Goal: Transaction & Acquisition: Purchase product/service

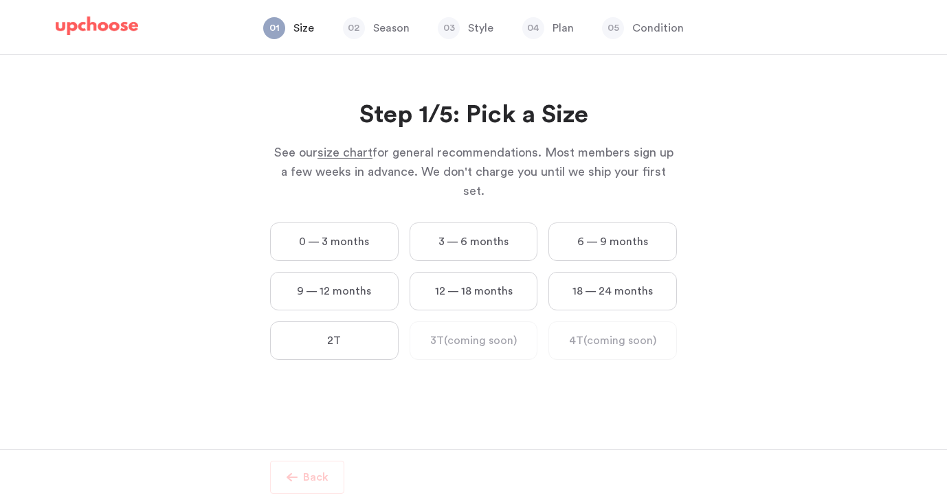
click at [464, 230] on label "3 — 6 months" at bounding box center [473, 242] width 128 height 38
click at [0, 0] on months "3 — 6 months" at bounding box center [0, 0] width 0 height 0
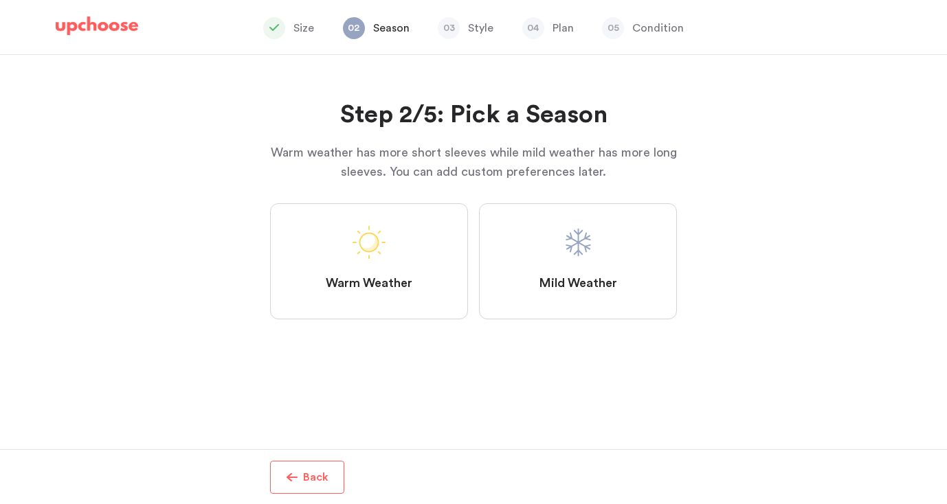
click at [550, 239] on label "Mild Weather" at bounding box center [578, 261] width 198 height 116
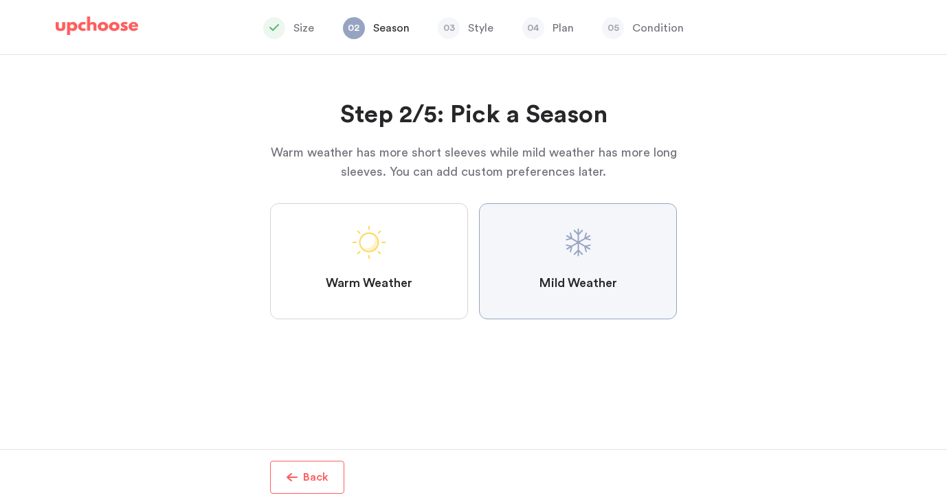
click at [0, 0] on Weather "Mild Weather" at bounding box center [0, 0] width 0 height 0
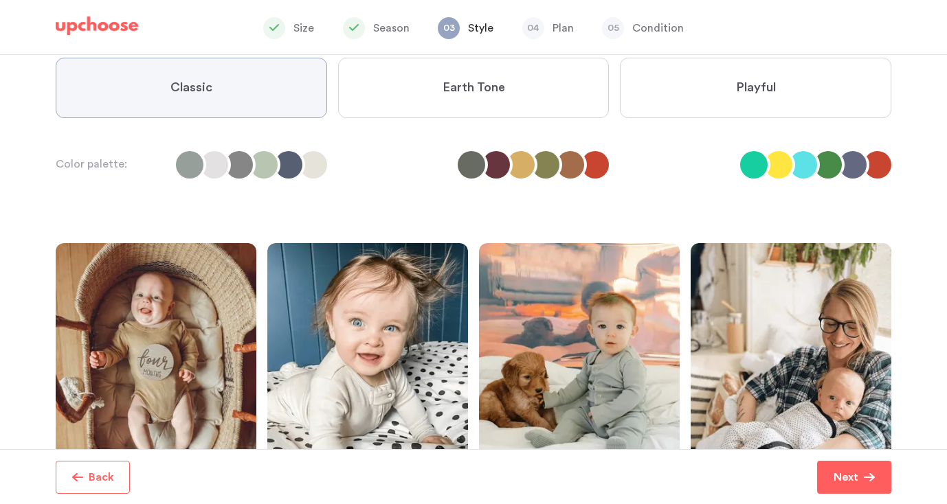
scroll to position [129, 0]
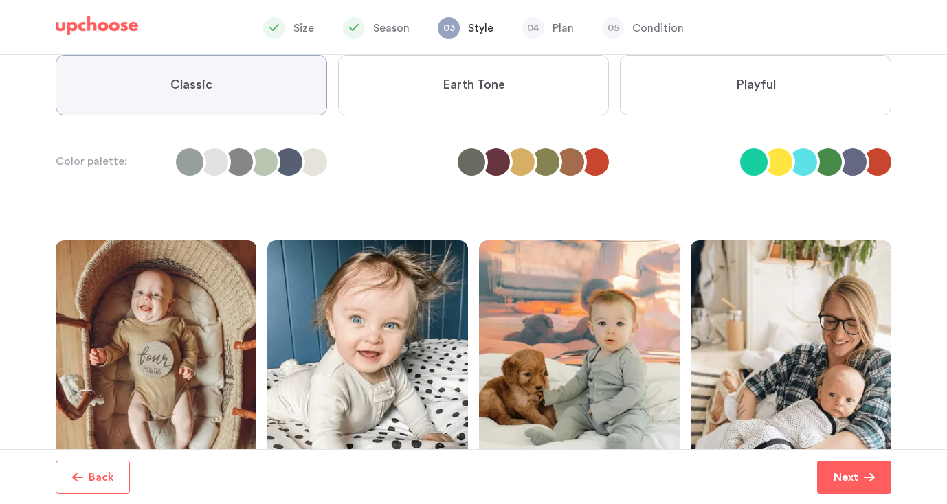
click at [504, 104] on label "Earth Tone" at bounding box center [473, 85] width 271 height 60
click at [0, 0] on Tone "Earth Tone" at bounding box center [0, 0] width 0 height 0
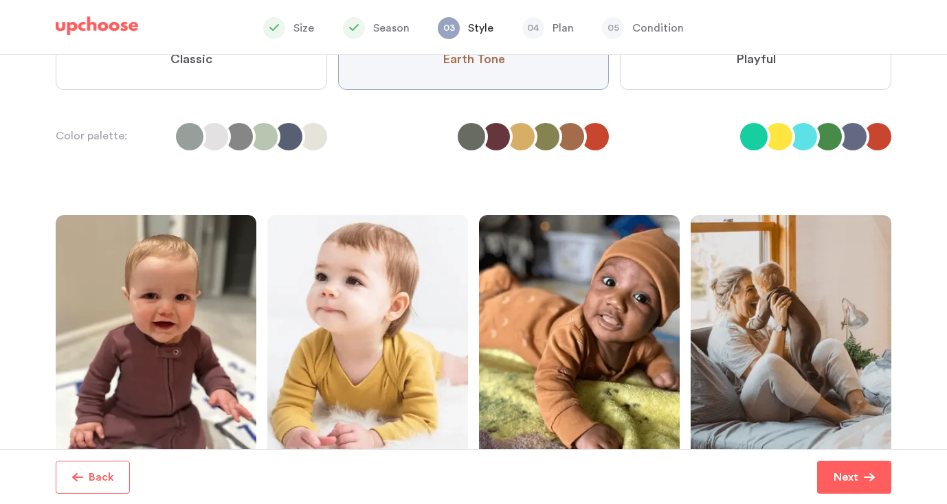
scroll to position [148, 0]
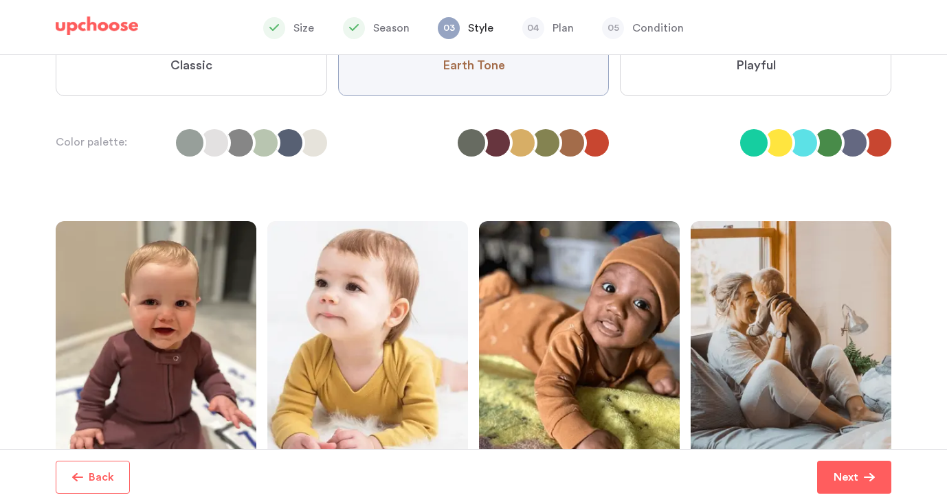
click at [697, 87] on label "Playful" at bounding box center [755, 66] width 271 height 60
click at [0, 0] on input "Playful" at bounding box center [0, 0] width 0 height 0
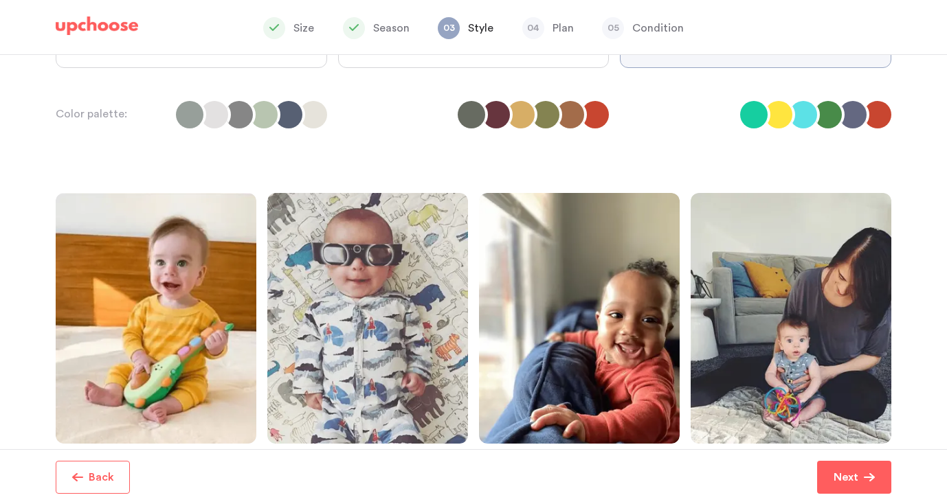
scroll to position [178, 0]
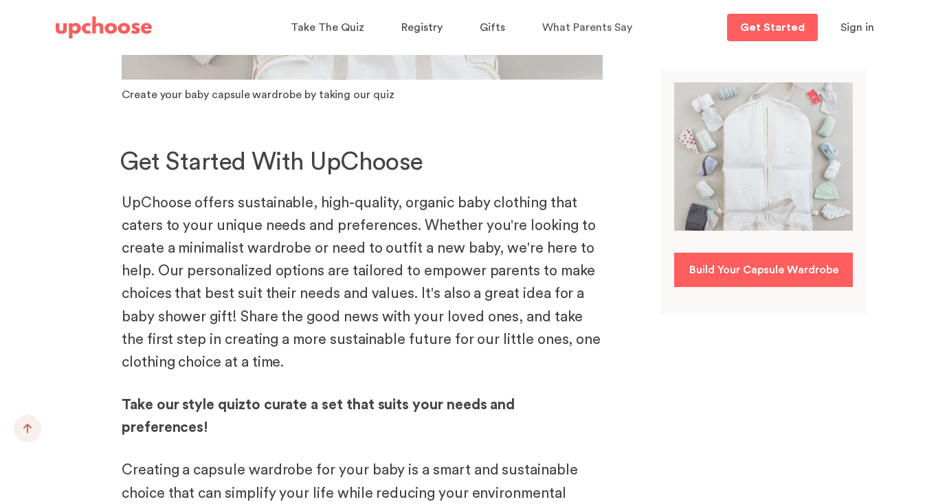
scroll to position [6356, 0]
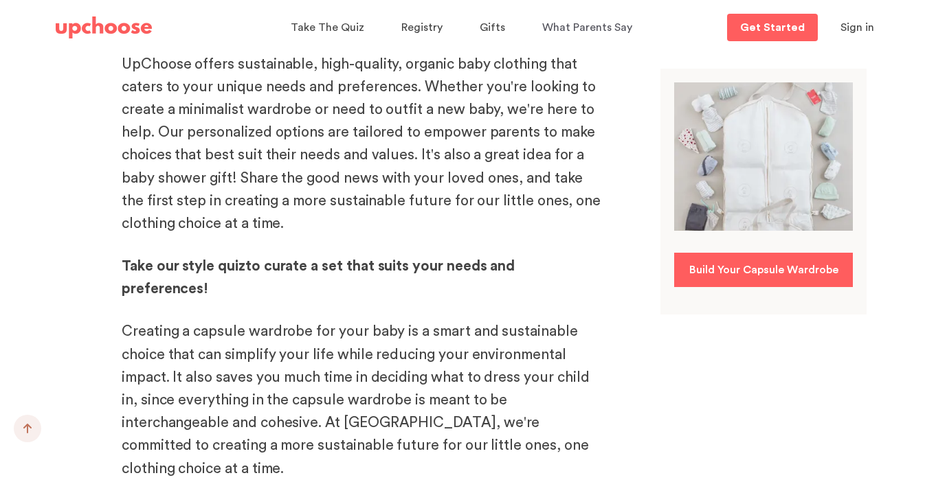
click at [234, 259] on b "style quiz" at bounding box center [213, 266] width 63 height 14
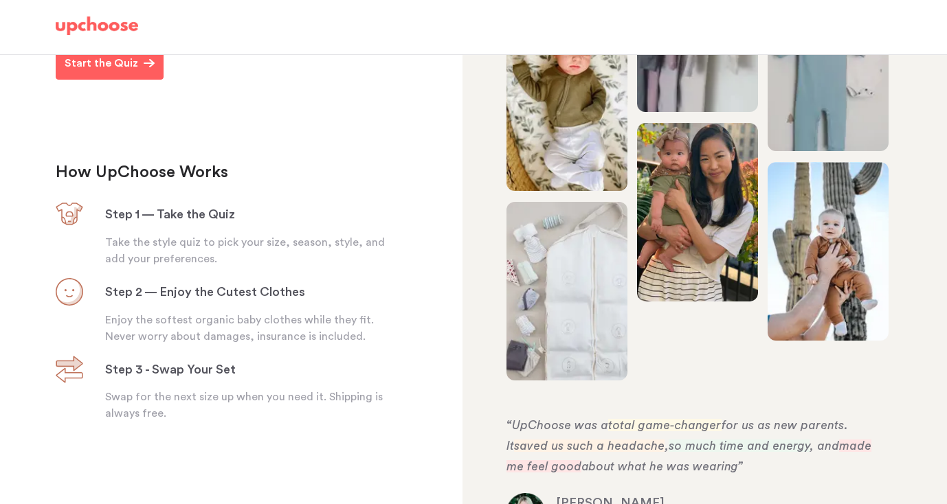
scroll to position [335, 0]
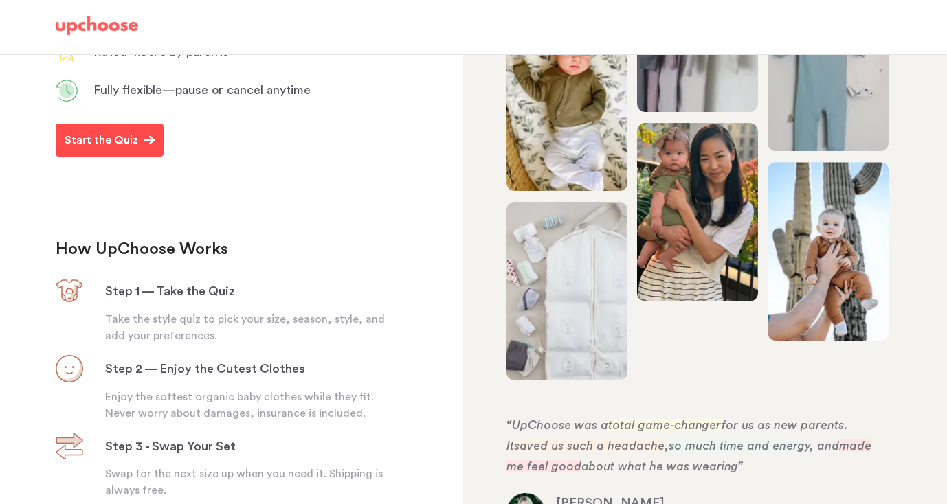
click at [136, 148] on span "Start the Quiz" at bounding box center [104, 140] width 79 height 16
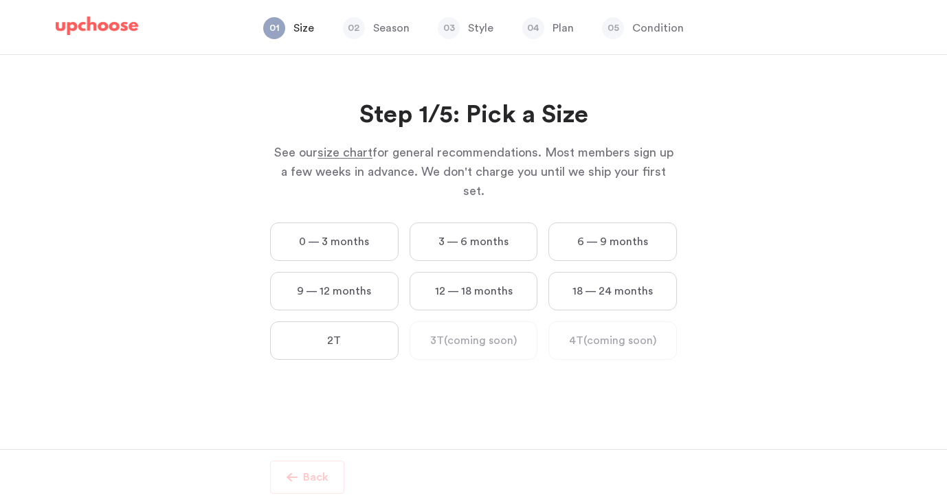
click at [463, 223] on label "3 — 6 months" at bounding box center [473, 242] width 128 height 38
click at [0, 0] on months "3 — 6 months" at bounding box center [0, 0] width 0 height 0
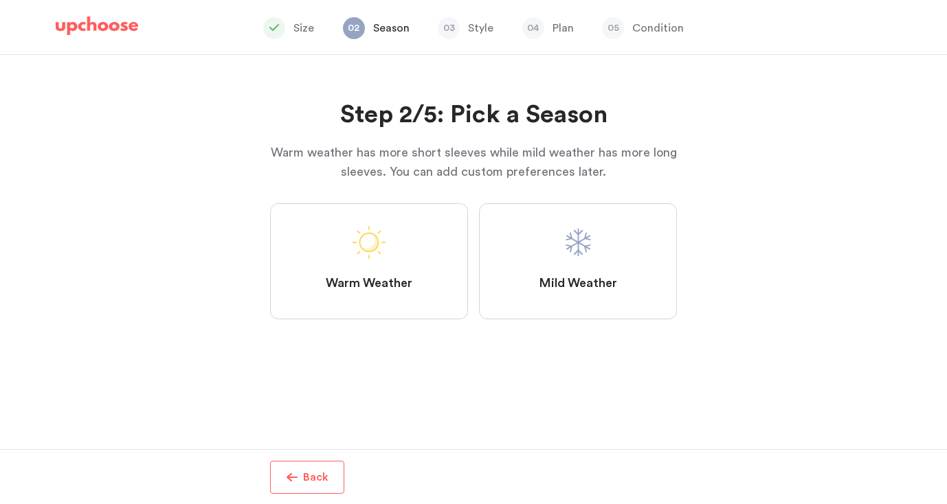
click at [553, 260] on label "Mild Weather" at bounding box center [578, 261] width 198 height 116
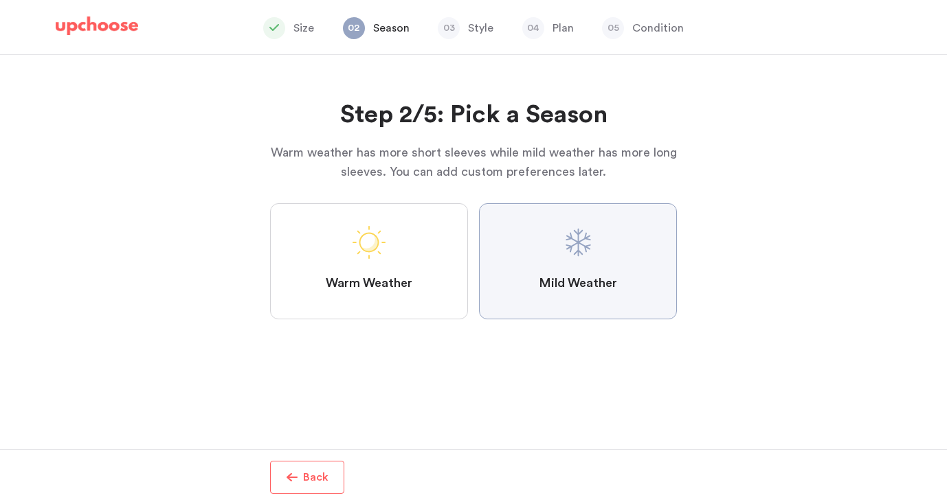
click at [0, 0] on Weather "Mild Weather" at bounding box center [0, 0] width 0 height 0
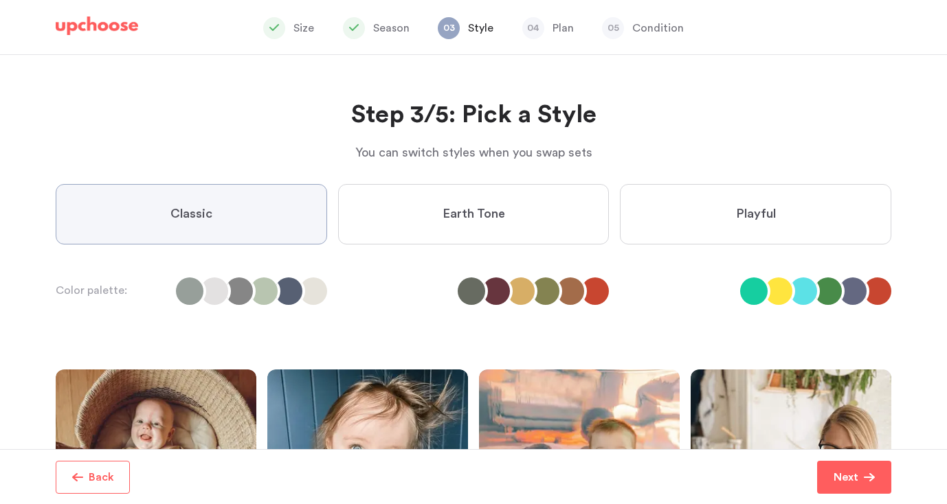
click at [701, 208] on label "Playful" at bounding box center [755, 214] width 271 height 60
click at [0, 0] on input "Playful" at bounding box center [0, 0] width 0 height 0
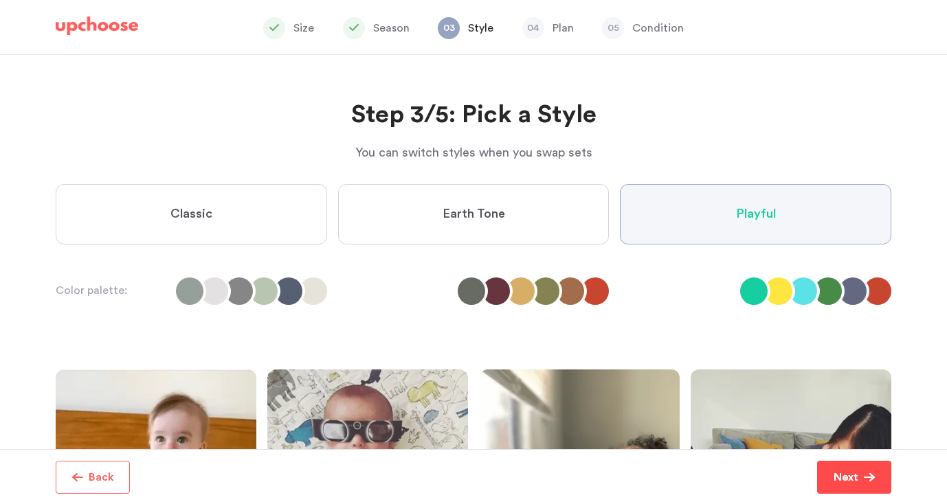
click at [846, 478] on p "Next" at bounding box center [845, 477] width 25 height 16
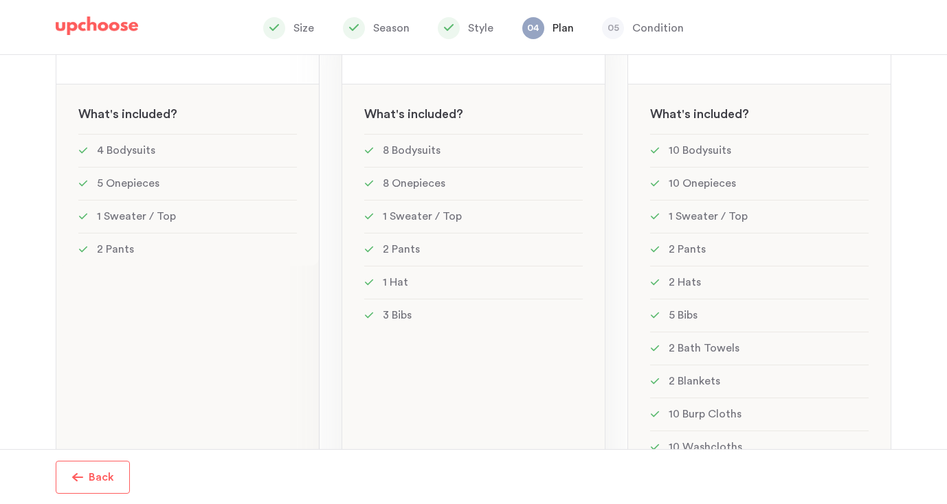
scroll to position [247, 0]
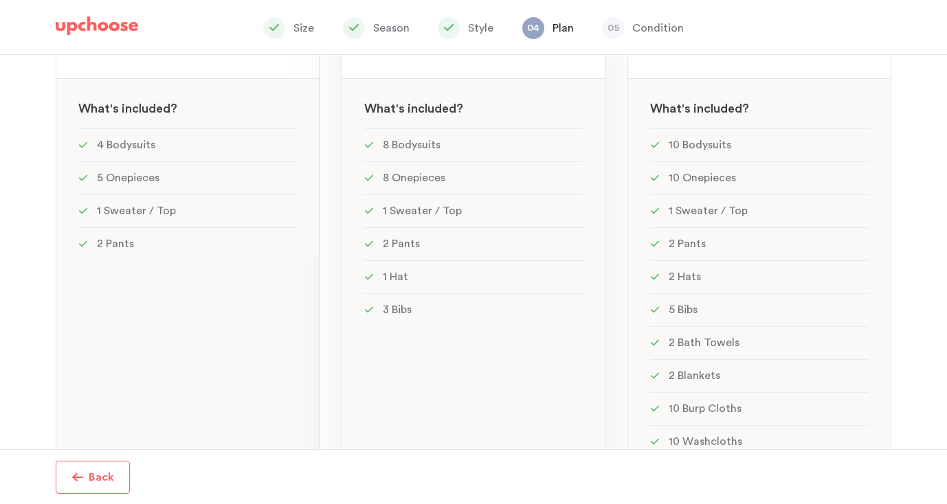
click at [529, 336] on div "MOST POPULAR! Standard: 23 items Standard: 23 items See w W hat's included ? 8 …" at bounding box center [473, 247] width 264 height 583
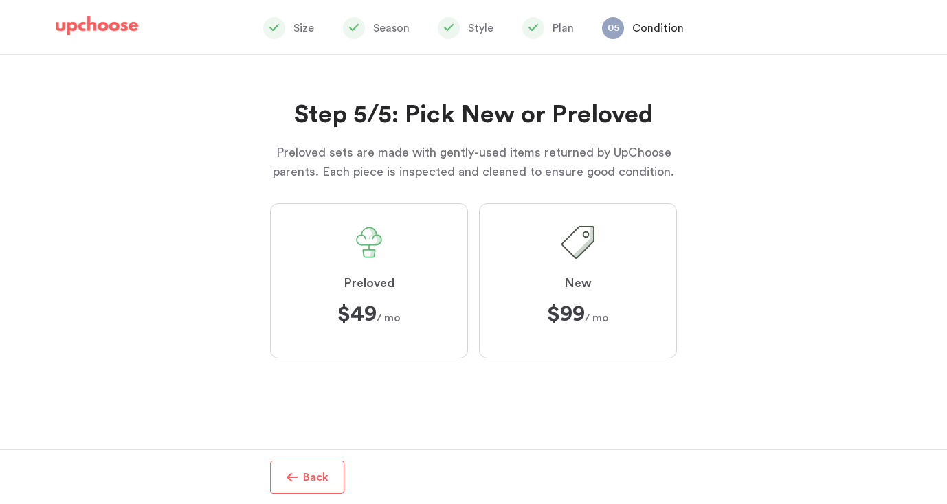
click at [389, 304] on span "$49 $49 / mo" at bounding box center [368, 314] width 63 height 22
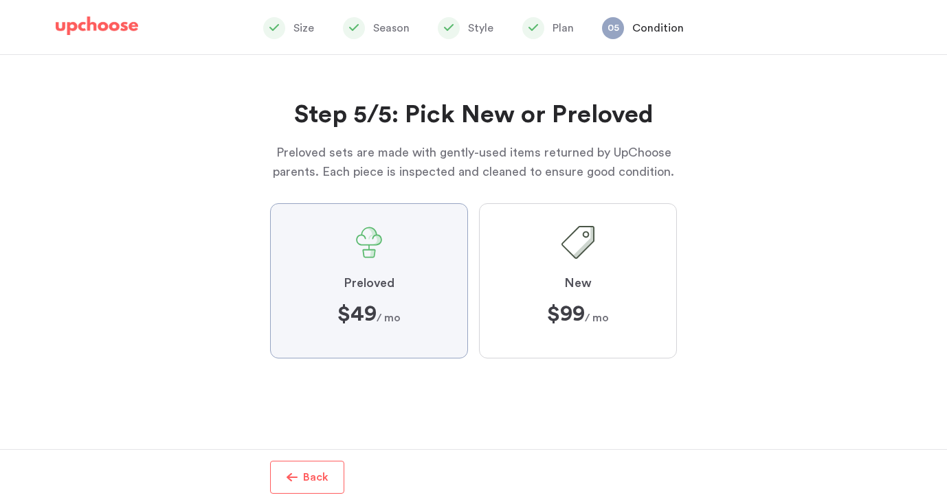
click at [0, 0] on input "Preloved $49 $49 / mo" at bounding box center [0, 0] width 0 height 0
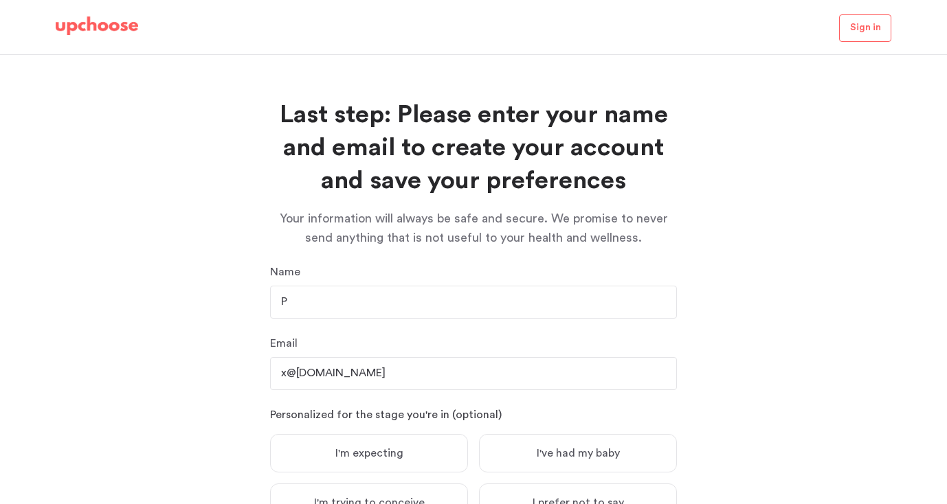
scroll to position [129, 0]
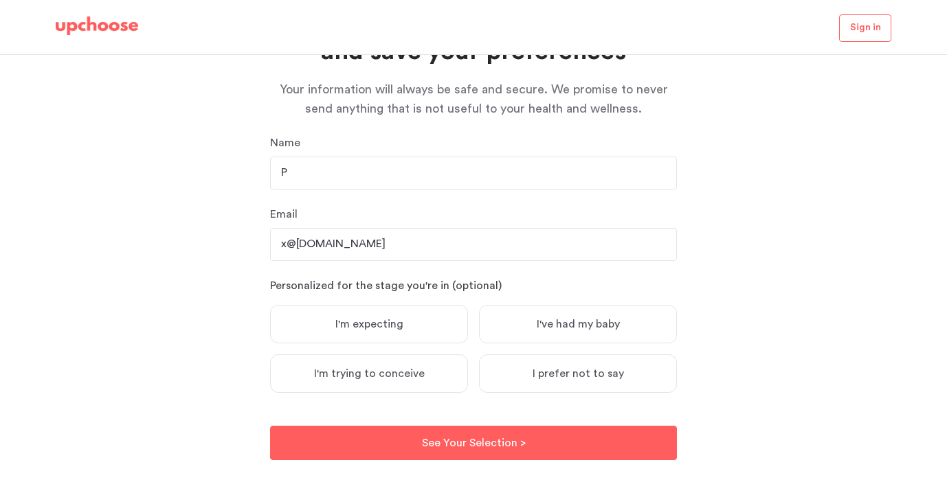
click at [403, 318] on label "I'm expecting" at bounding box center [369, 324] width 198 height 38
click at [0, 0] on input "I'm expecting" at bounding box center [0, 0] width 0 height 0
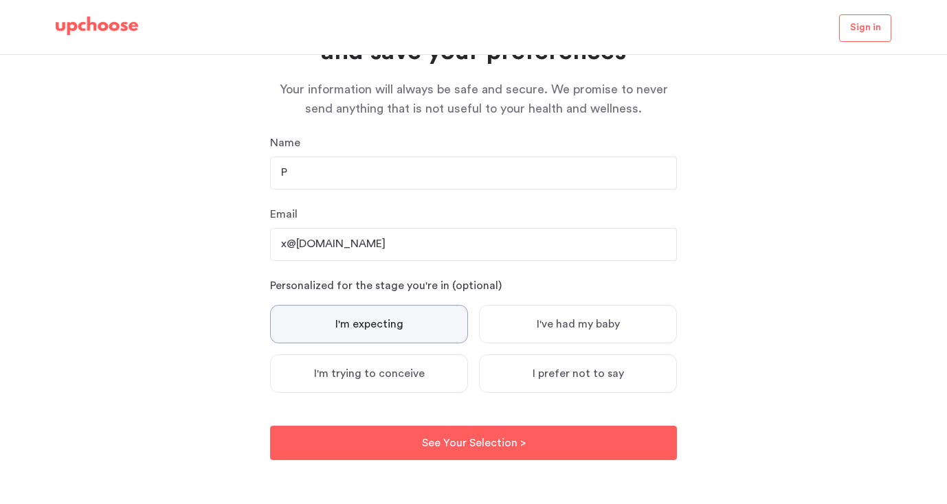
click at [537, 383] on label "I prefer not to say" at bounding box center [578, 373] width 198 height 38
click at [0, 0] on input "I prefer not to say" at bounding box center [0, 0] width 0 height 0
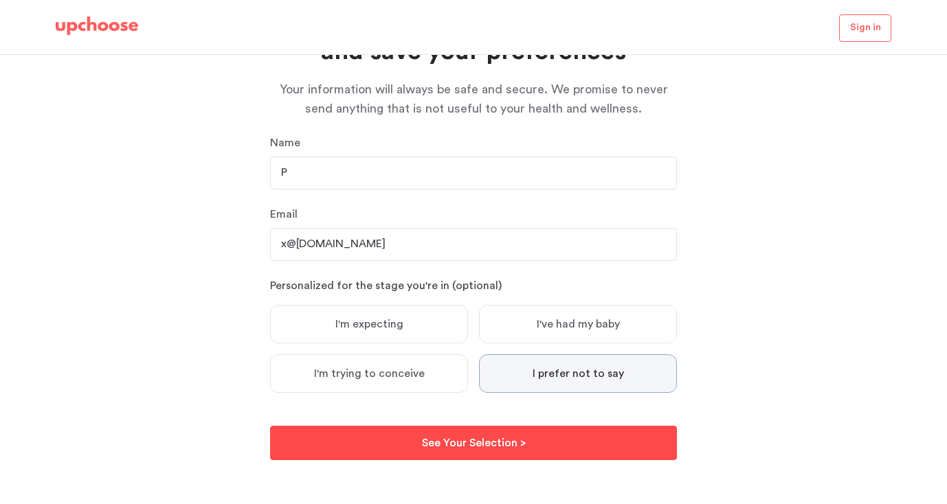
click at [526, 442] on button "See Your Selection > See Your Selection >" at bounding box center [473, 443] width 407 height 34
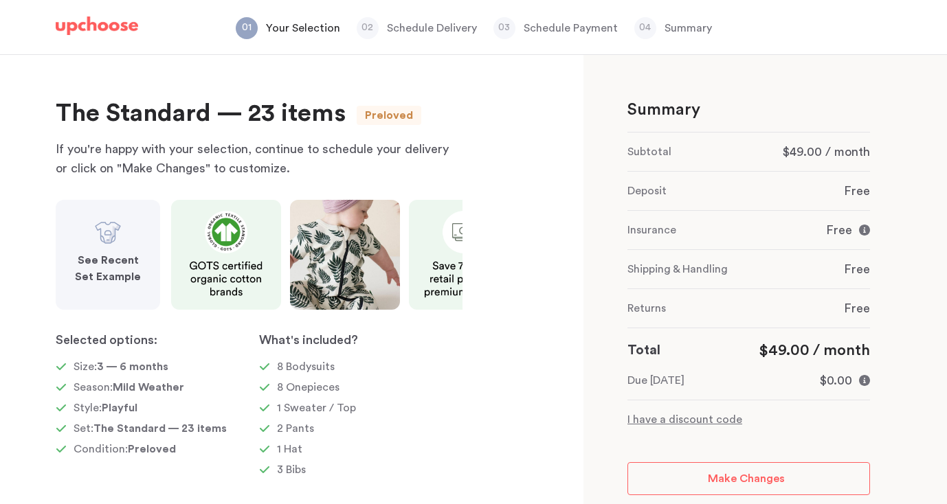
scroll to position [11, 0]
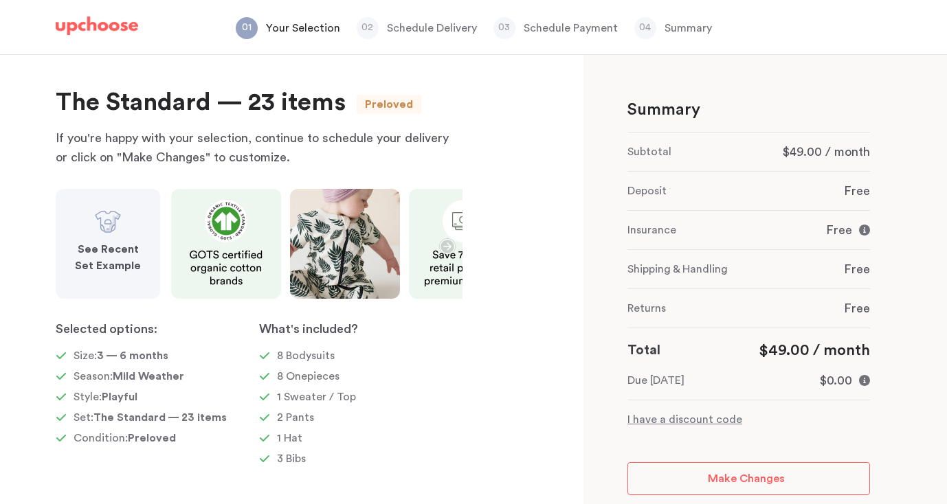
click at [99, 244] on strong "See Recent Set Example" at bounding box center [108, 257] width 66 height 27
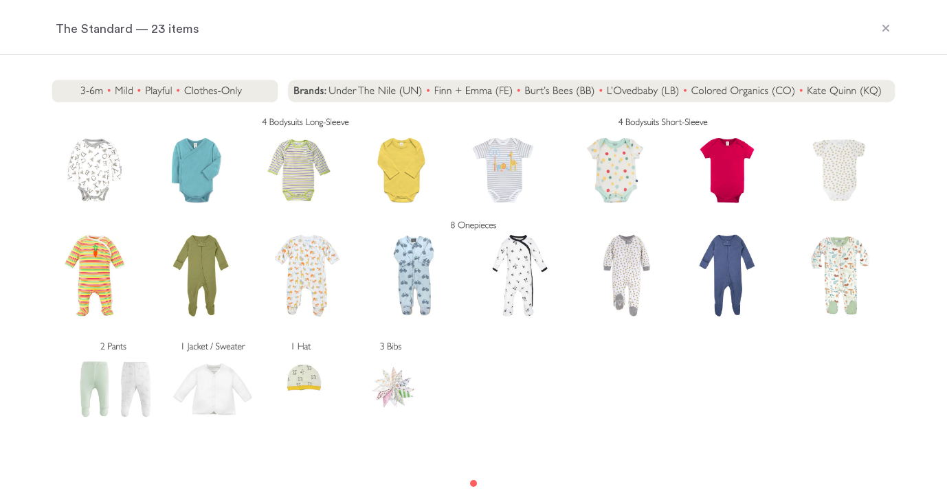
click at [218, 90] on img at bounding box center [473, 251] width 878 height 351
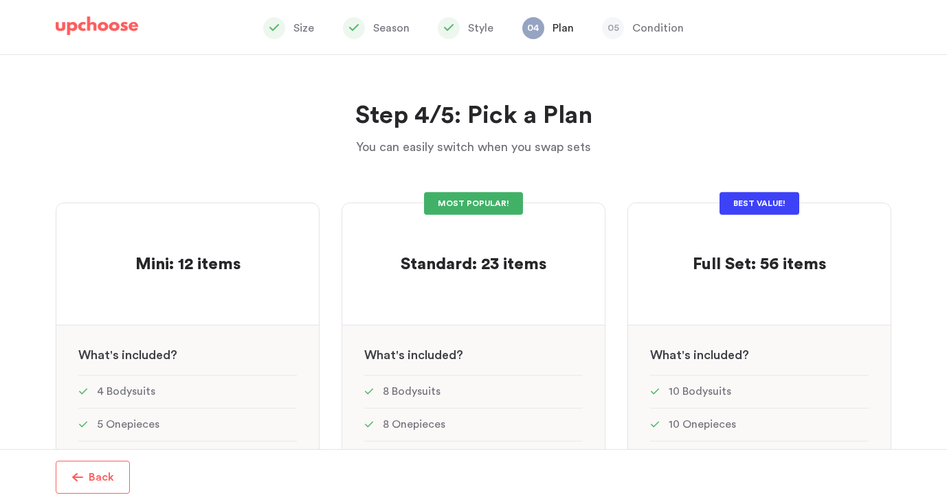
click at [280, 27] on span at bounding box center [274, 28] width 22 height 22
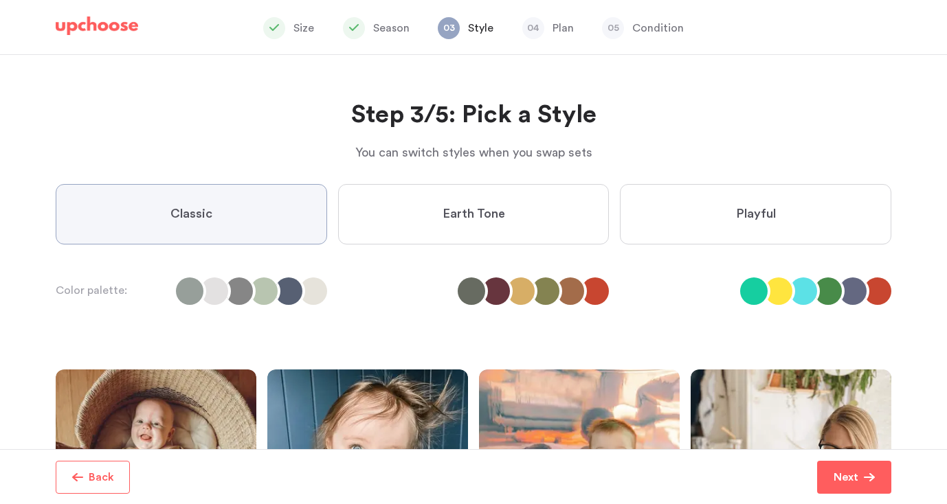
click at [525, 215] on label "Earth Tone" at bounding box center [473, 214] width 271 height 60
click at [0, 0] on Tone "Earth Tone" at bounding box center [0, 0] width 0 height 0
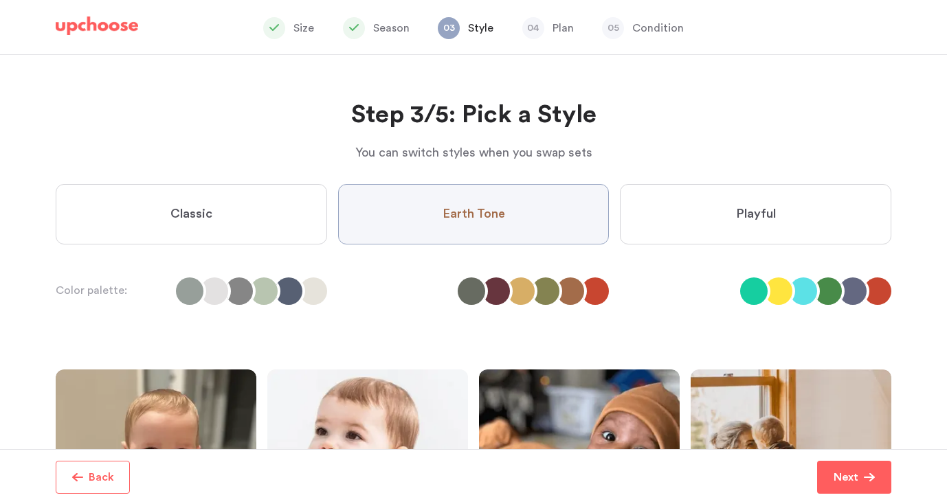
scroll to position [91, 0]
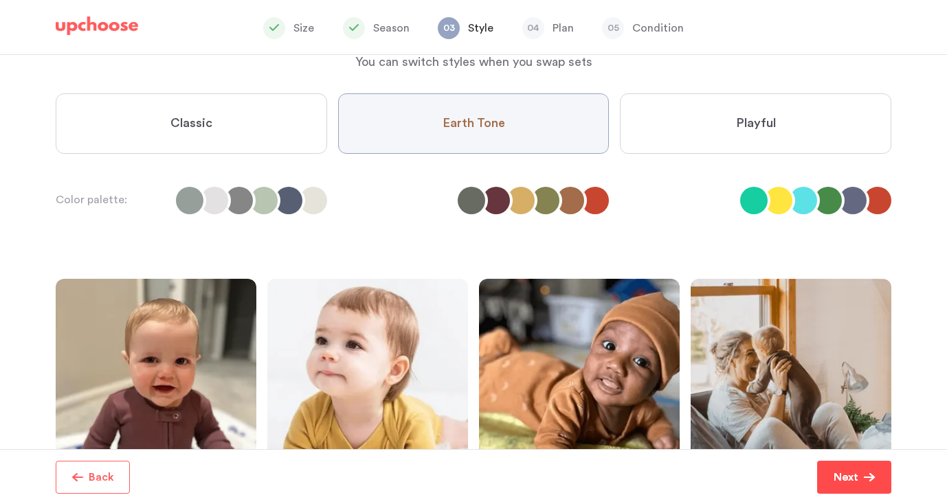
click at [842, 479] on p "Next" at bounding box center [845, 477] width 25 height 16
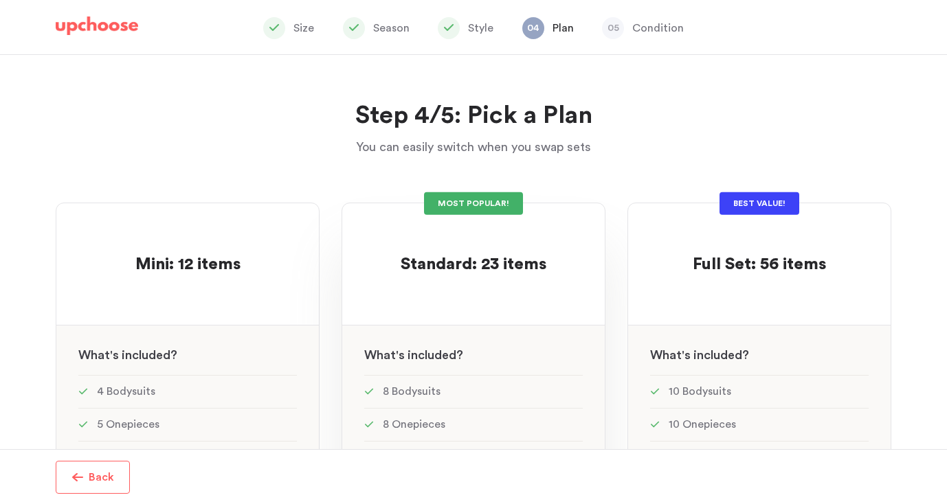
click at [457, 322] on div "MOST POPULAR! Standard: 23 items Standard: 23 items See w W hat's included ? 8 …" at bounding box center [473, 494] width 264 height 583
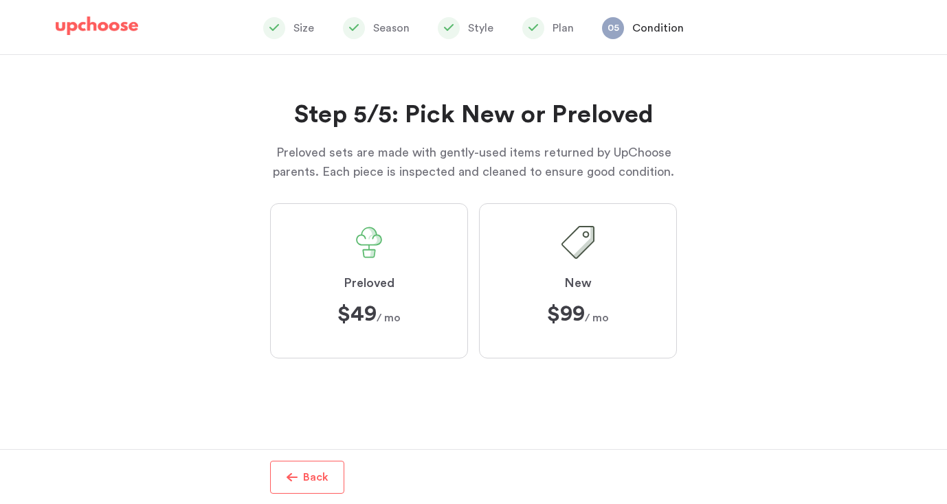
click at [328, 269] on label "Preloved $49 $49 / mo" at bounding box center [369, 280] width 198 height 155
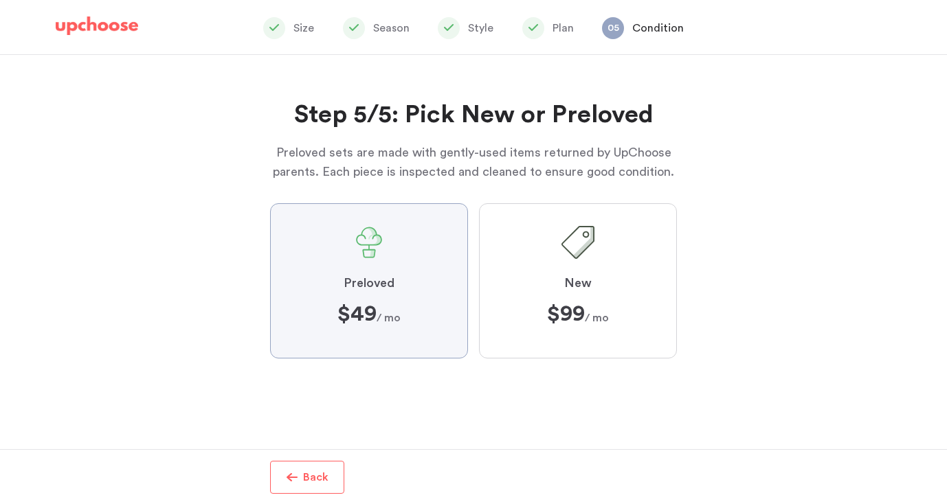
click at [0, 0] on input "Preloved $49 $49 / mo" at bounding box center [0, 0] width 0 height 0
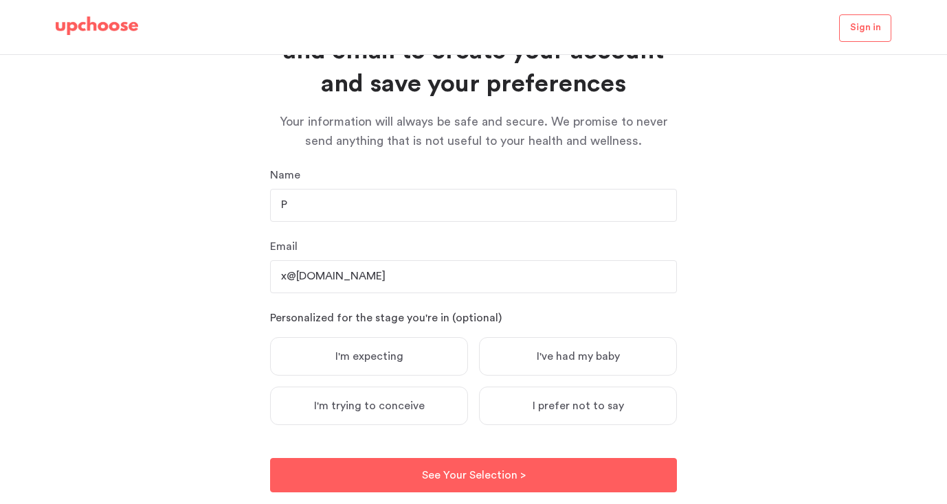
scroll to position [129, 0]
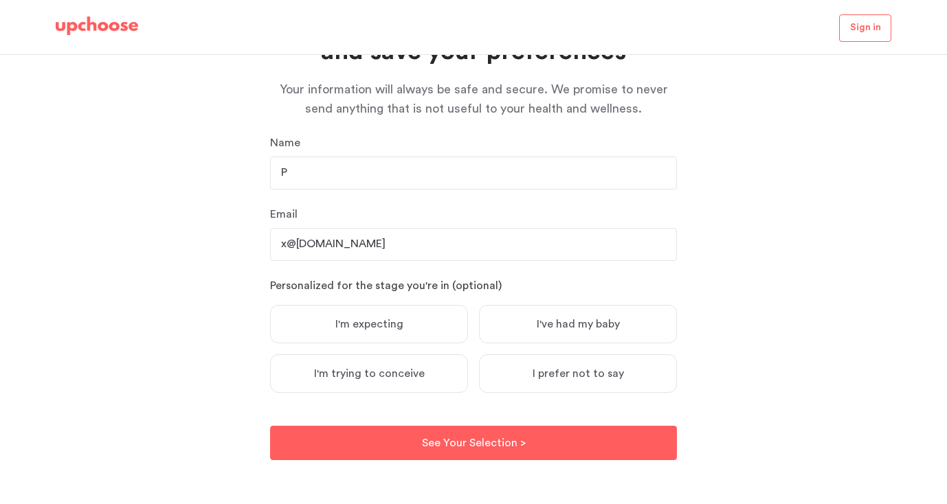
click at [561, 385] on label "I prefer not to say" at bounding box center [578, 373] width 198 height 38
click at [0, 0] on input "I prefer not to say" at bounding box center [0, 0] width 0 height 0
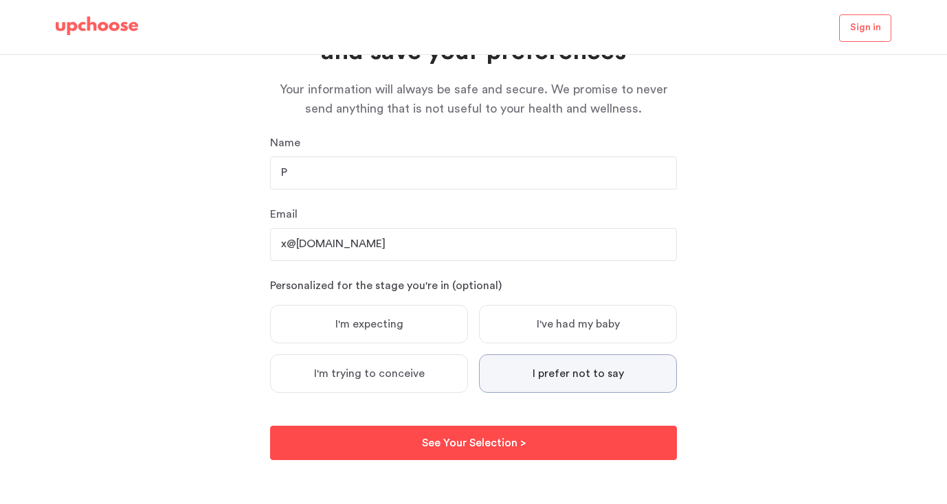
click at [547, 436] on button "See Your Selection > See Your Selection >" at bounding box center [473, 443] width 407 height 34
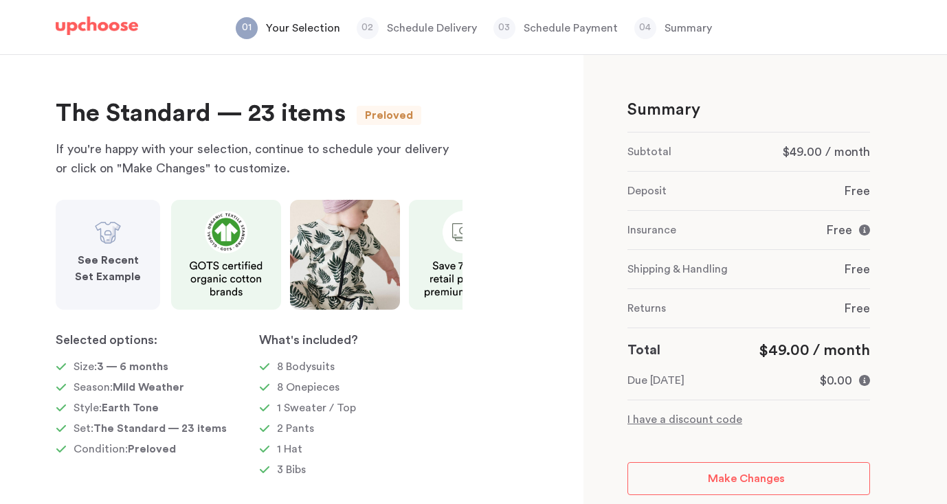
click at [116, 264] on strong "See Recent Set Example" at bounding box center [108, 268] width 66 height 27
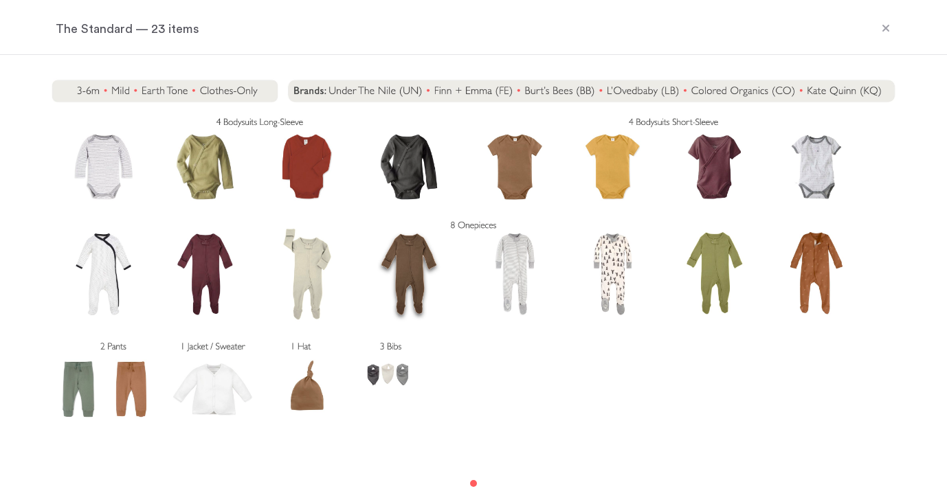
scroll to position [4, 0]
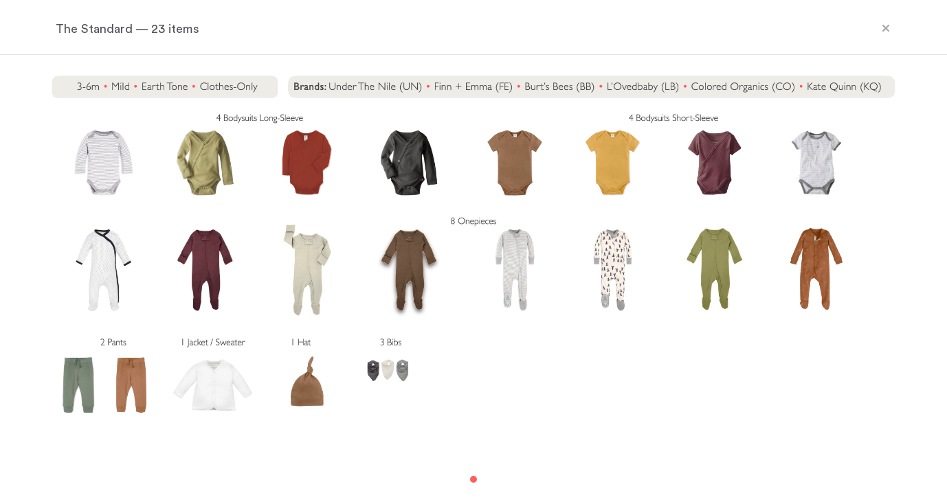
click at [225, 83] on img at bounding box center [473, 246] width 878 height 351
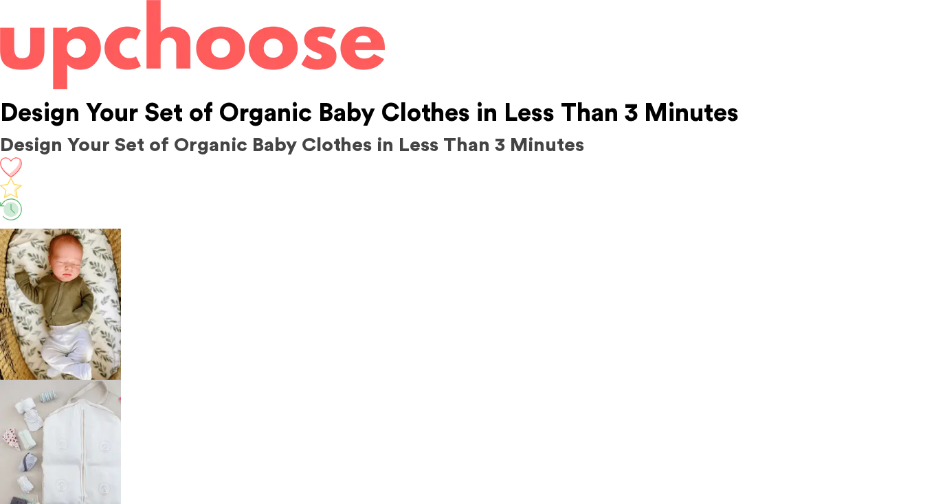
scroll to position [129, 0]
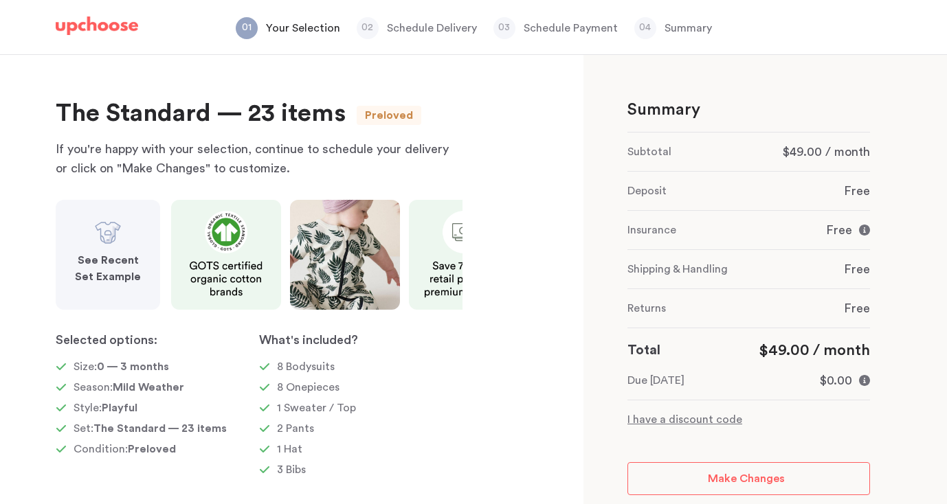
click at [132, 242] on div "See Recent Set Example" at bounding box center [108, 255] width 104 height 110
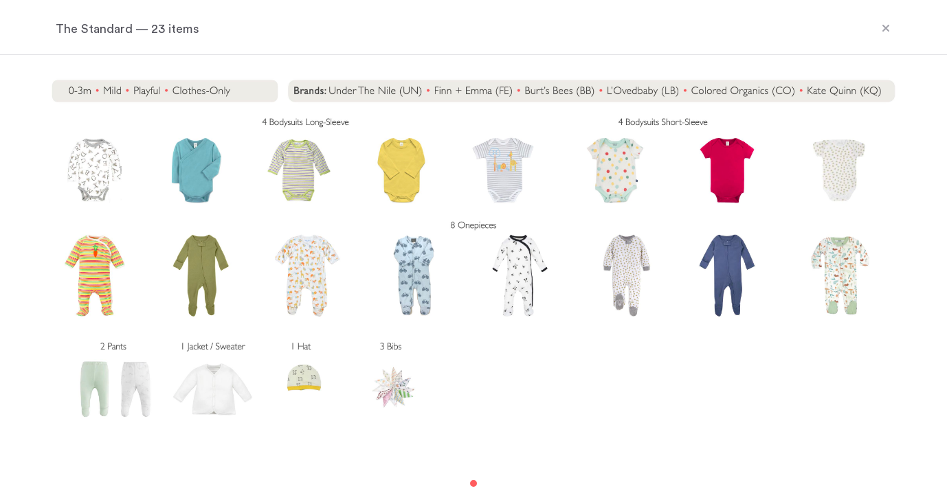
click at [387, 86] on img at bounding box center [473, 251] width 878 height 351
click at [172, 100] on img at bounding box center [473, 251] width 878 height 351
drag, startPoint x: 541, startPoint y: 473, endPoint x: 411, endPoint y: 473, distance: 129.8
click at [416, 473] on div at bounding box center [473, 484] width 947 height 49
drag, startPoint x: 583, startPoint y: 323, endPoint x: 504, endPoint y: 472, distance: 169.0
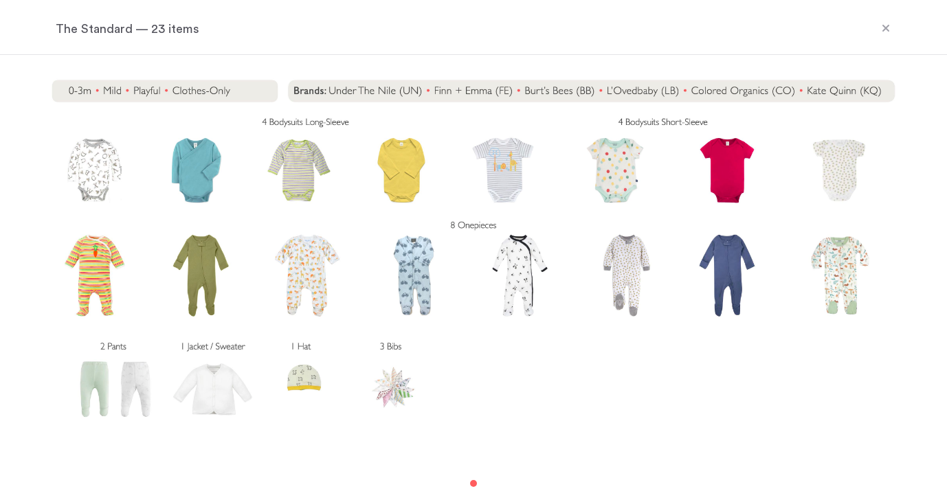
scroll to position [4, 0]
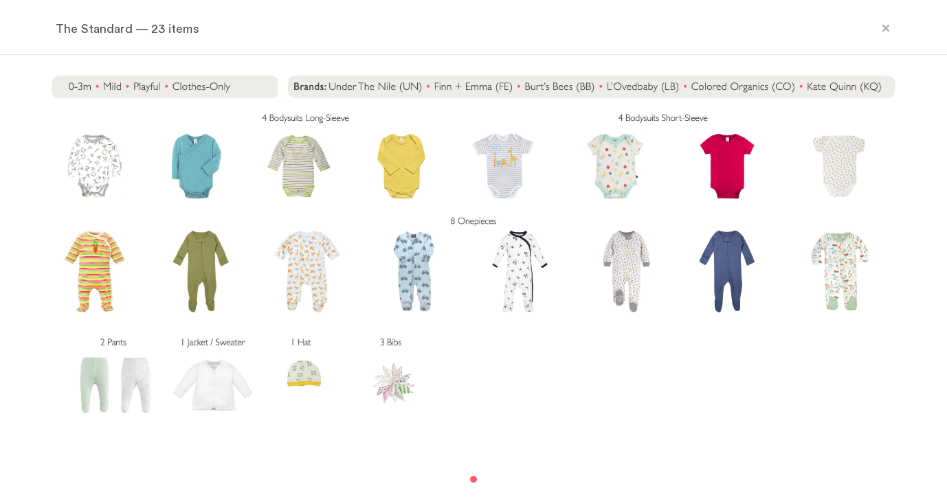
click at [874, 32] on div "The Standard — 23 items" at bounding box center [473, 28] width 868 height 52
click at [885, 29] on icon at bounding box center [885, 28] width 7 height 7
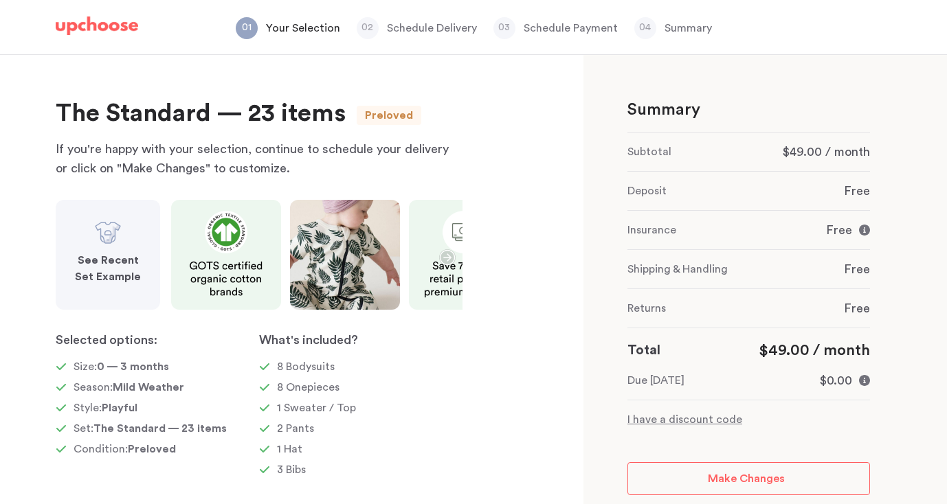
click at [444, 255] on icon "button" at bounding box center [447, 257] width 16 height 16
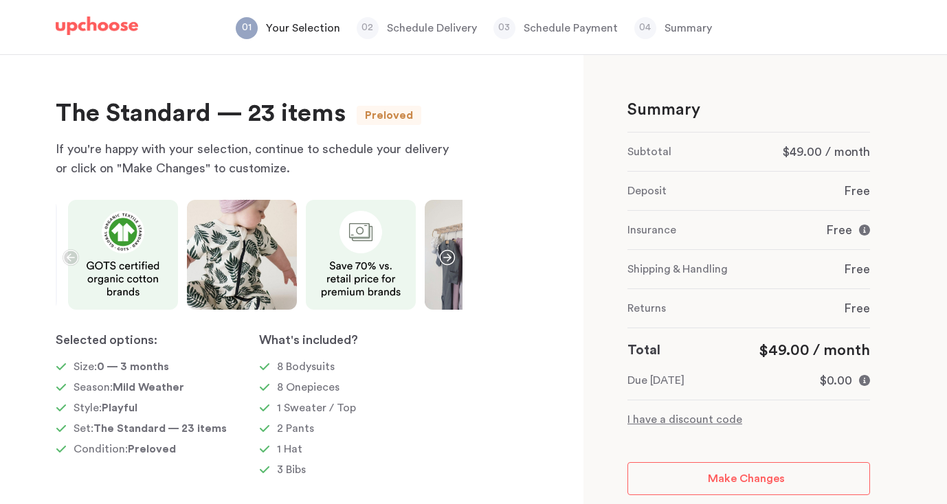
click at [444, 255] on icon "button" at bounding box center [447, 257] width 16 height 16
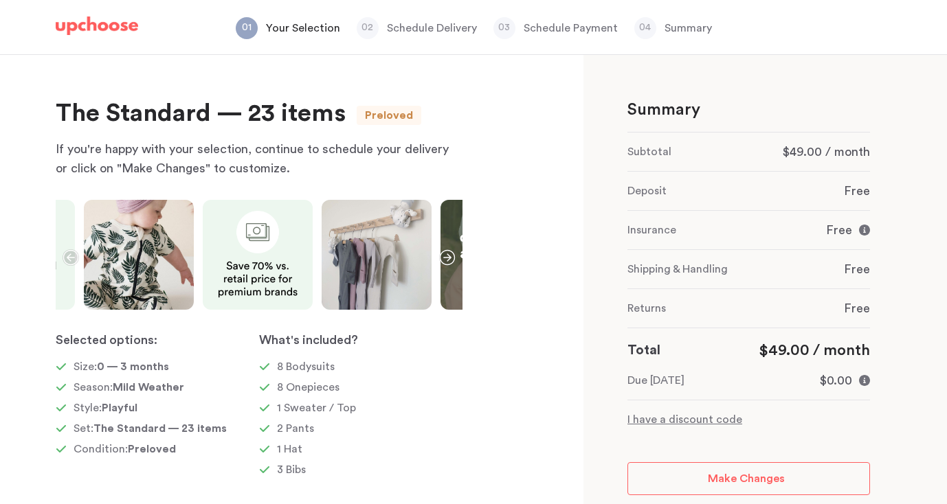
click at [444, 255] on icon "button" at bounding box center [447, 257] width 16 height 16
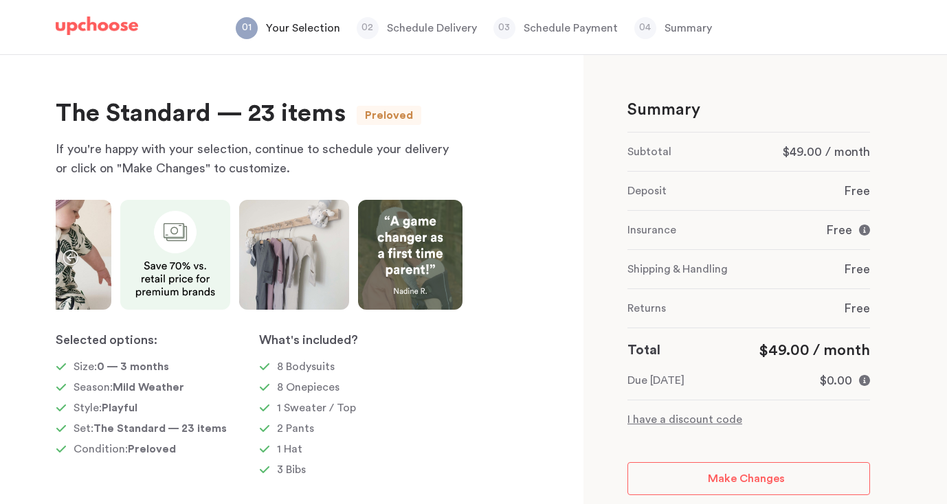
click at [444, 255] on img at bounding box center [410, 255] width 104 height 110
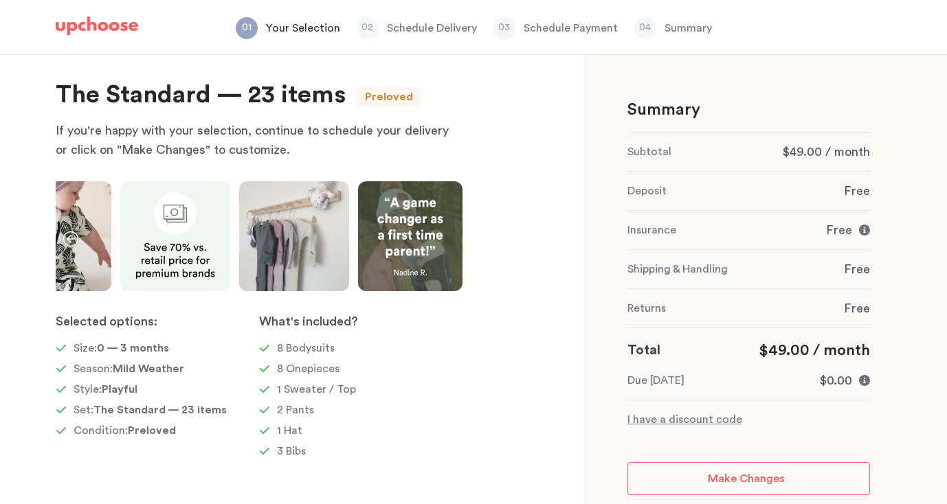
scroll to position [0, 0]
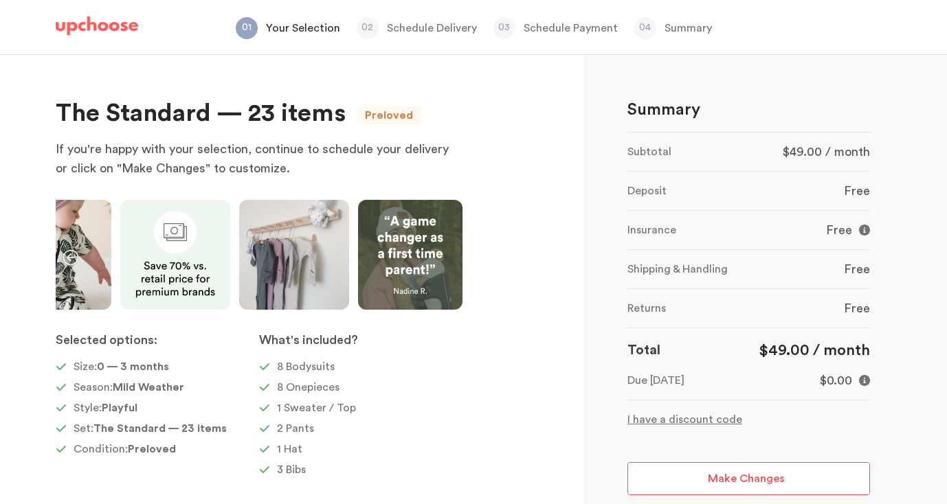
click at [720, 477] on span "Make Changes" at bounding box center [746, 478] width 77 height 11
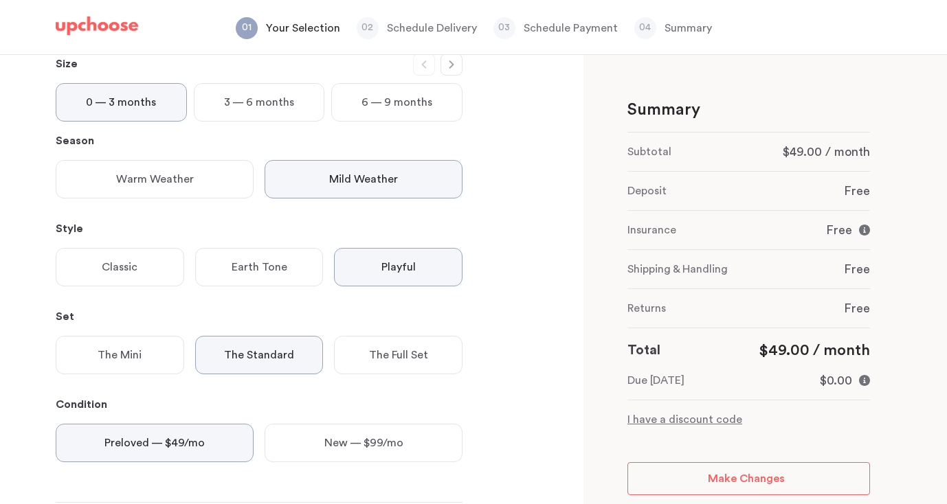
scroll to position [139, 0]
click at [170, 260] on div "Classic" at bounding box center [120, 266] width 128 height 38
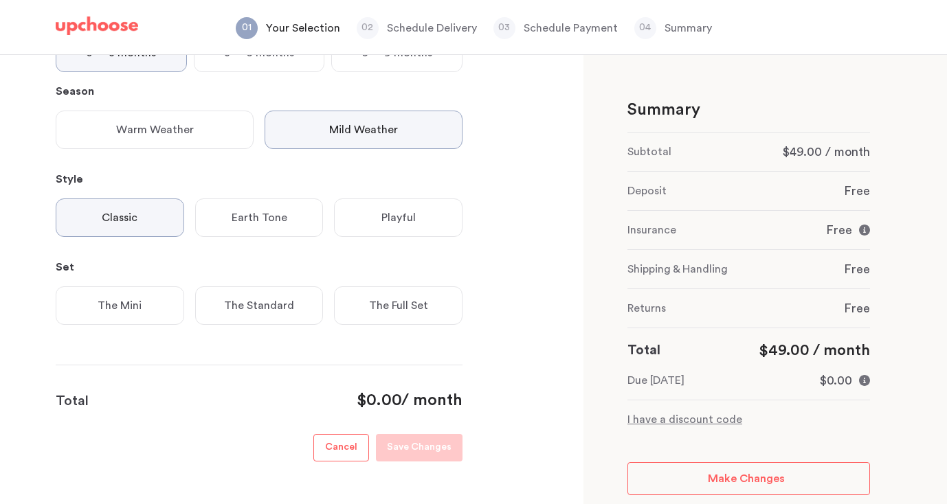
scroll to position [224, 0]
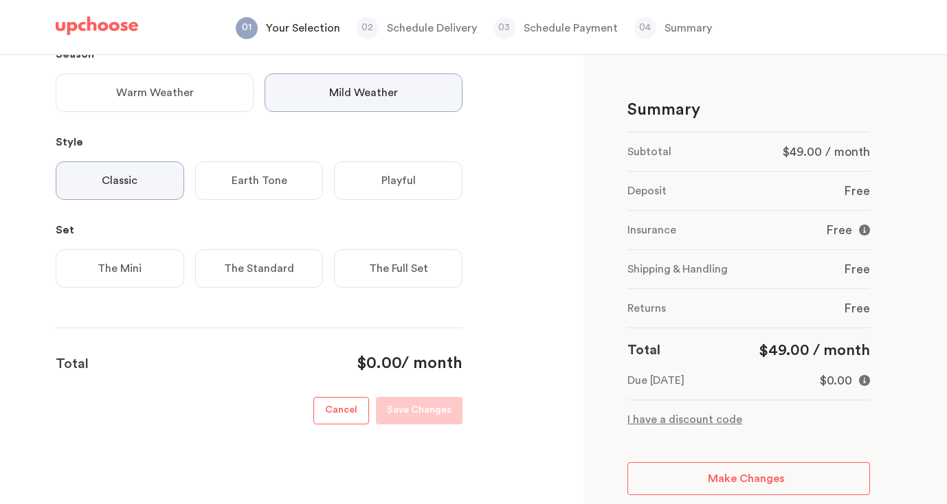
click at [379, 277] on div "The Full Set" at bounding box center [398, 268] width 128 height 38
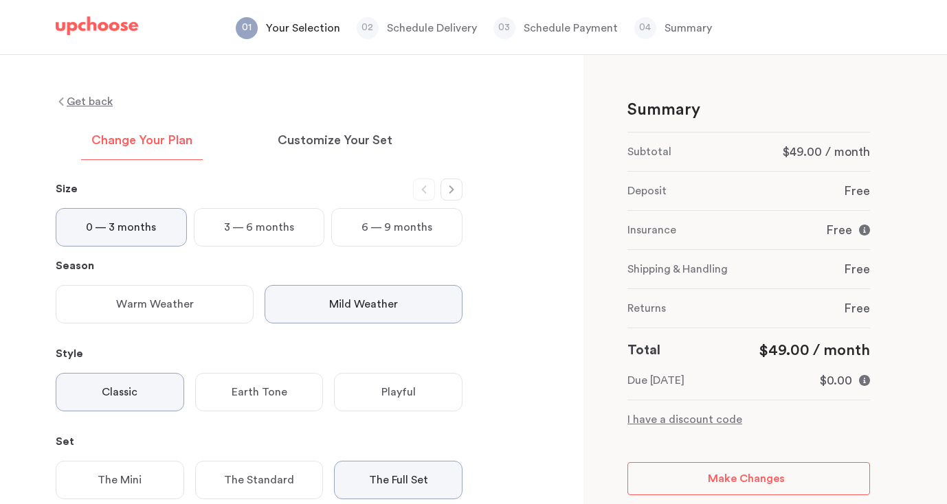
scroll to position [0, 0]
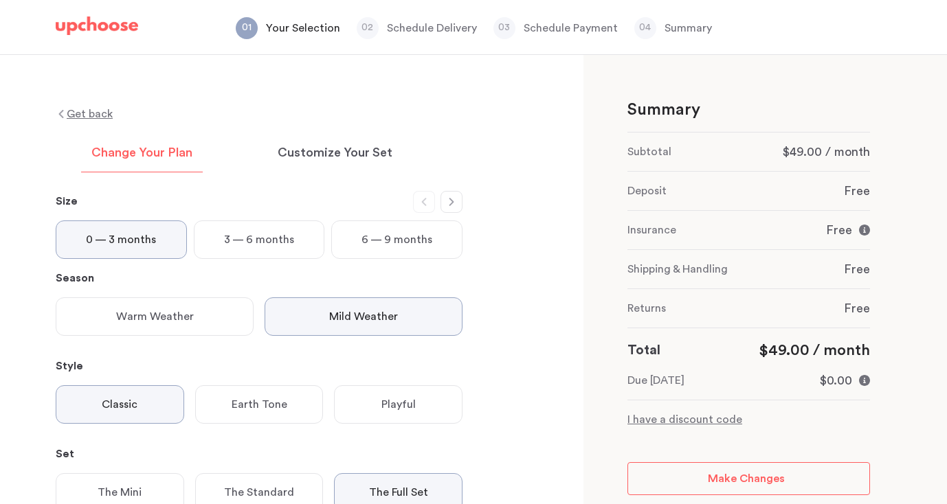
click at [88, 118] on p "Get back" at bounding box center [90, 114] width 46 height 16
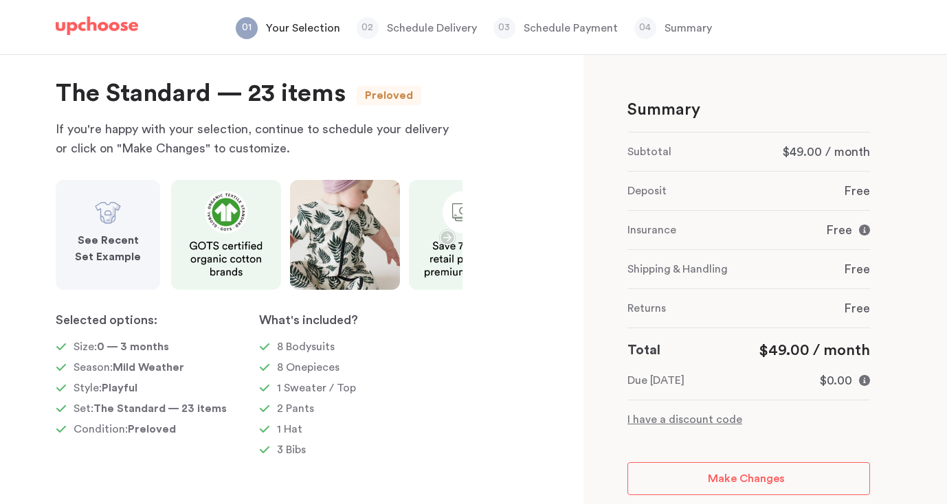
scroll to position [19, 0]
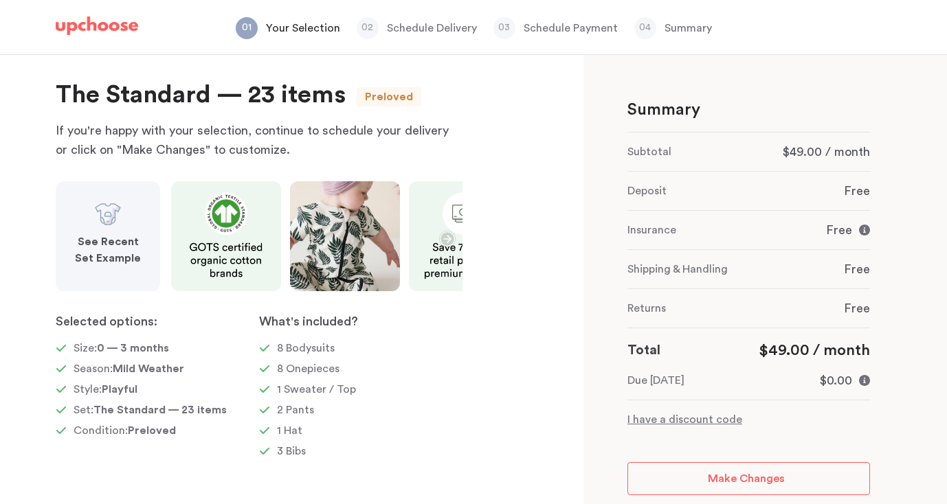
click at [114, 240] on strong "See Recent Set Example" at bounding box center [108, 249] width 66 height 27
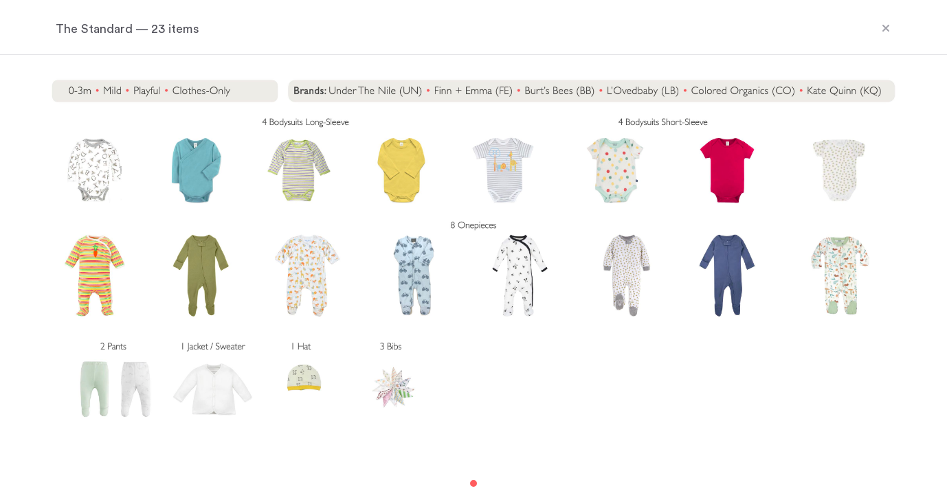
click at [882, 32] on icon at bounding box center [885, 28] width 11 height 11
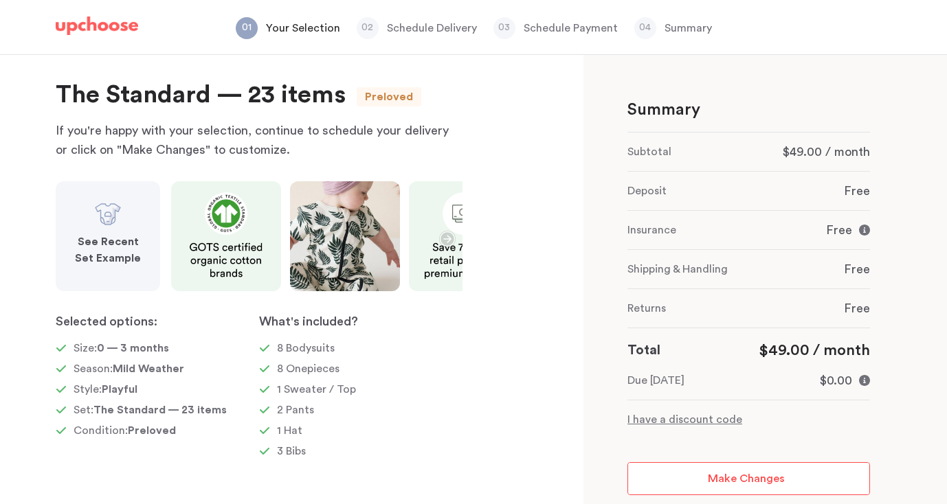
click at [718, 477] on span "Make Changes" at bounding box center [746, 478] width 77 height 11
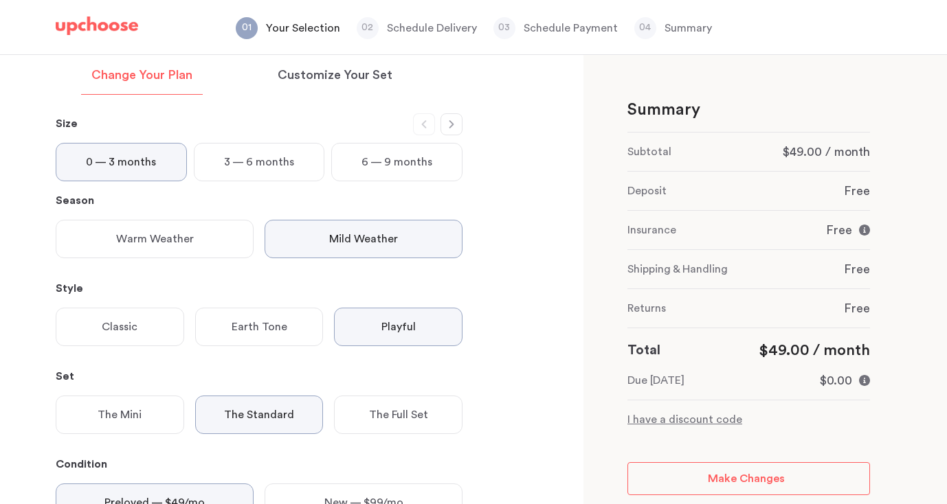
scroll to position [122, 0]
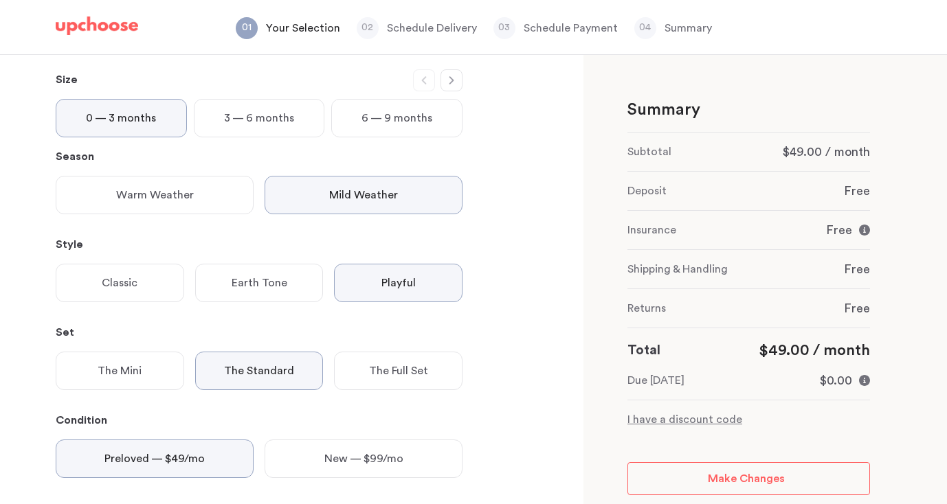
click at [153, 286] on div "Classic" at bounding box center [120, 283] width 128 height 38
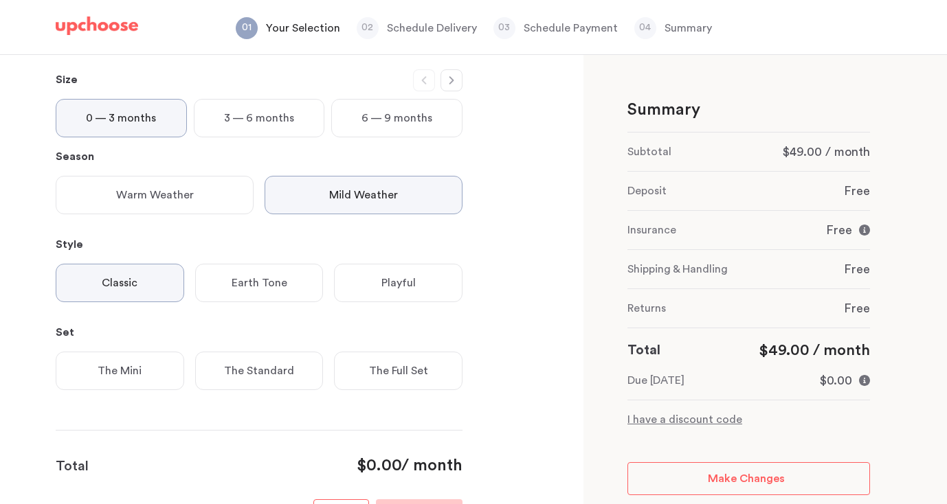
scroll to position [184, 0]
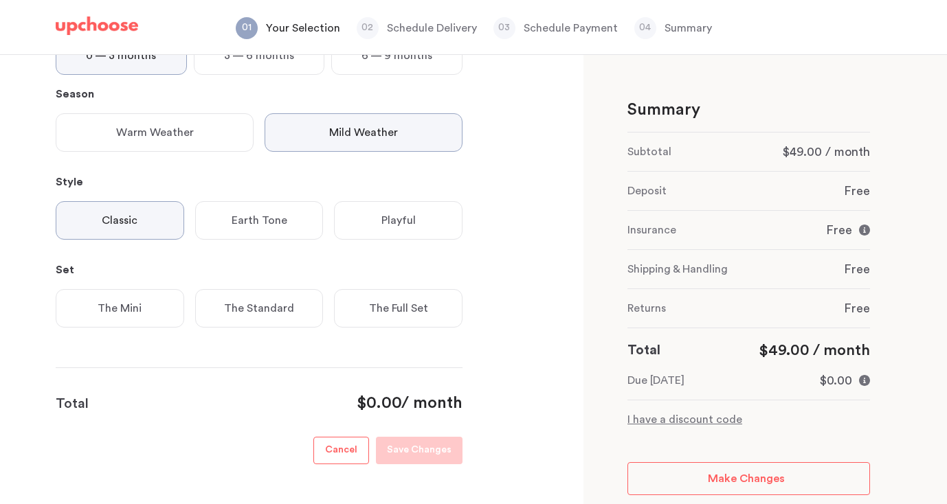
click at [412, 218] on p "Playful" at bounding box center [398, 220] width 34 height 16
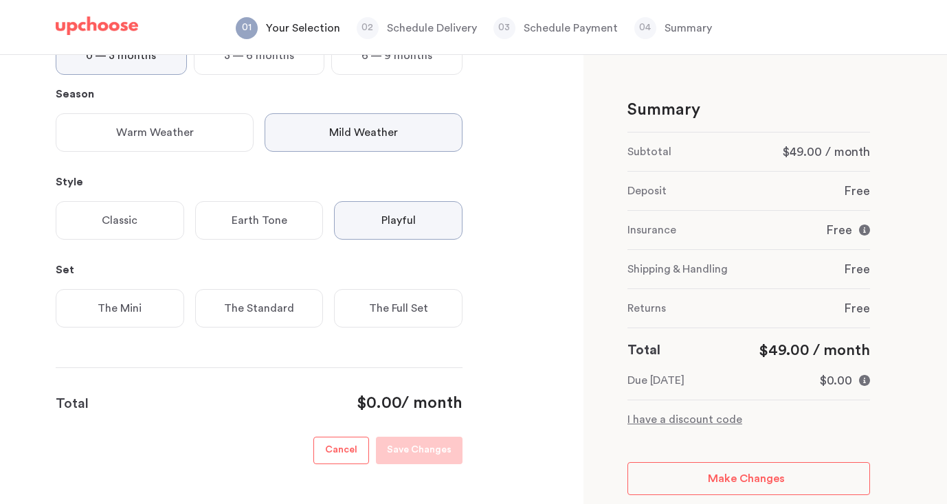
click at [404, 307] on p "The Full Set" at bounding box center [398, 308] width 59 height 16
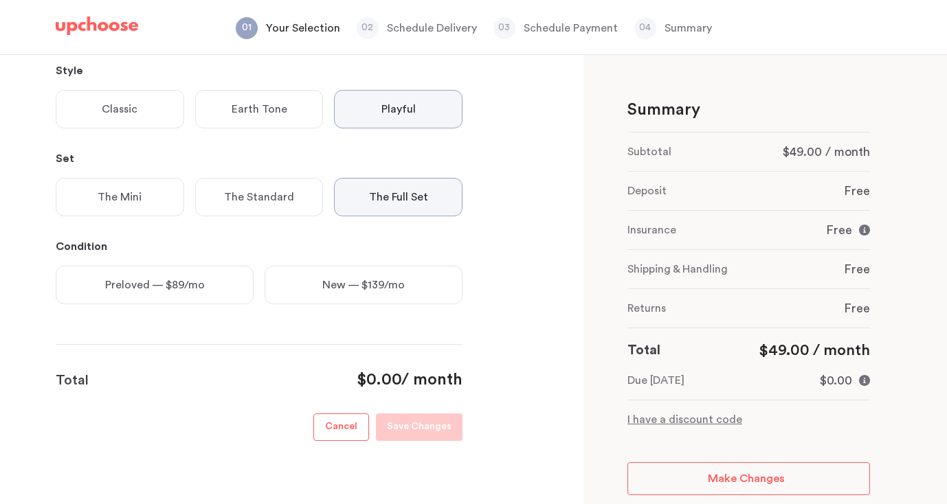
scroll to position [312, 0]
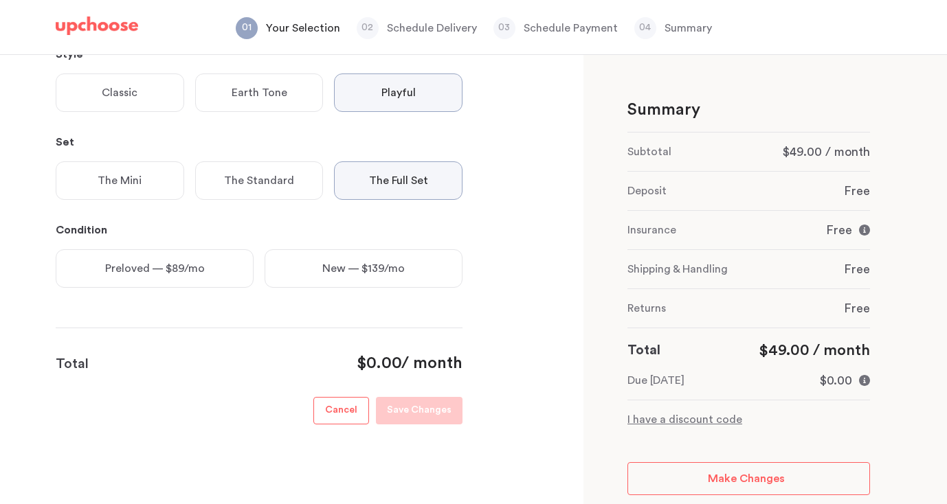
click at [157, 276] on p "Preloved — $89/mo" at bounding box center [155, 268] width 100 height 16
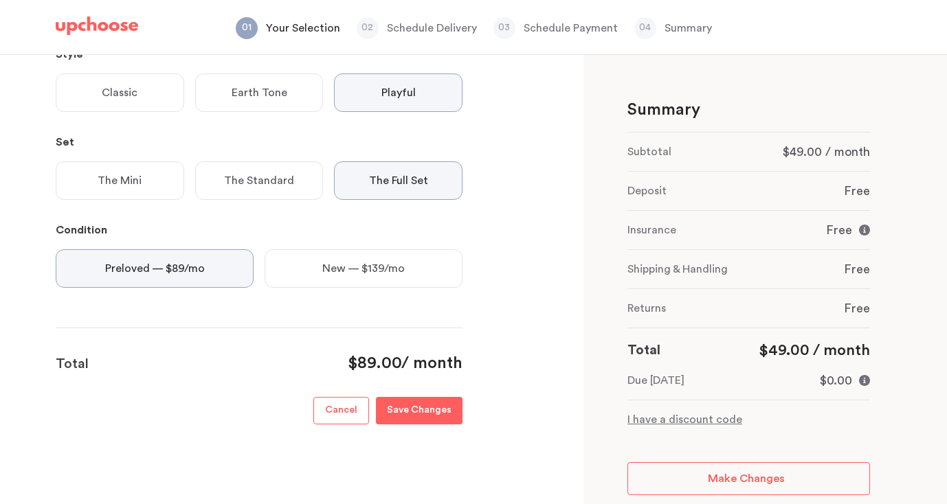
click at [427, 411] on p "Save Changes" at bounding box center [419, 411] width 65 height 16
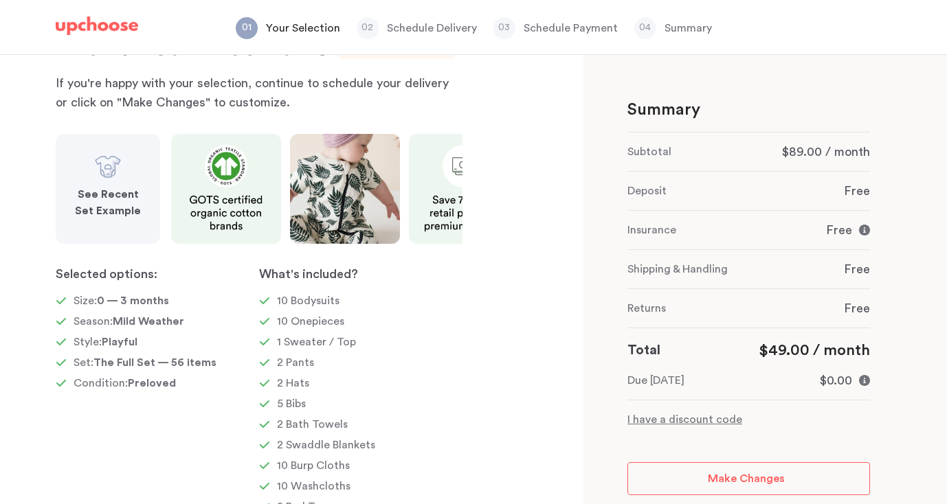
scroll to position [69, 0]
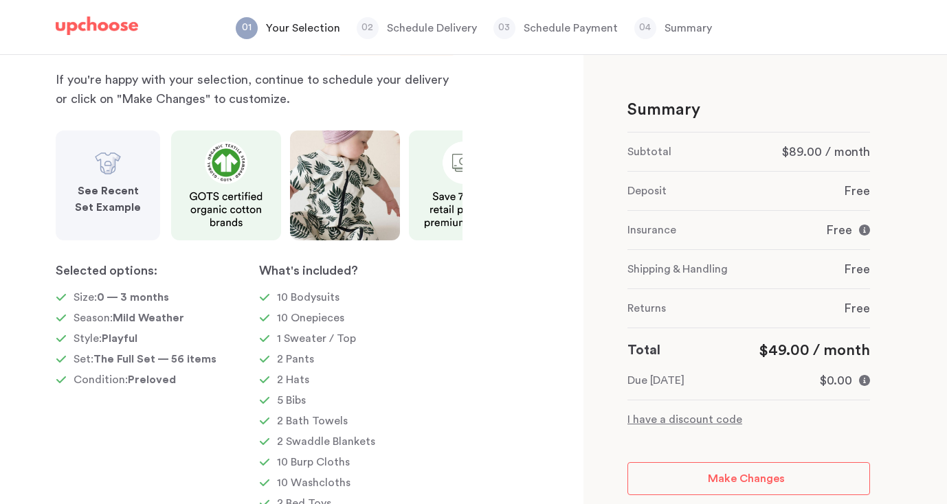
click at [106, 204] on strong "See Recent Set Example" at bounding box center [108, 198] width 66 height 27
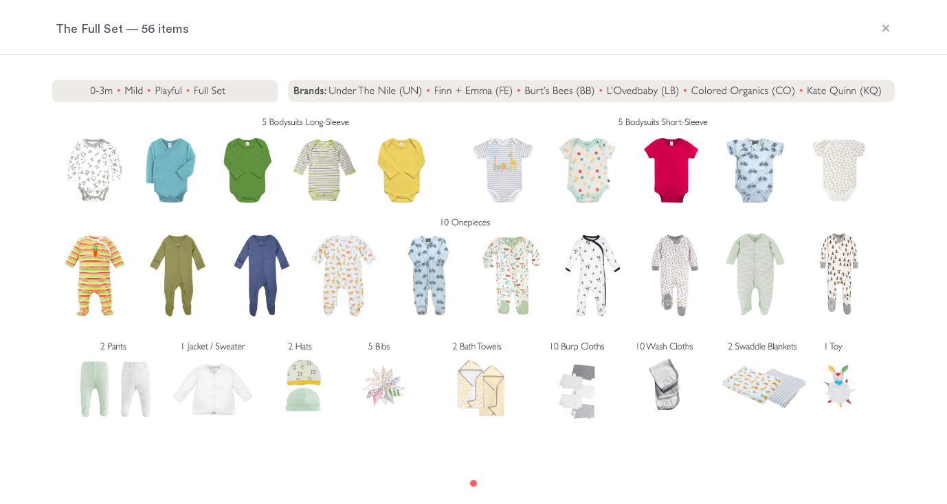
click at [904, 27] on div "The Full Set — 56 items" at bounding box center [473, 28] width 868 height 52
click at [880, 24] on icon at bounding box center [885, 28] width 11 height 11
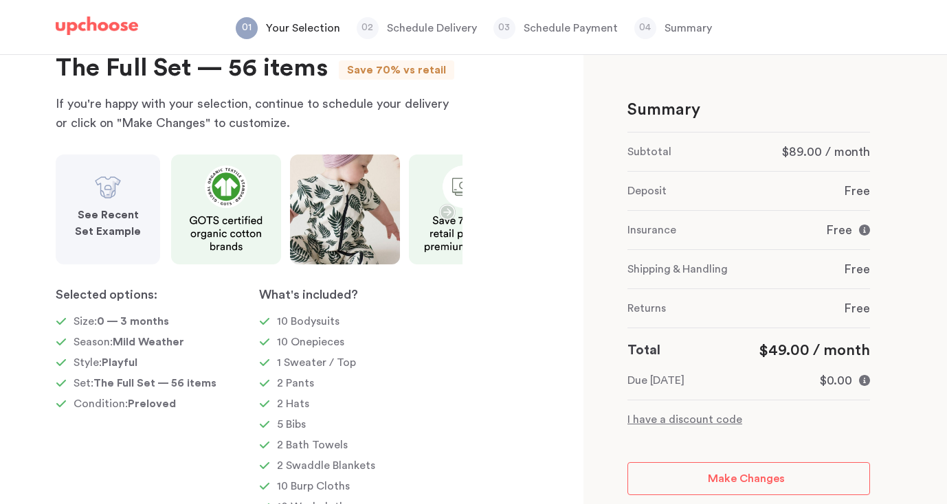
scroll to position [159, 0]
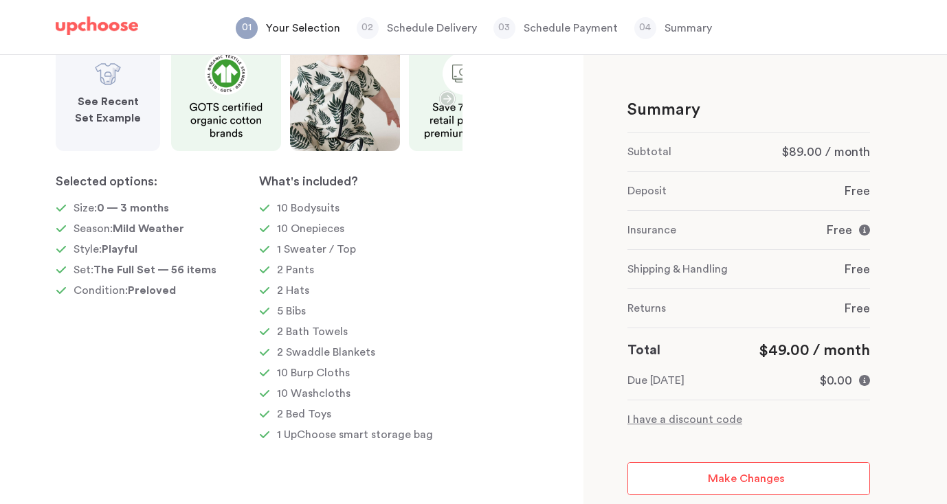
click at [727, 477] on span "Make Changes" at bounding box center [746, 478] width 77 height 11
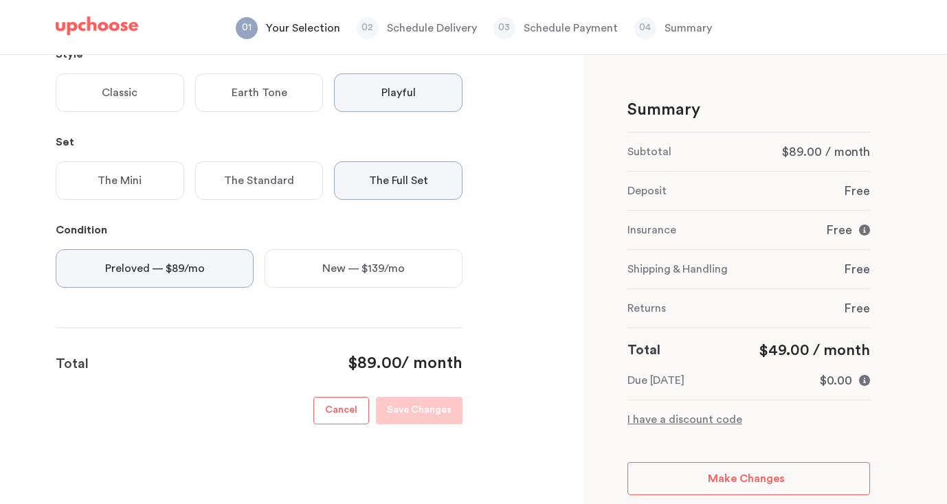
scroll to position [45, 0]
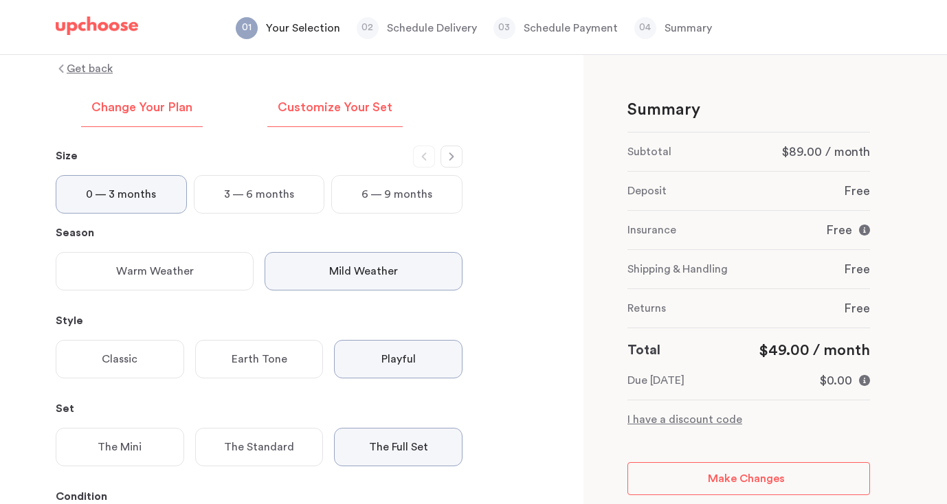
click at [327, 107] on p "Customize Your Set" at bounding box center [335, 108] width 115 height 16
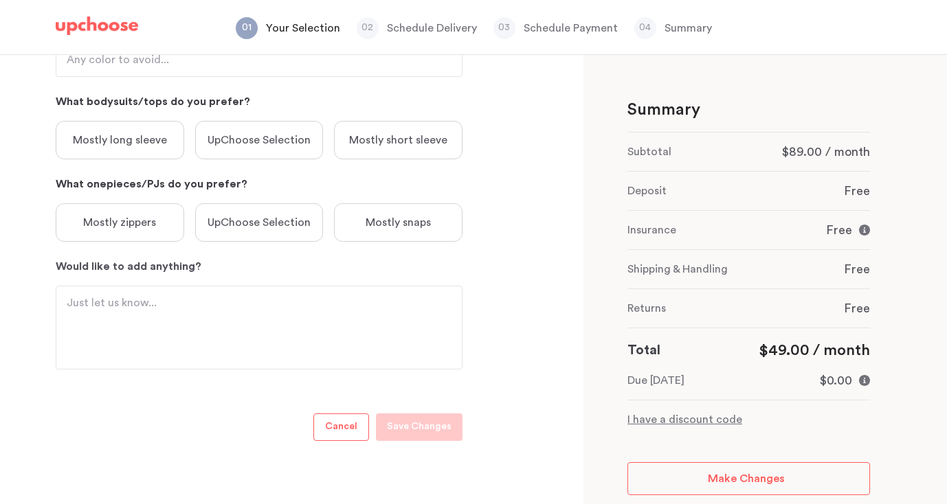
scroll to position [0, 0]
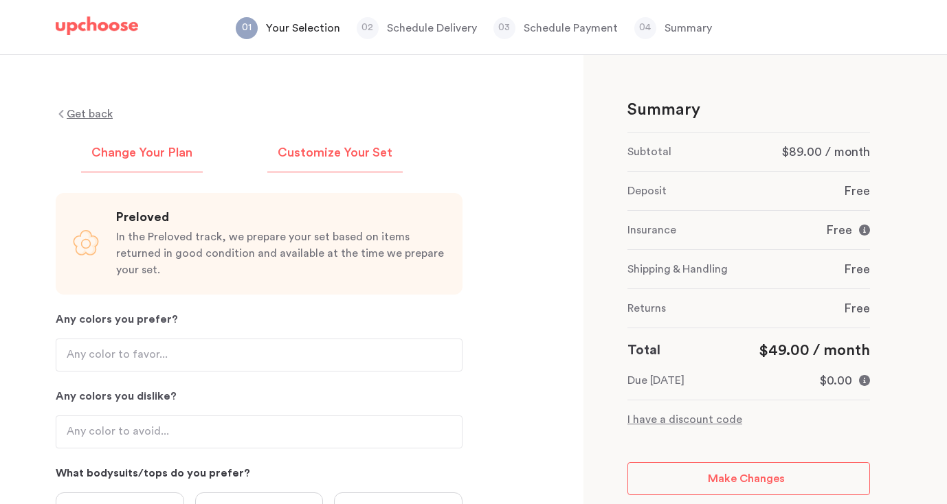
click at [171, 148] on p "Change Your Plan" at bounding box center [141, 153] width 101 height 16
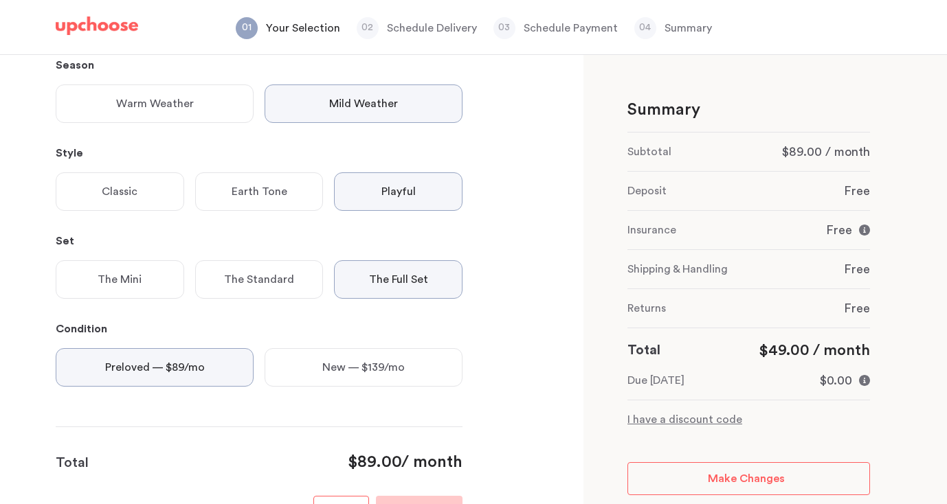
scroll to position [141, 0]
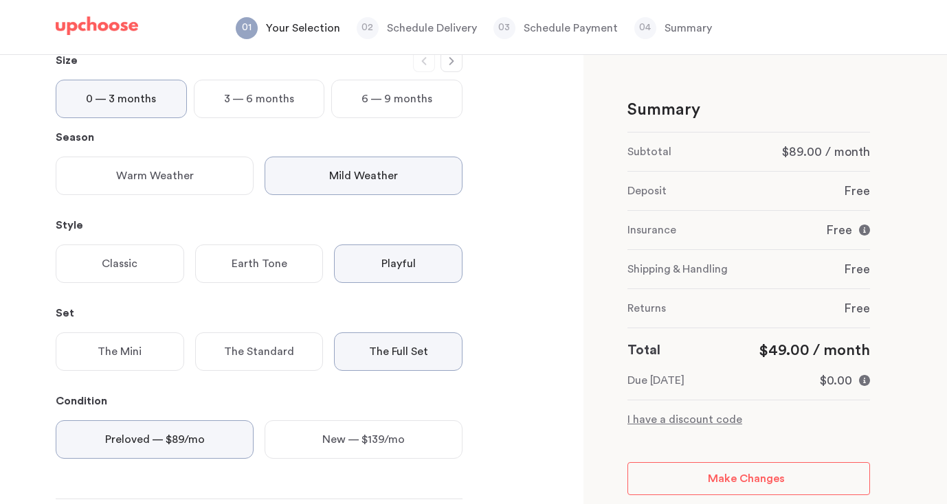
click at [280, 258] on p "Earth Tone" at bounding box center [259, 264] width 56 height 16
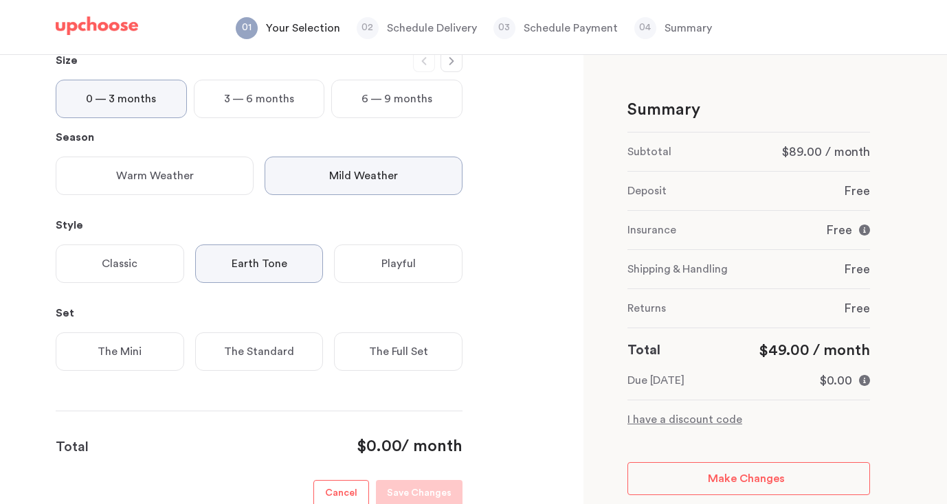
click at [405, 357] on p "The Full Set" at bounding box center [398, 351] width 59 height 16
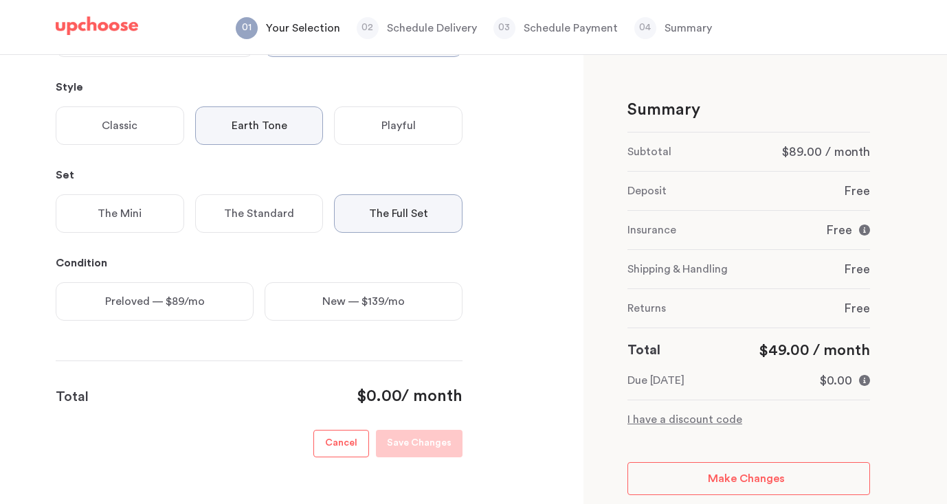
scroll to position [311, 0]
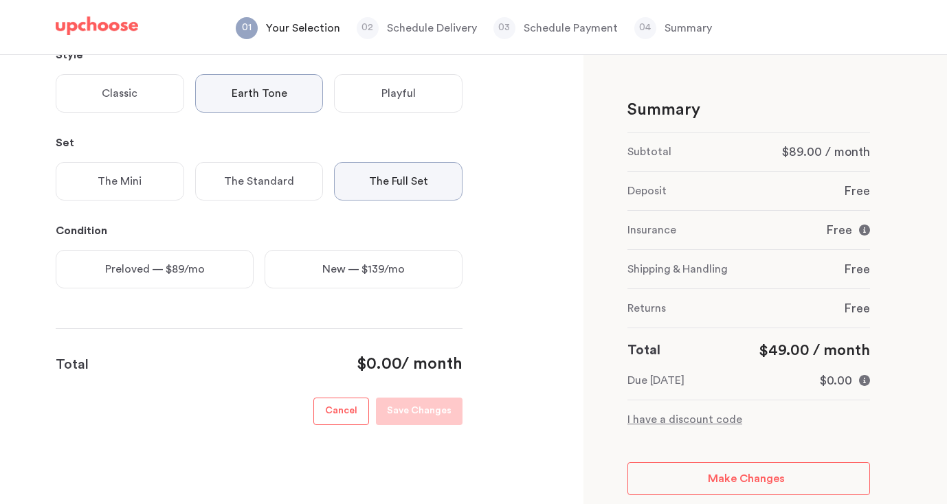
click at [224, 267] on div "Preloved — $89/mo" at bounding box center [155, 269] width 198 height 38
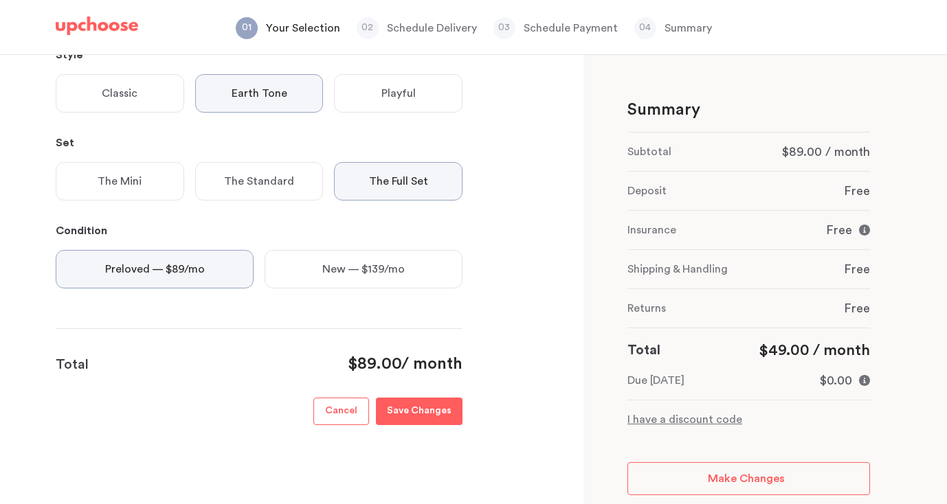
click at [453, 412] on button "Save Changes" at bounding box center [419, 411] width 87 height 27
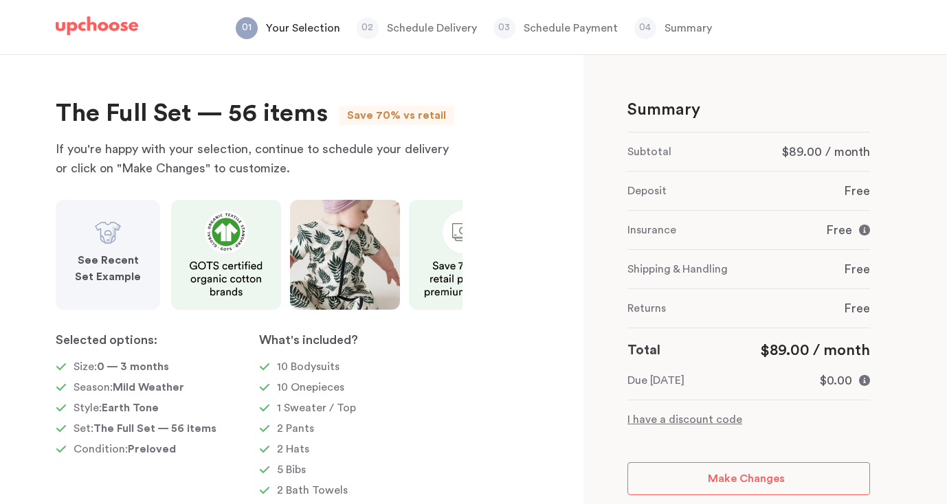
click at [117, 228] on img at bounding box center [107, 232] width 27 height 27
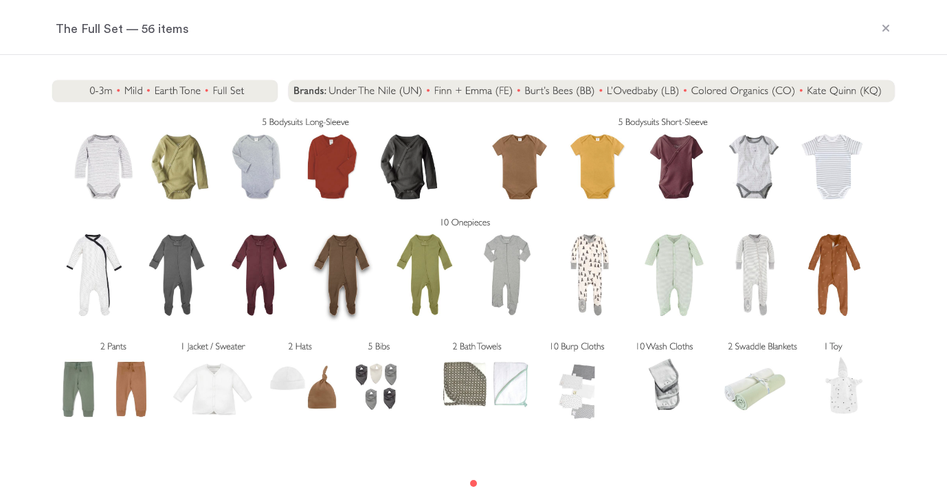
click at [887, 23] on icon at bounding box center [885, 28] width 11 height 11
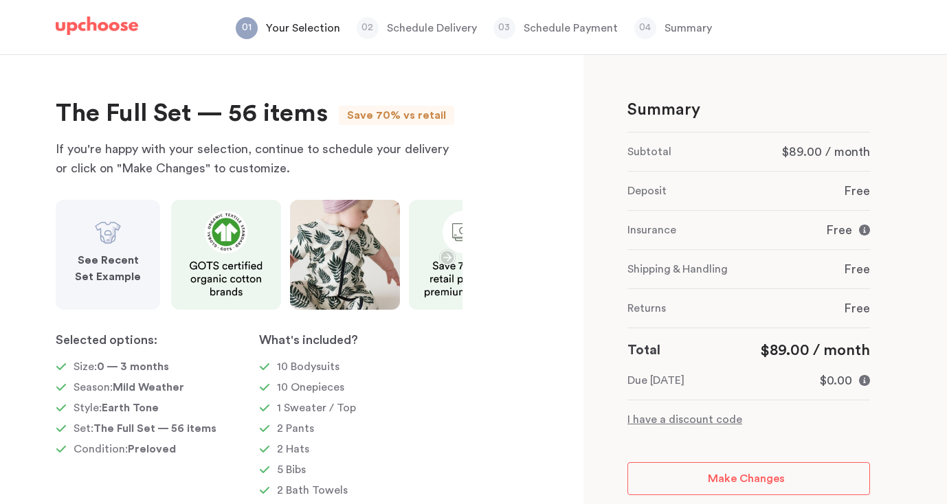
click at [113, 255] on strong "See Recent Set Example" at bounding box center [108, 268] width 66 height 27
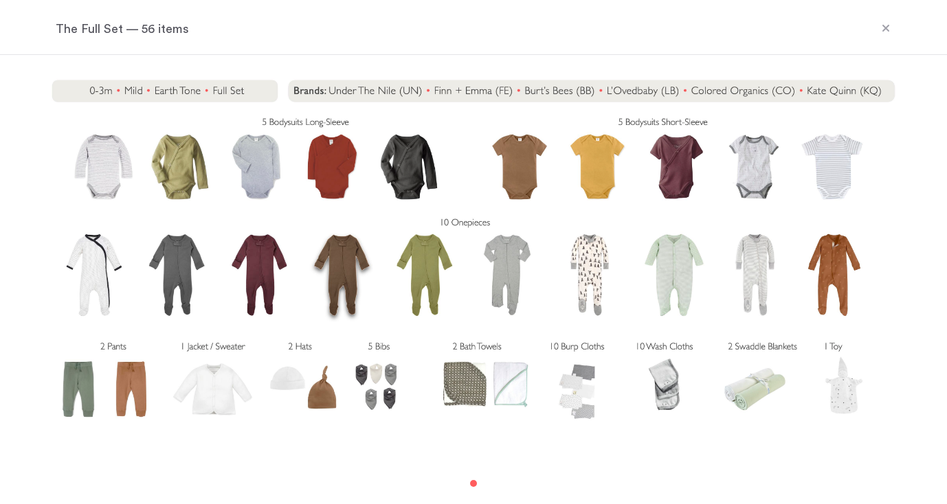
click at [884, 26] on icon at bounding box center [885, 28] width 7 height 7
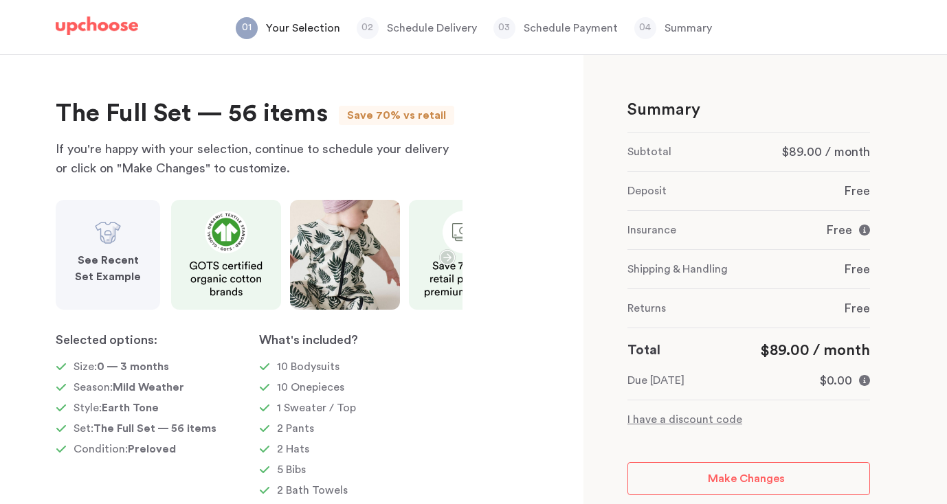
scroll to position [159, 0]
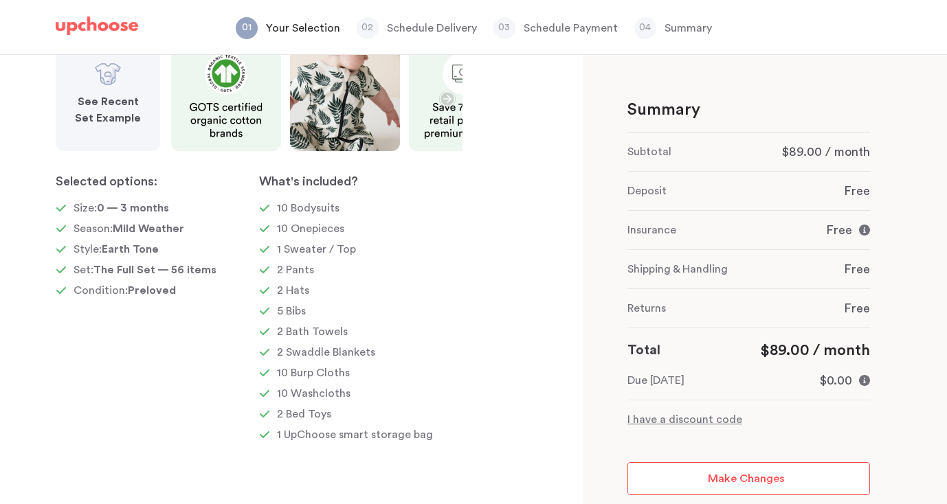
click at [708, 478] on span "Make Changes" at bounding box center [746, 478] width 77 height 11
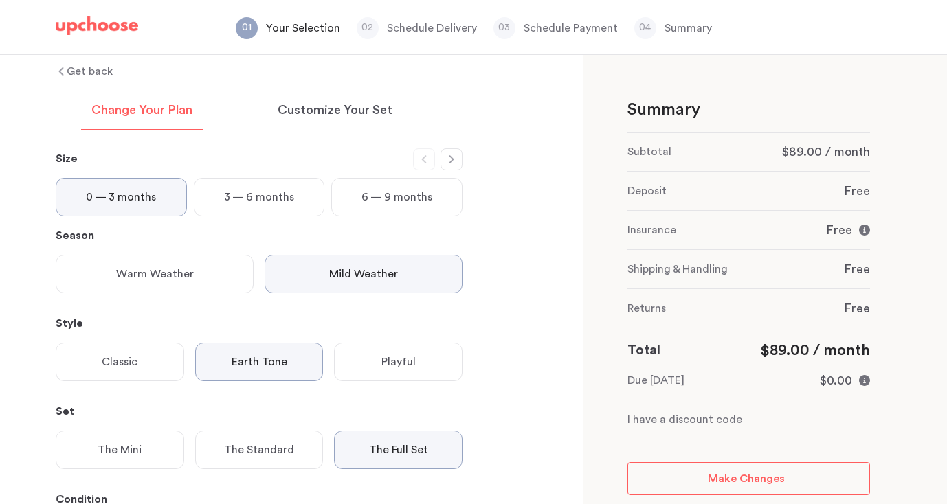
scroll to position [93, 0]
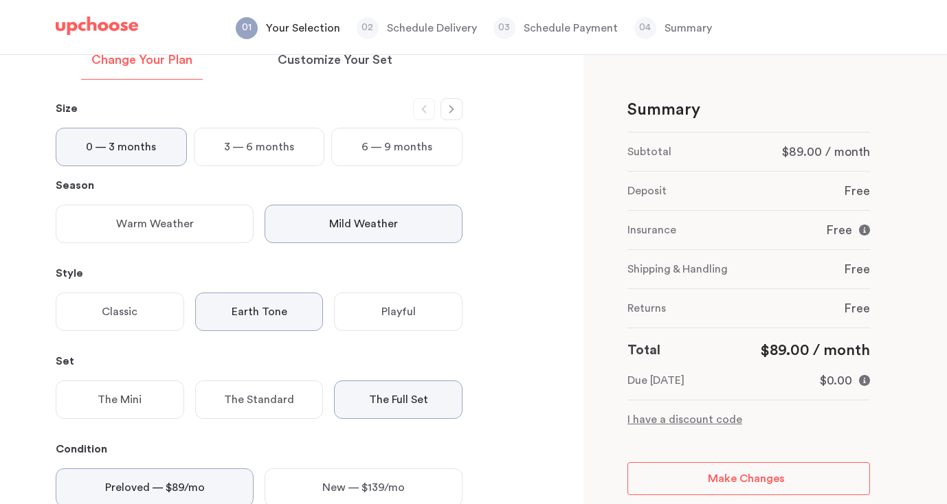
click at [146, 326] on div "Classic" at bounding box center [120, 312] width 128 height 38
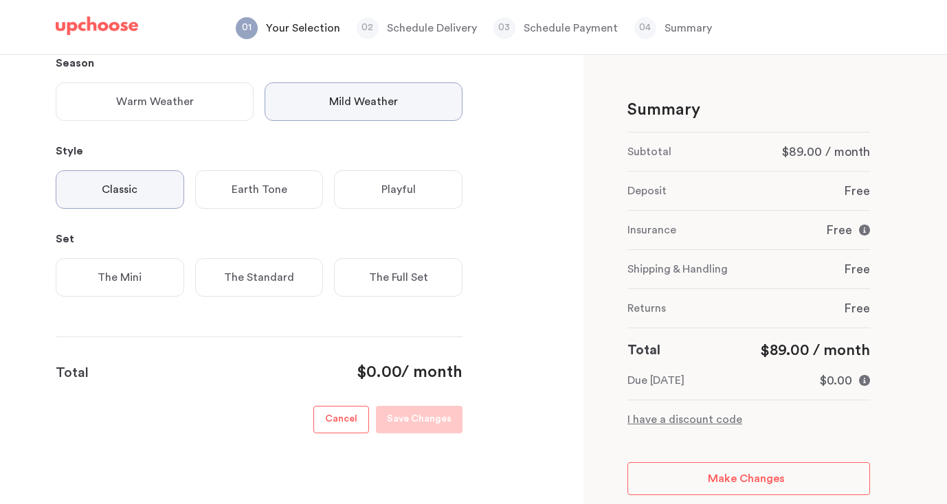
scroll to position [224, 0]
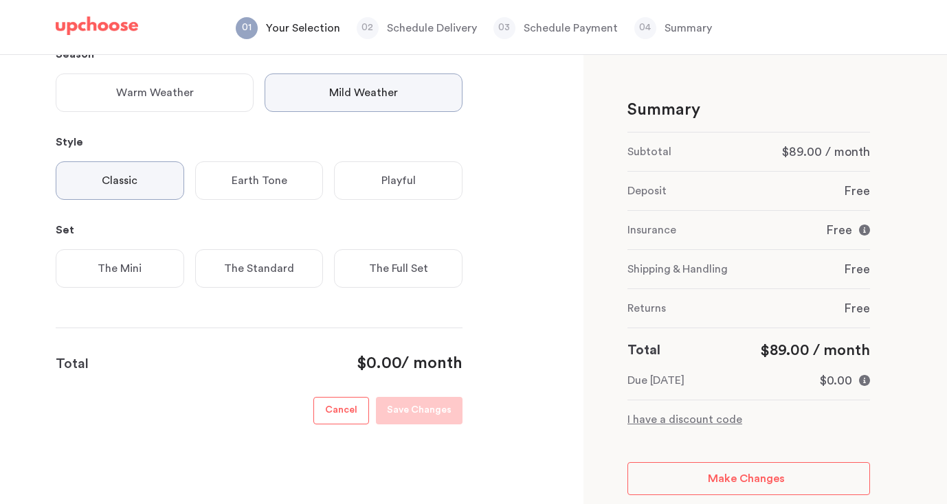
click at [386, 265] on p "The Full Set" at bounding box center [398, 268] width 59 height 16
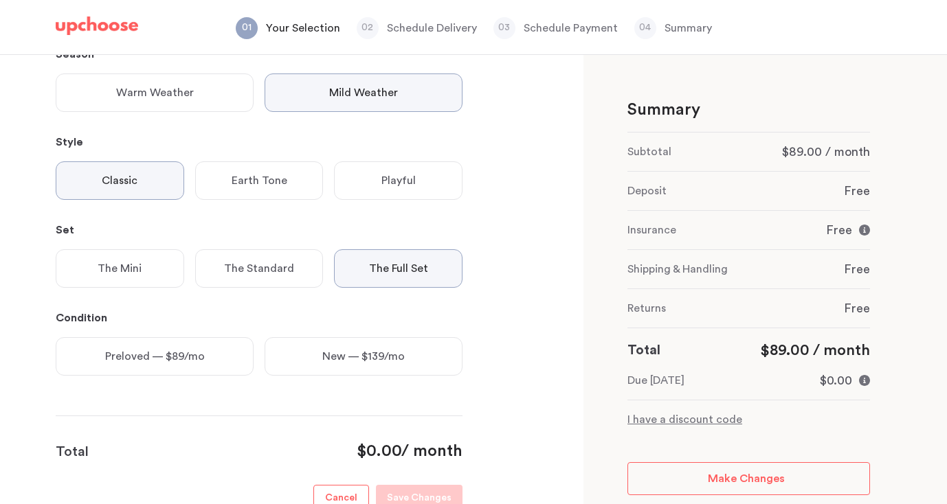
click at [201, 363] on p "Preloved — $89/mo" at bounding box center [155, 356] width 100 height 16
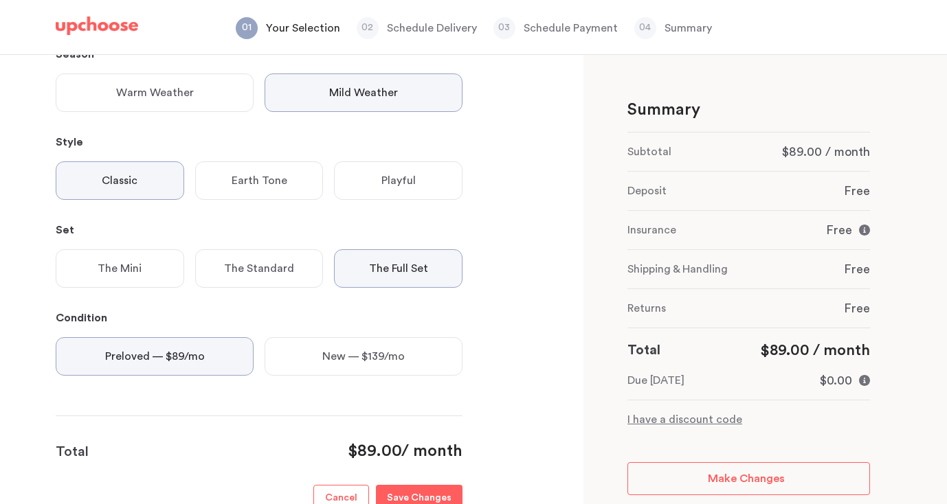
click at [418, 495] on p "Save Changes" at bounding box center [419, 498] width 65 height 16
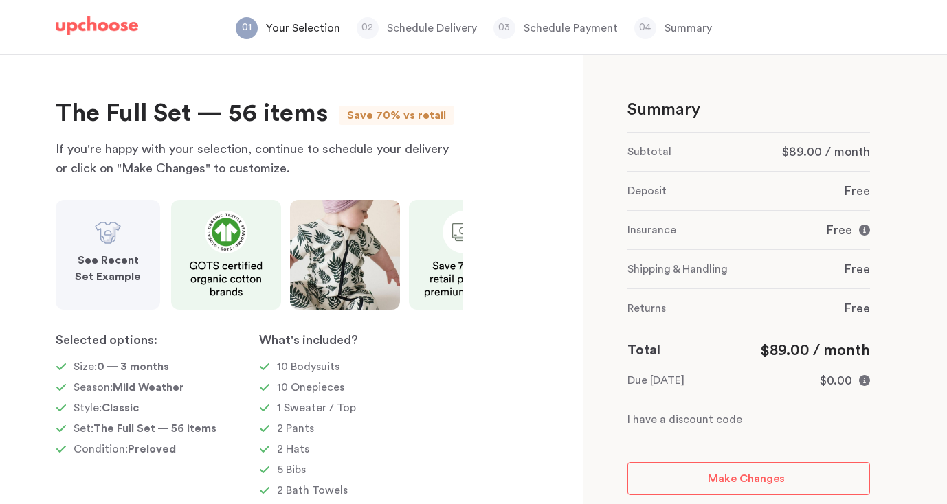
click at [89, 260] on strong "See Recent Set Example" at bounding box center [108, 268] width 66 height 27
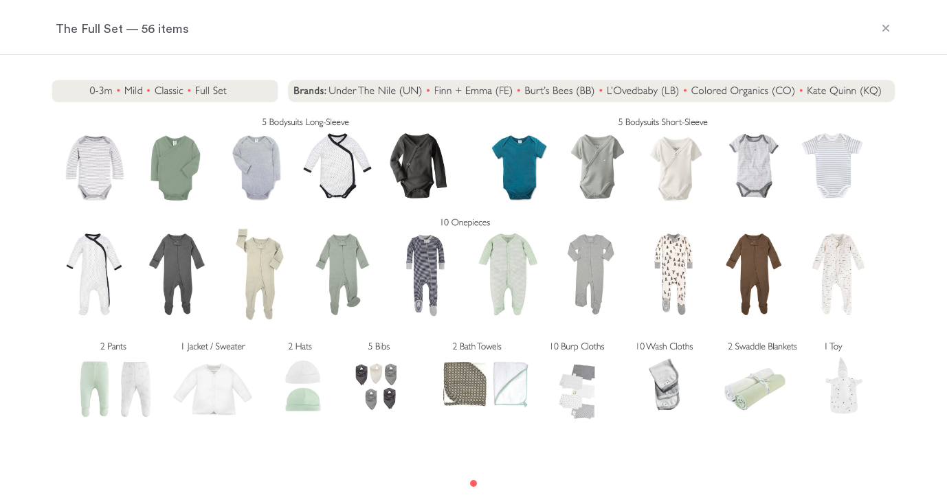
click at [890, 30] on icon at bounding box center [885, 28] width 11 height 11
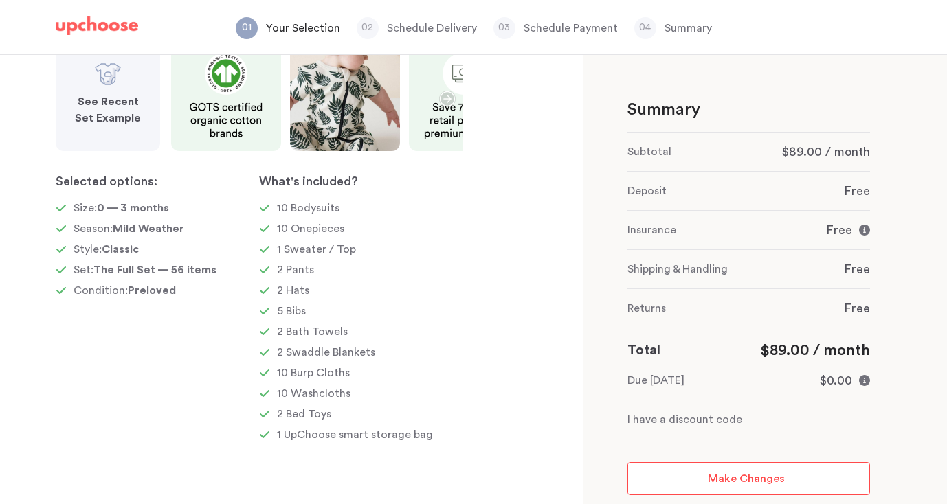
click at [772, 493] on link "Make Changes" at bounding box center [748, 478] width 242 height 33
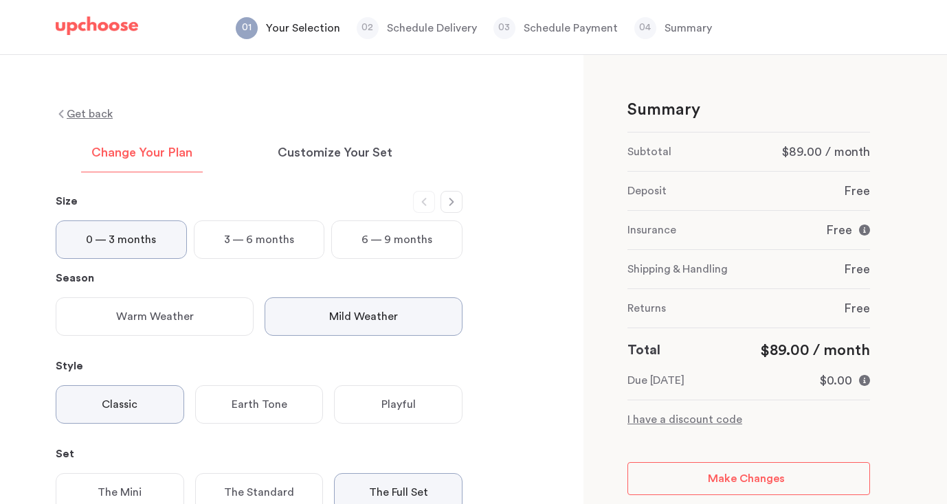
click at [454, 194] on button "button" at bounding box center [451, 202] width 22 height 22
click at [455, 194] on button "button" at bounding box center [451, 202] width 22 height 22
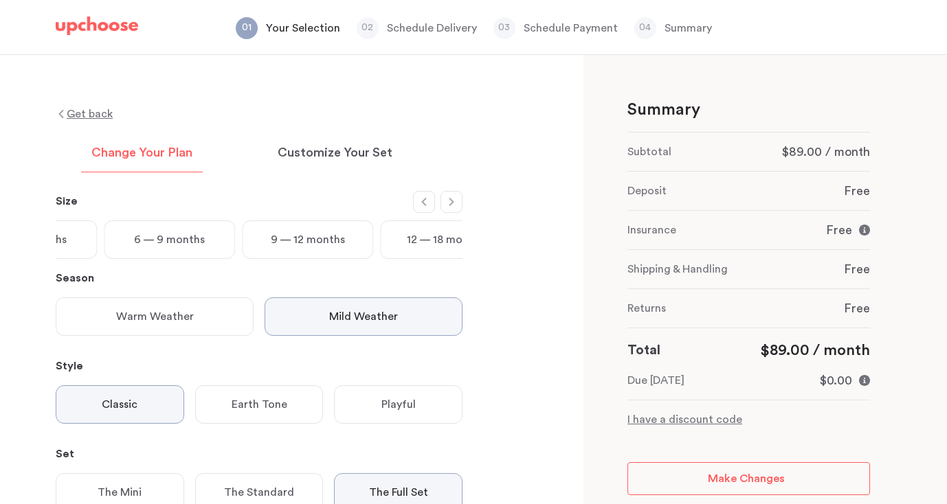
click at [455, 194] on button "button" at bounding box center [451, 202] width 22 height 22
click at [127, 238] on p "2T" at bounding box center [121, 239] width 14 height 16
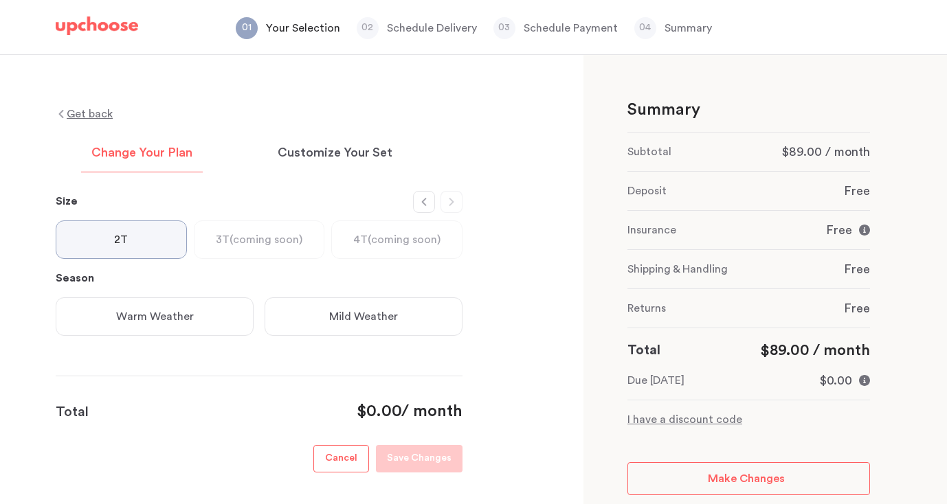
scroll to position [48, 0]
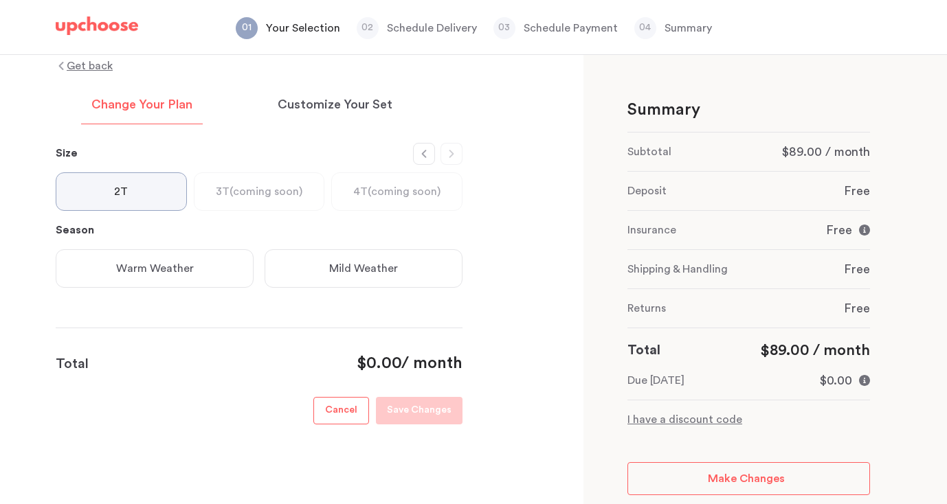
click at [385, 271] on p "Mild Weather" at bounding box center [363, 268] width 69 height 16
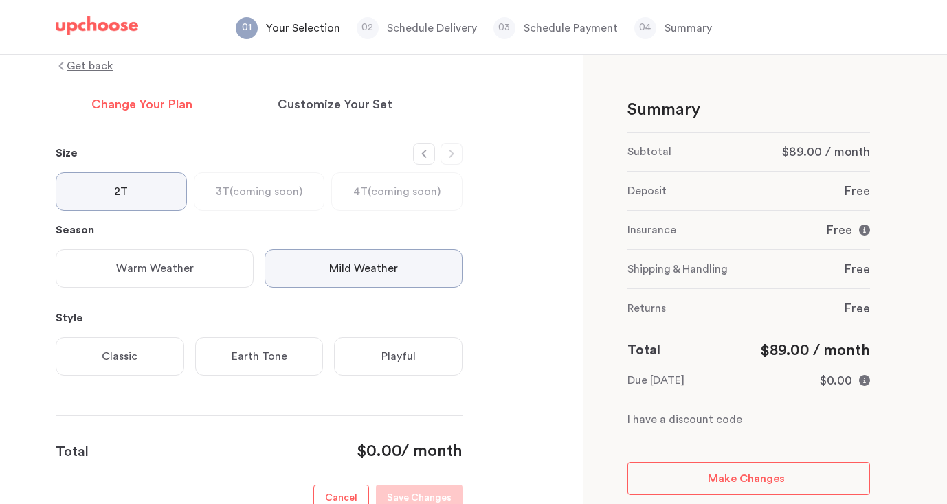
scroll to position [136, 0]
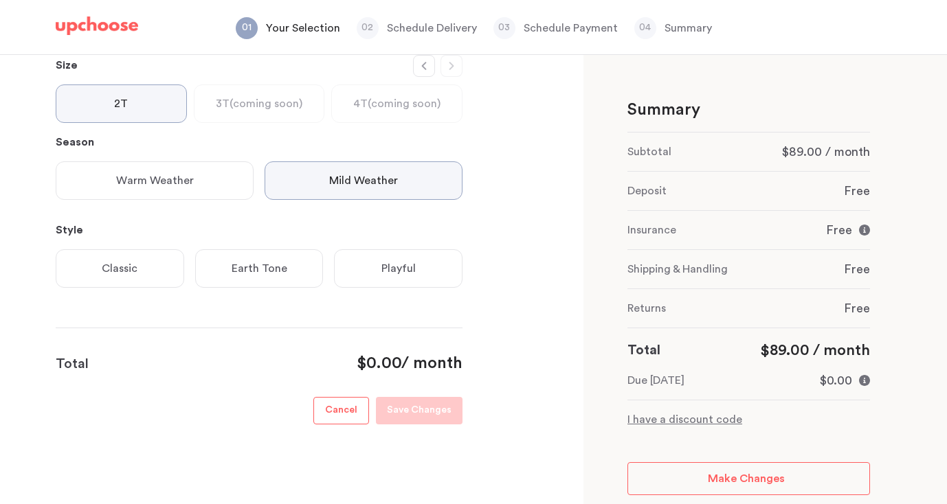
click at [396, 268] on p "Playful" at bounding box center [398, 268] width 34 height 16
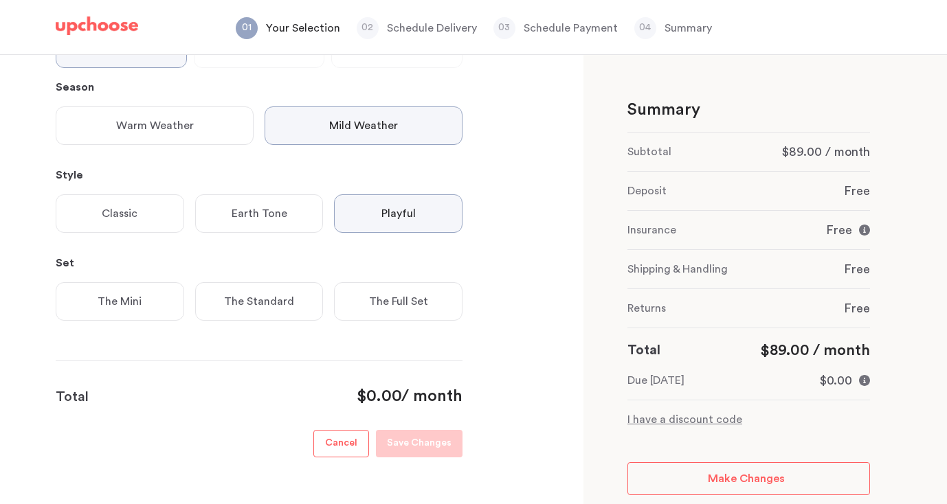
scroll to position [224, 0]
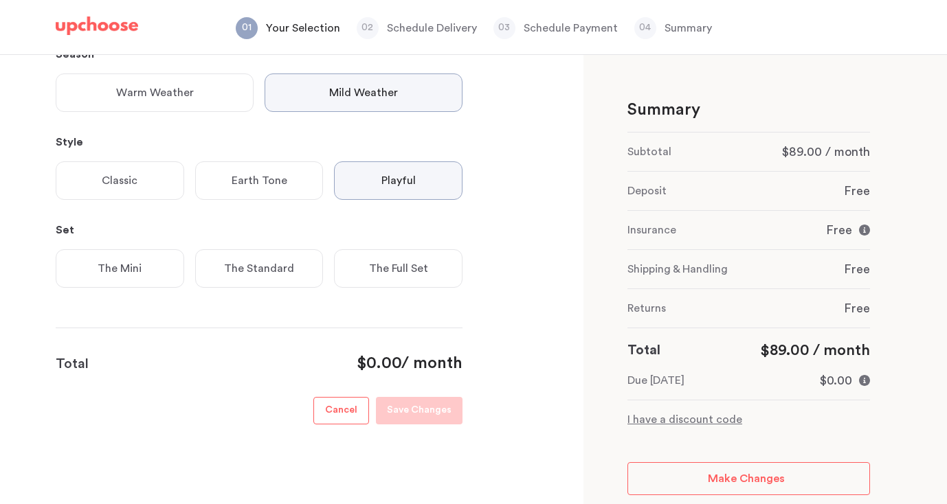
click at [378, 275] on p "The Full Set" at bounding box center [398, 268] width 59 height 16
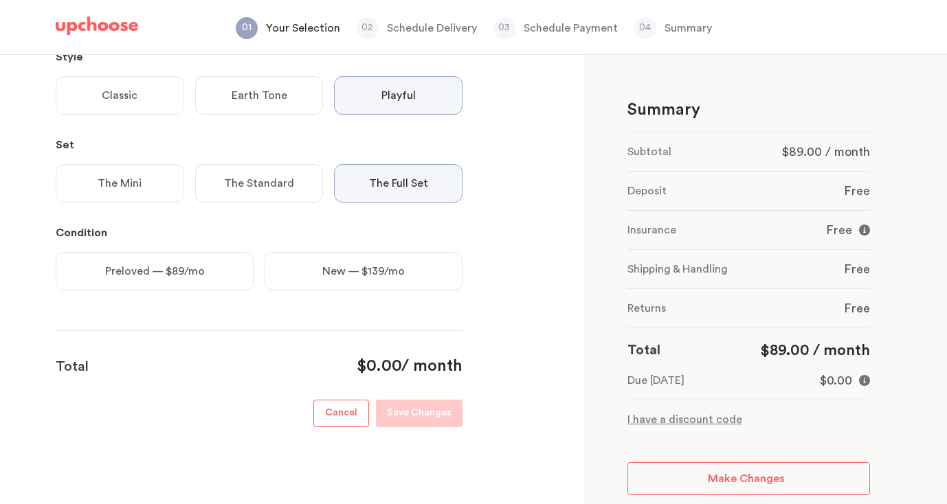
scroll to position [312, 0]
click at [180, 252] on div "Preloved — $89/mo" at bounding box center [155, 268] width 198 height 38
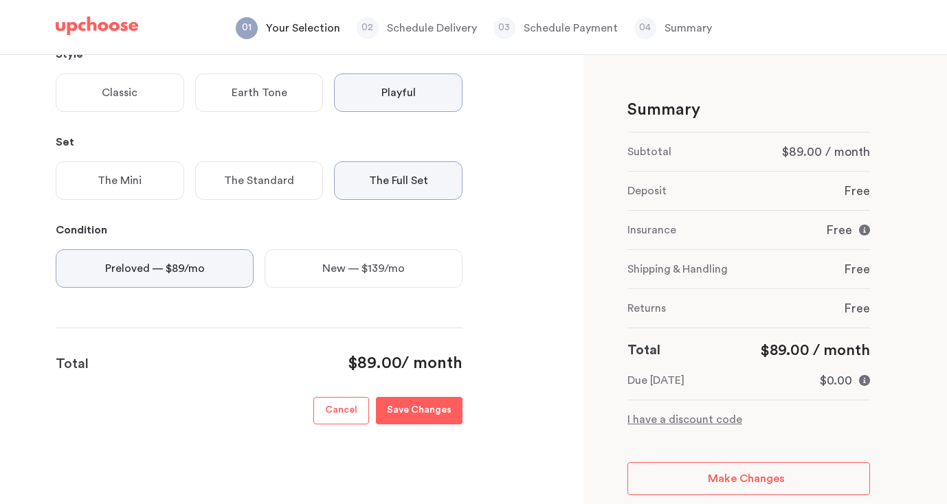
click at [424, 405] on p "Save Changes" at bounding box center [419, 411] width 65 height 16
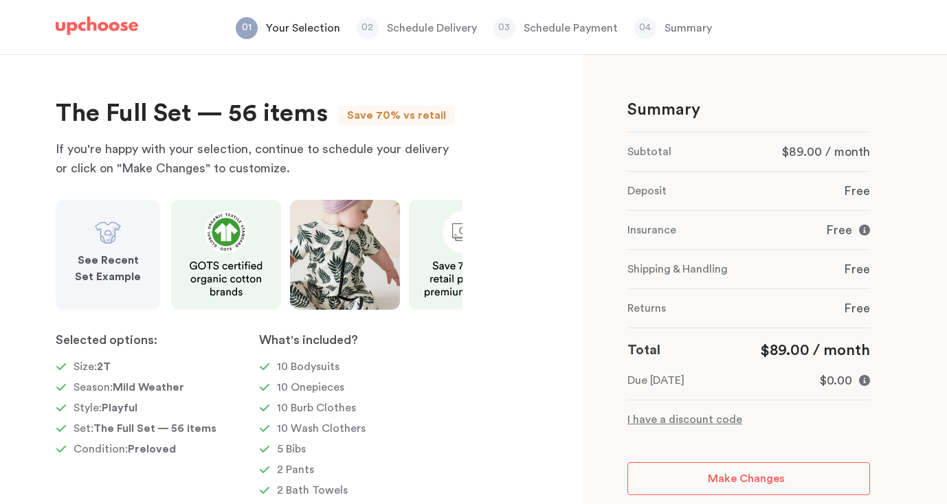
click at [106, 273] on strong "See Recent Set Example" at bounding box center [108, 268] width 66 height 27
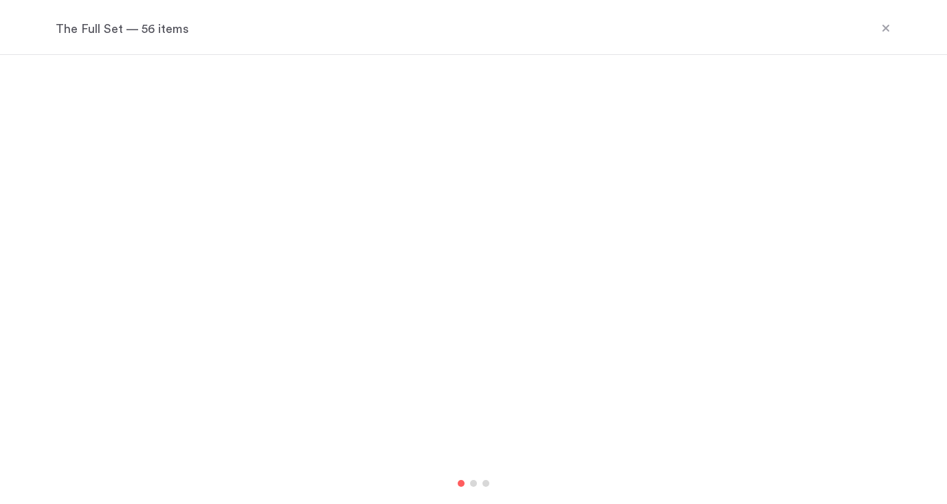
click at [887, 29] on icon at bounding box center [885, 28] width 11 height 11
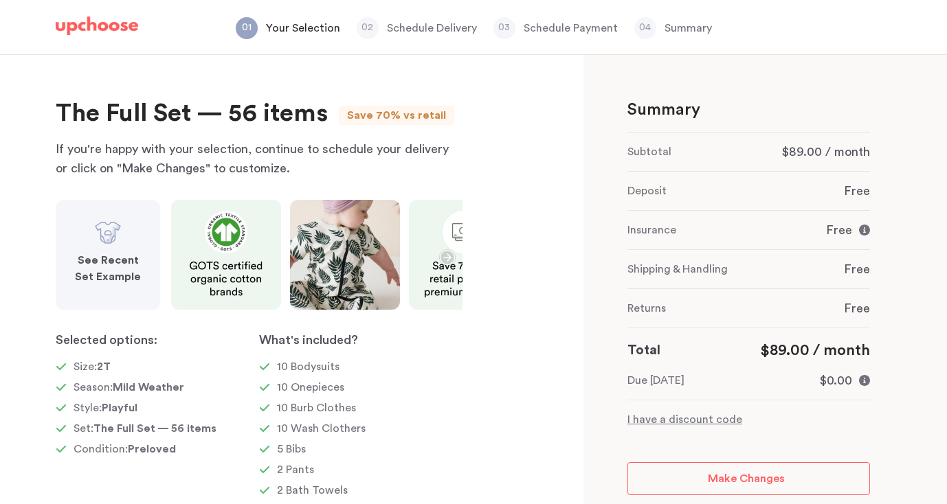
click at [93, 249] on div "See Recent Set Example" at bounding box center [107, 269] width 71 height 44
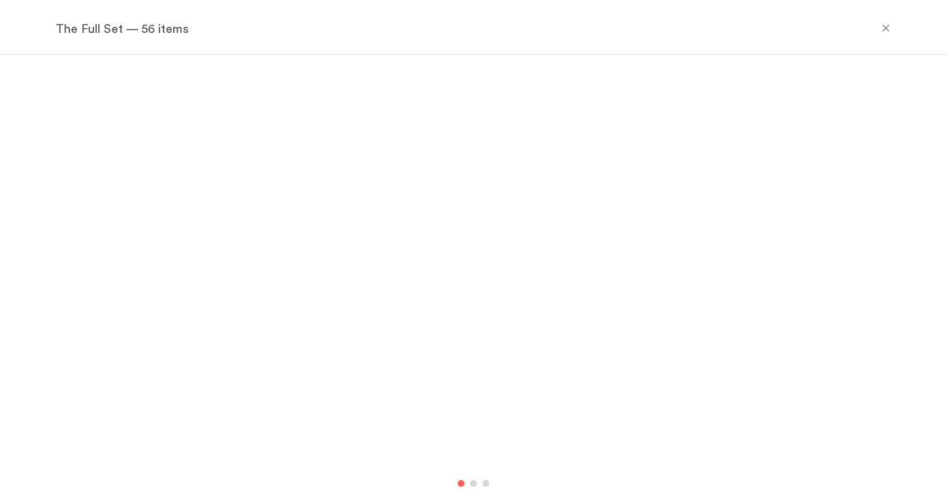
click at [475, 484] on div at bounding box center [473, 483] width 7 height 7
click at [488, 486] on div at bounding box center [485, 485] width 7 height 7
click at [461, 488] on div at bounding box center [460, 485] width 7 height 7
click at [889, 23] on icon at bounding box center [885, 28] width 11 height 11
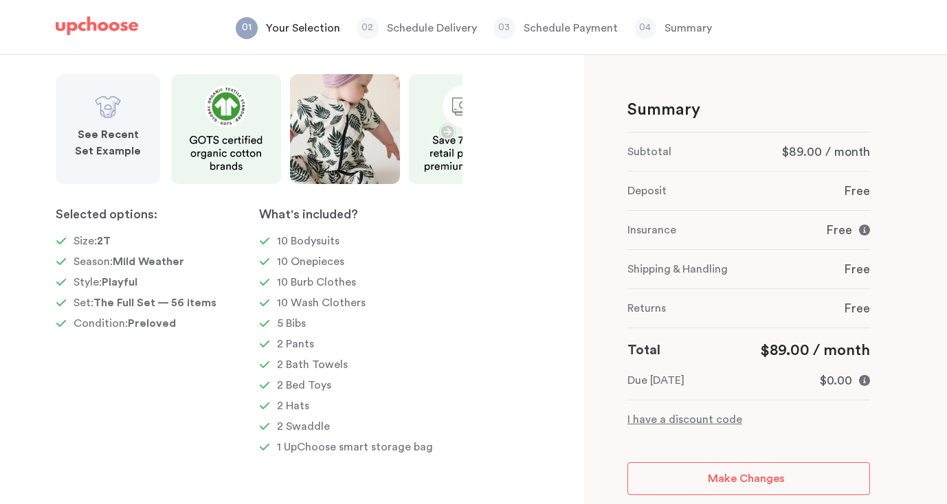
scroll to position [138, 0]
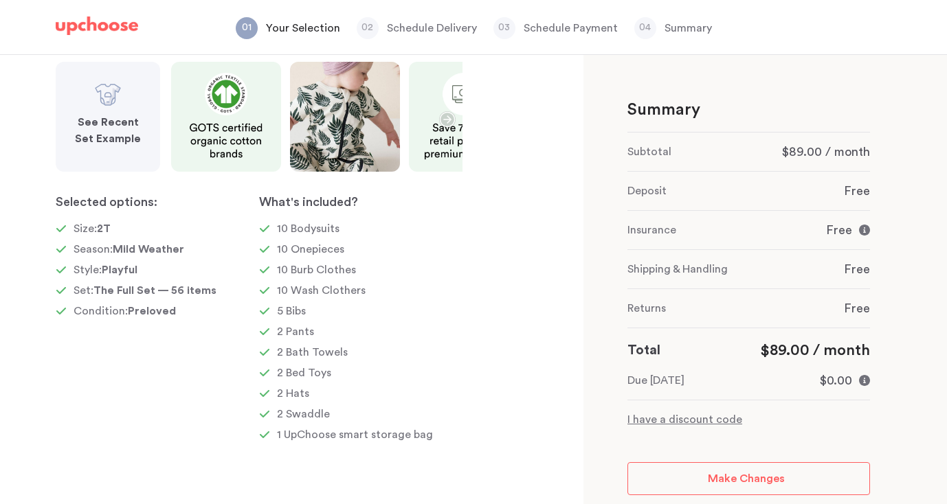
click at [131, 149] on div "See Recent Set Example" at bounding box center [107, 131] width 71 height 44
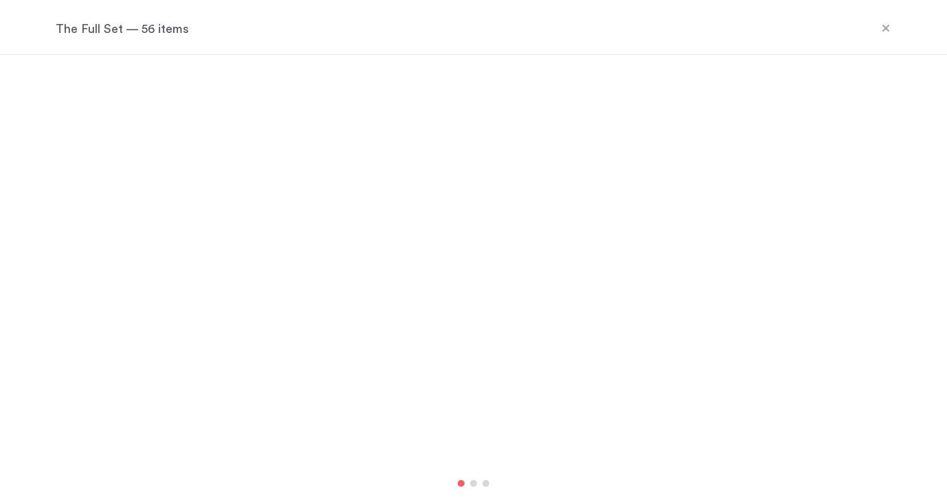
click at [889, 32] on icon at bounding box center [885, 28] width 11 height 11
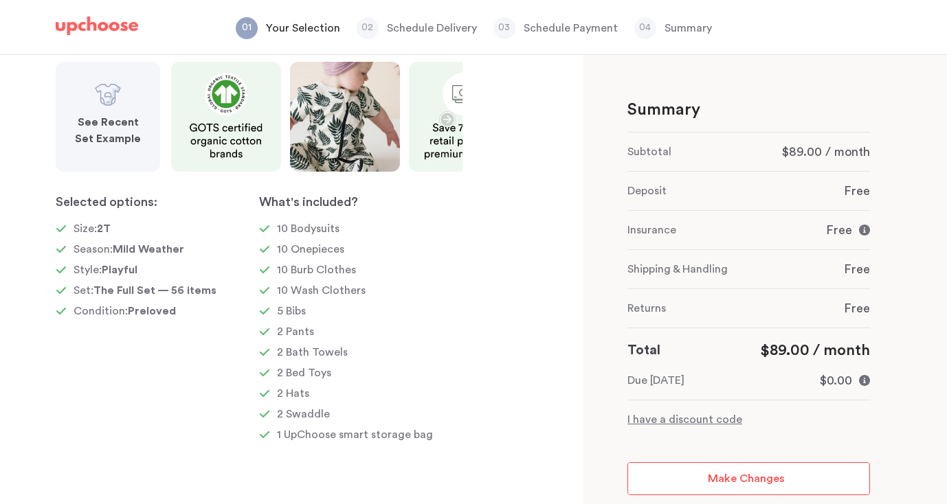
click at [692, 469] on link "Make Changes" at bounding box center [748, 478] width 242 height 33
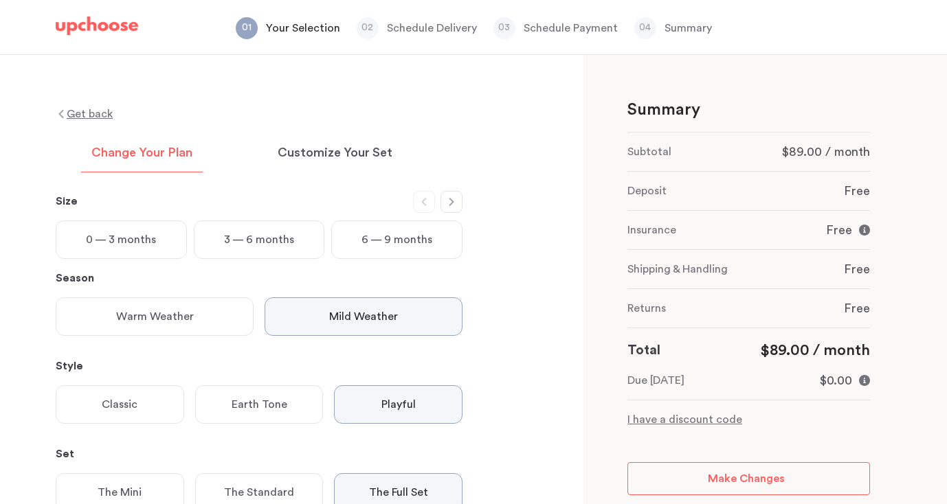
scroll to position [196, 0]
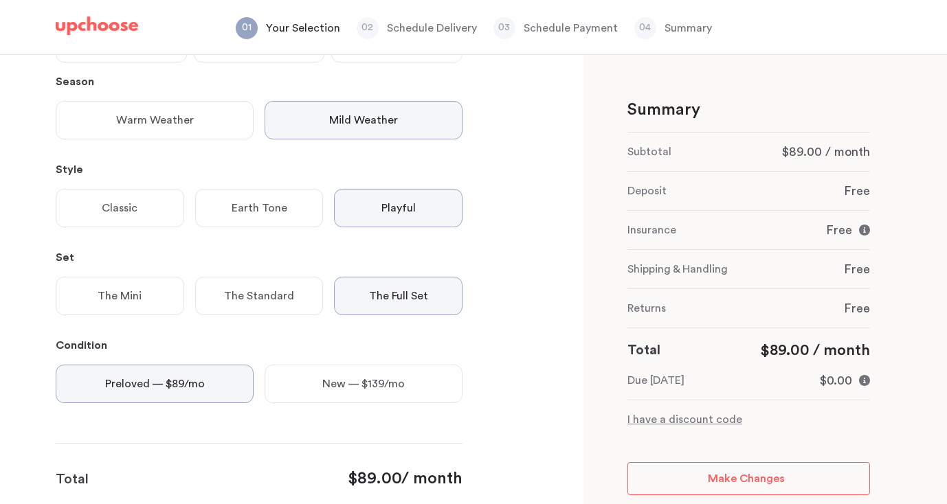
click at [264, 295] on p "The Standard" at bounding box center [259, 296] width 70 height 16
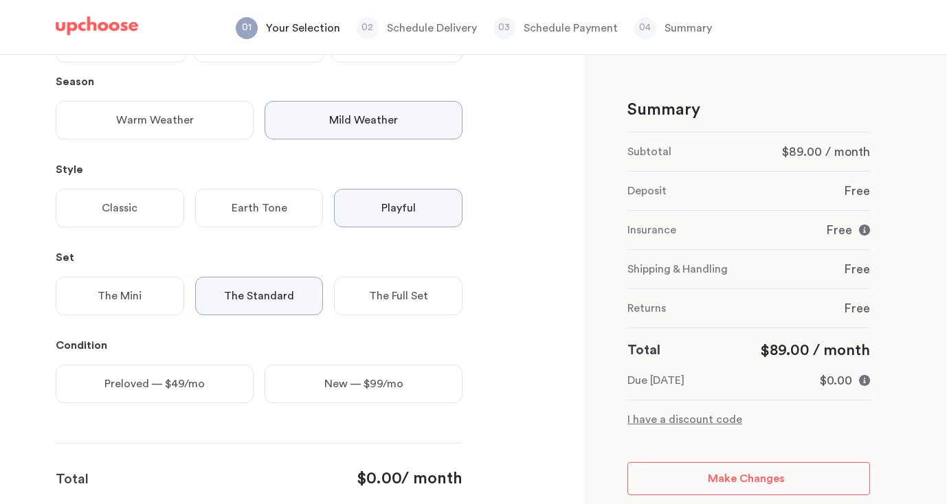
click at [186, 390] on p "Preloved — $49/mo" at bounding box center [154, 384] width 100 height 16
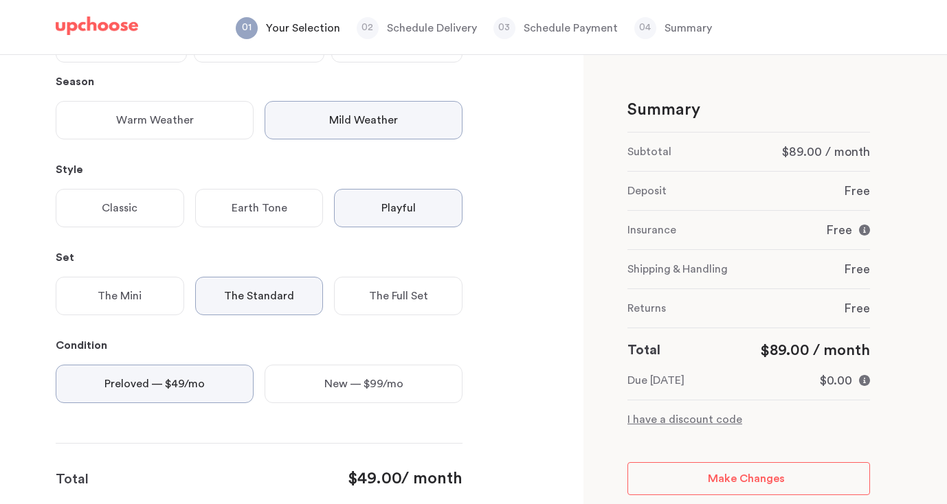
scroll to position [312, 0]
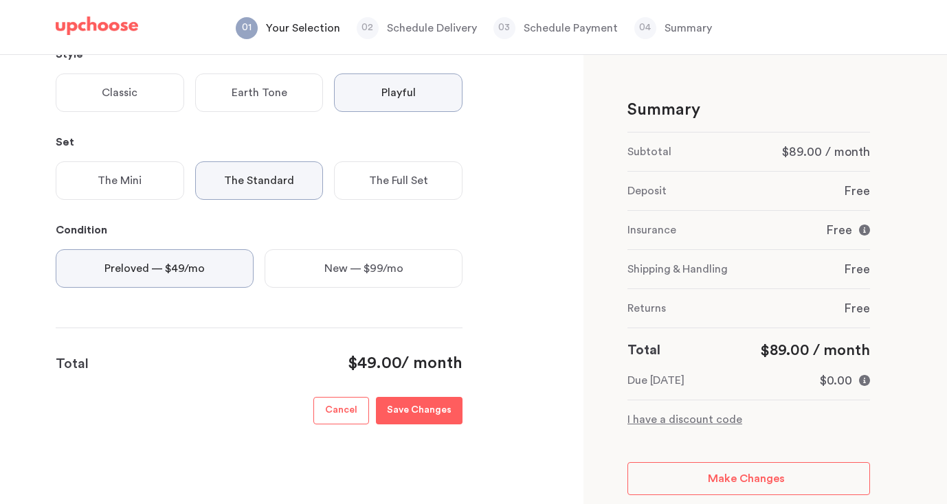
click at [435, 407] on p "Save Changes" at bounding box center [419, 411] width 65 height 16
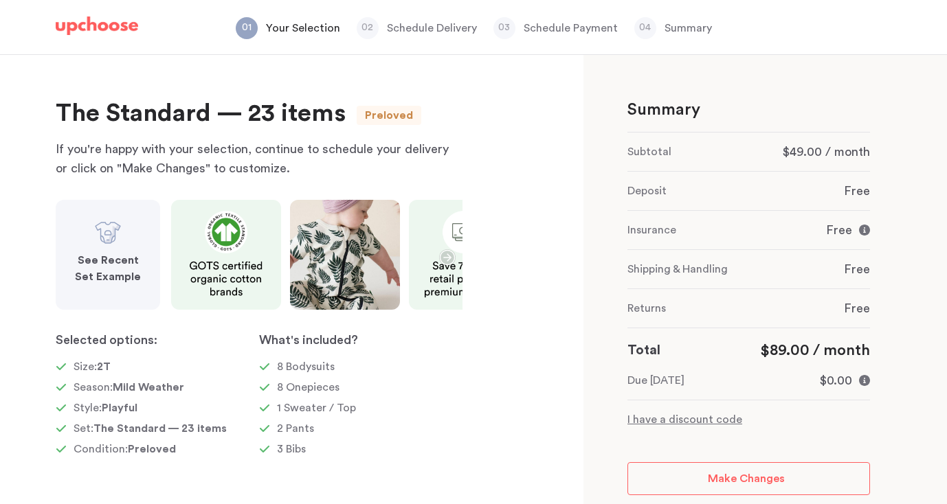
scroll to position [14, 0]
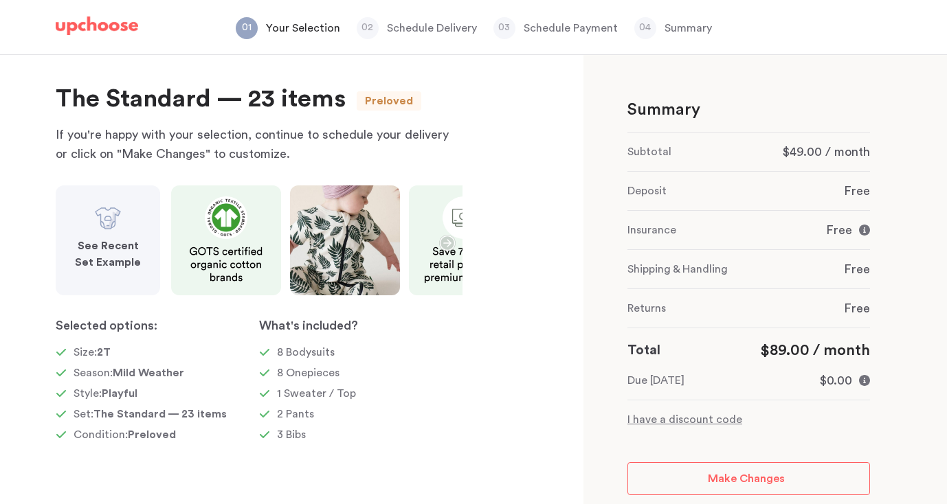
click at [126, 231] on div "See Recent Set Example" at bounding box center [108, 240] width 104 height 110
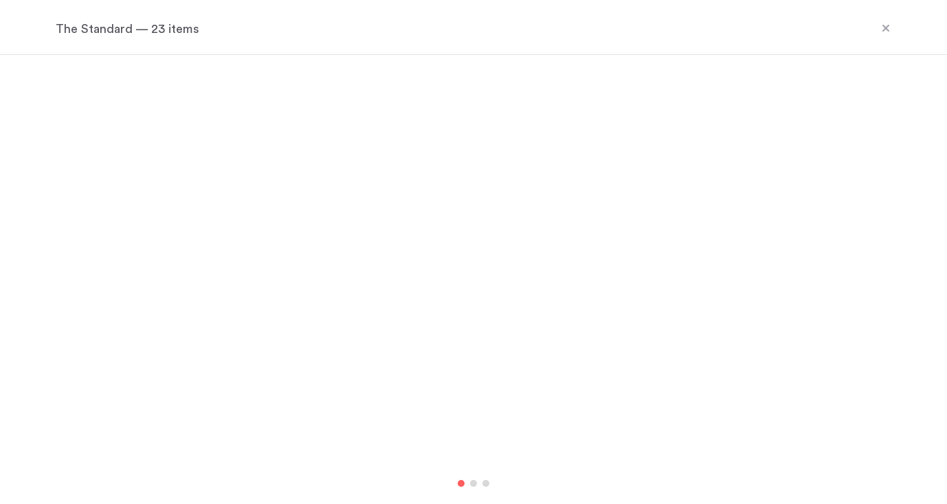
click at [885, 27] on icon at bounding box center [885, 28] width 7 height 7
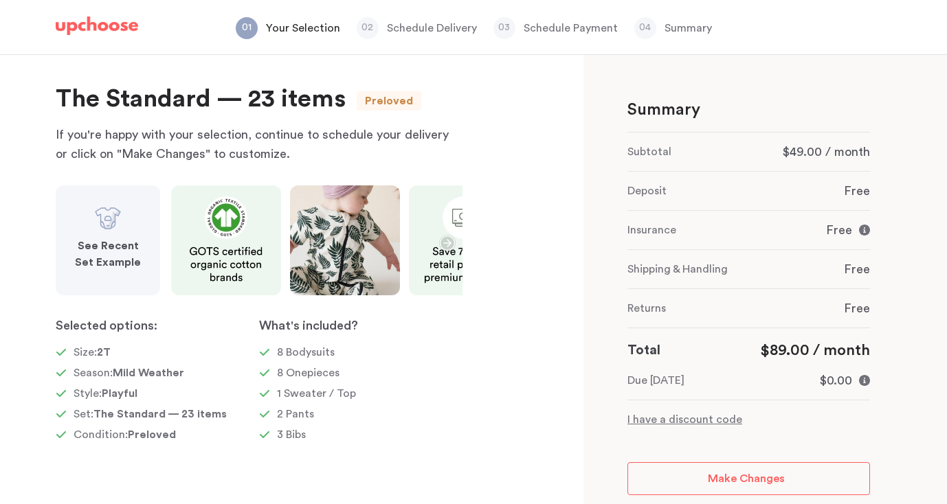
scroll to position [14, 0]
click at [724, 478] on span "Make Changes" at bounding box center [746, 478] width 77 height 11
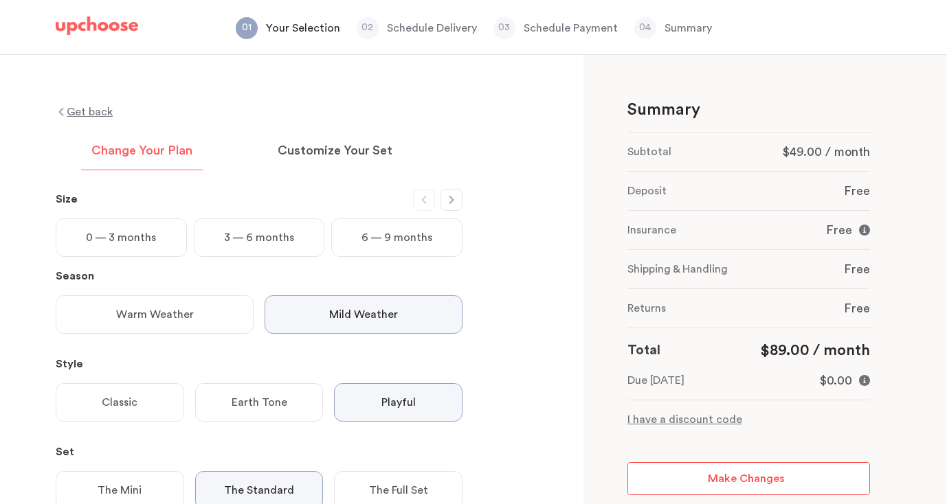
scroll to position [0, 0]
click at [381, 236] on p "6 — 9 months" at bounding box center [396, 239] width 71 height 16
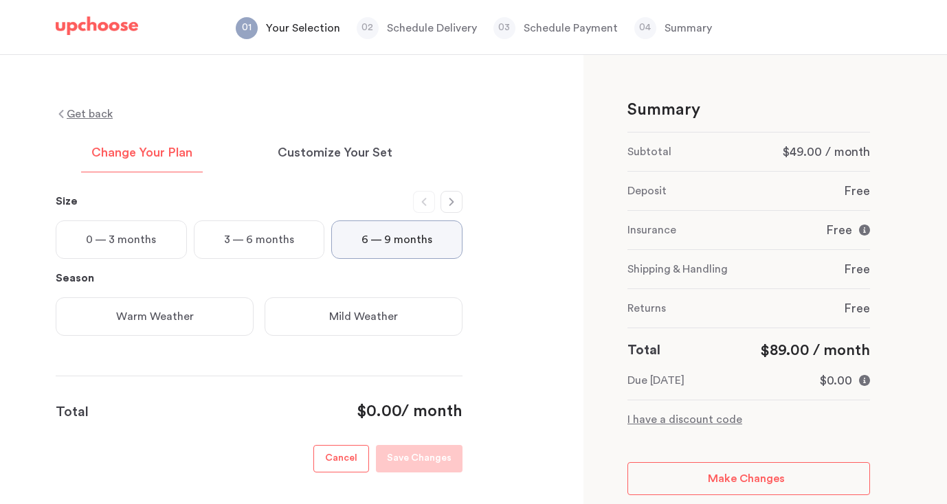
scroll to position [48, 0]
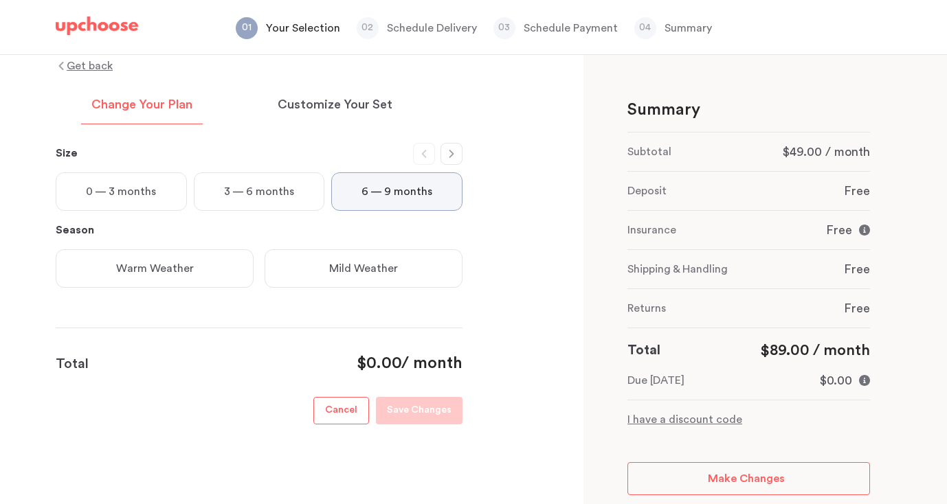
click at [370, 269] on p "Mild Weather" at bounding box center [363, 268] width 69 height 16
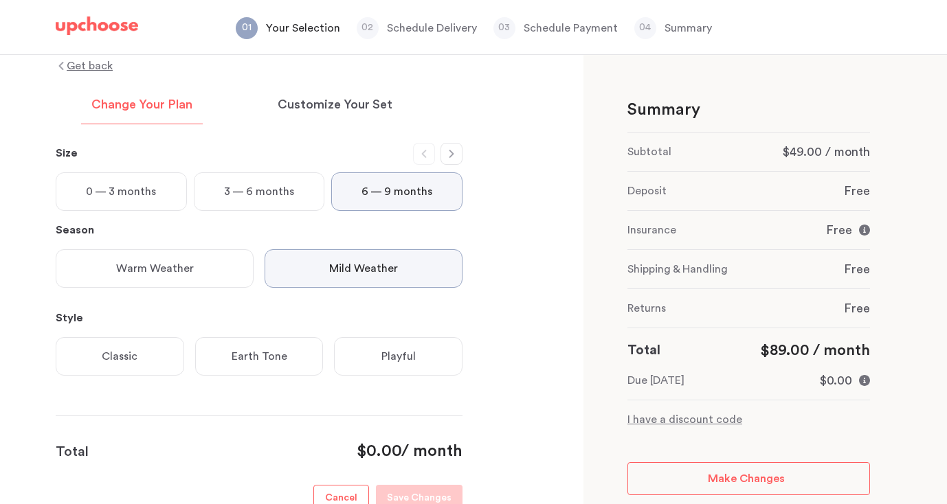
click at [161, 276] on p "Warm Weather" at bounding box center [155, 268] width 78 height 16
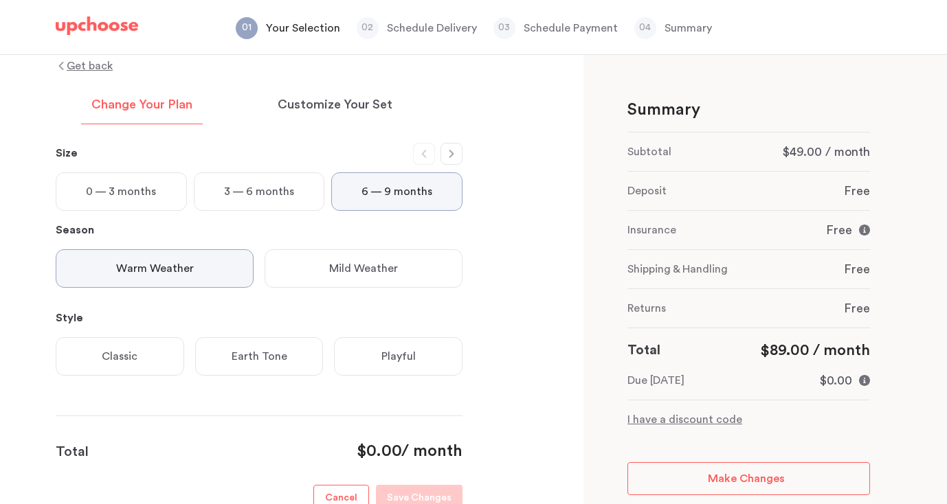
click at [407, 368] on div "Playful" at bounding box center [398, 356] width 128 height 38
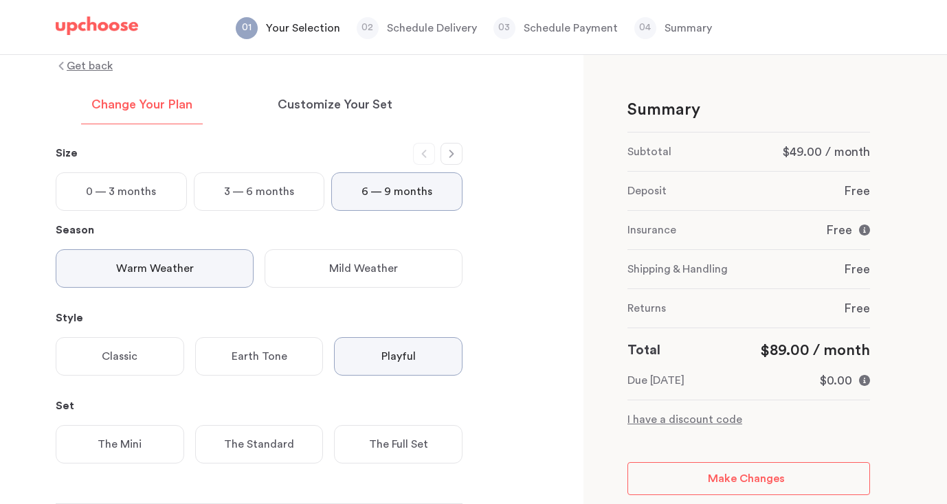
scroll to position [161, 0]
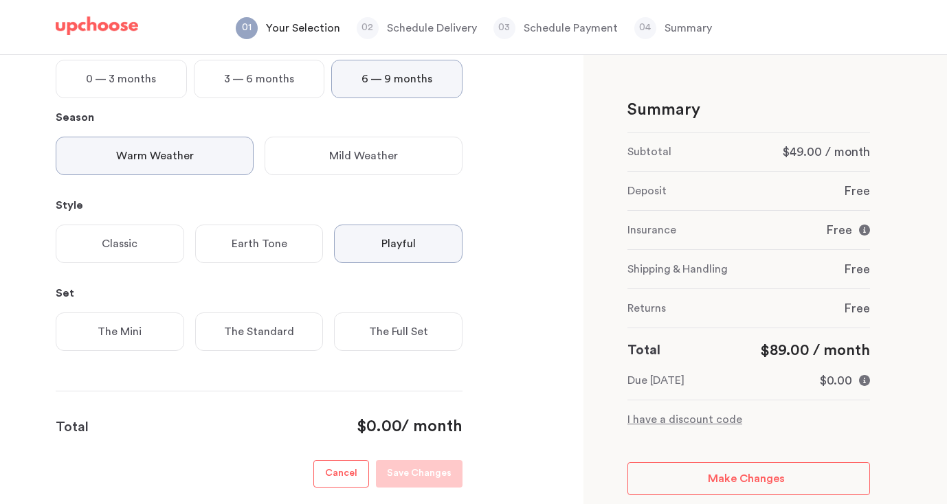
click at [403, 342] on div "The Full Set" at bounding box center [398, 332] width 128 height 38
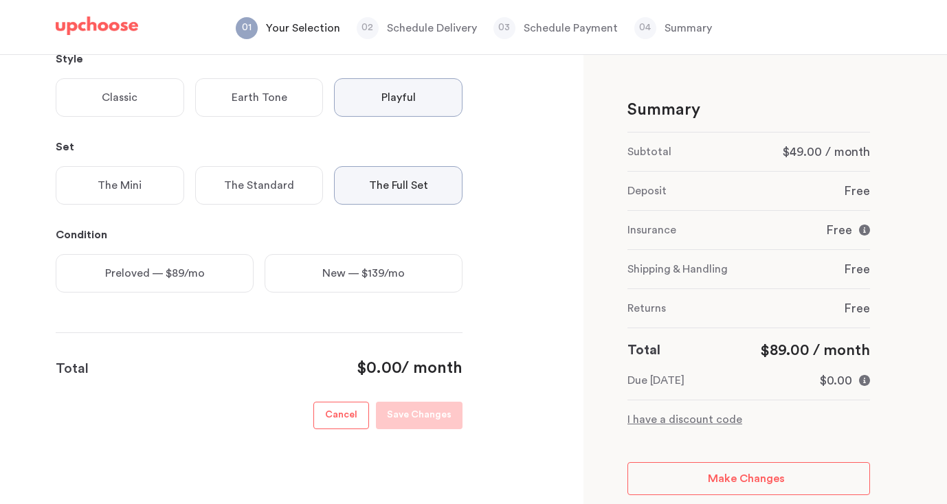
scroll to position [312, 0]
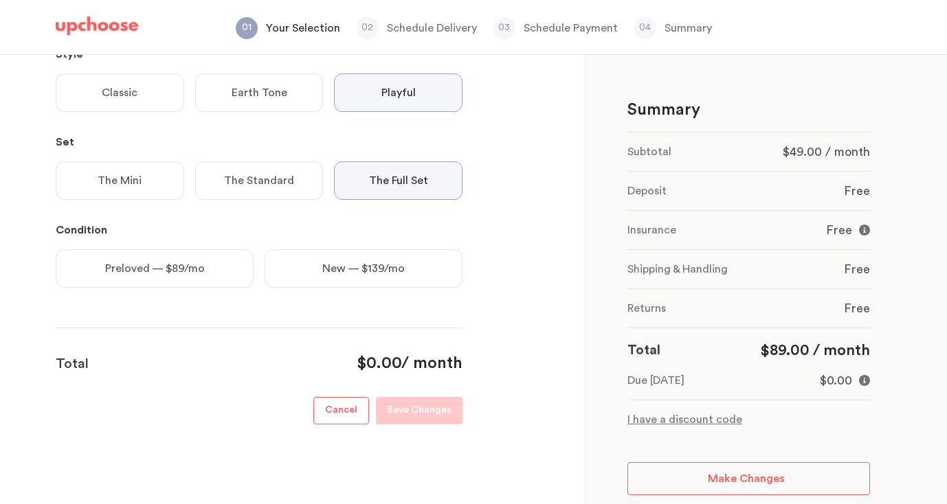
click at [172, 267] on p "Preloved — $89/mo" at bounding box center [155, 268] width 100 height 16
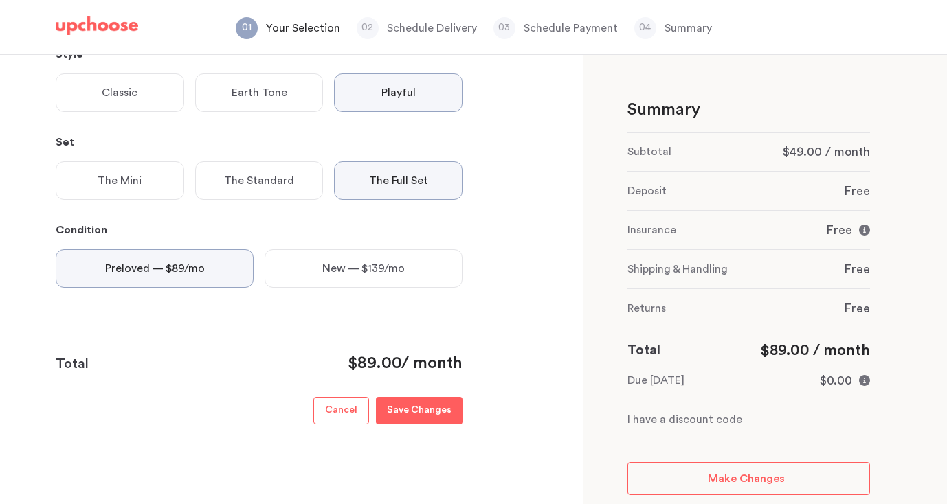
click at [433, 414] on p "Save Changes" at bounding box center [419, 411] width 65 height 16
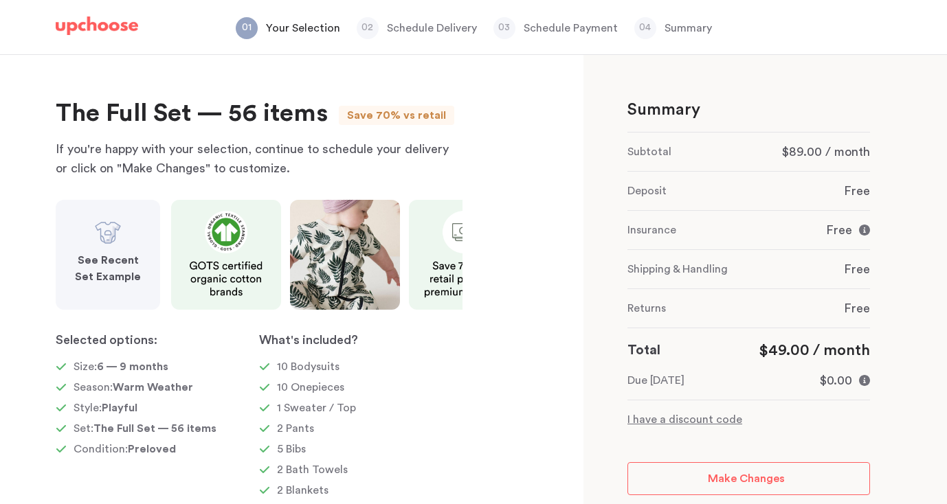
click at [117, 264] on strong "See Recent Set Example" at bounding box center [108, 268] width 66 height 27
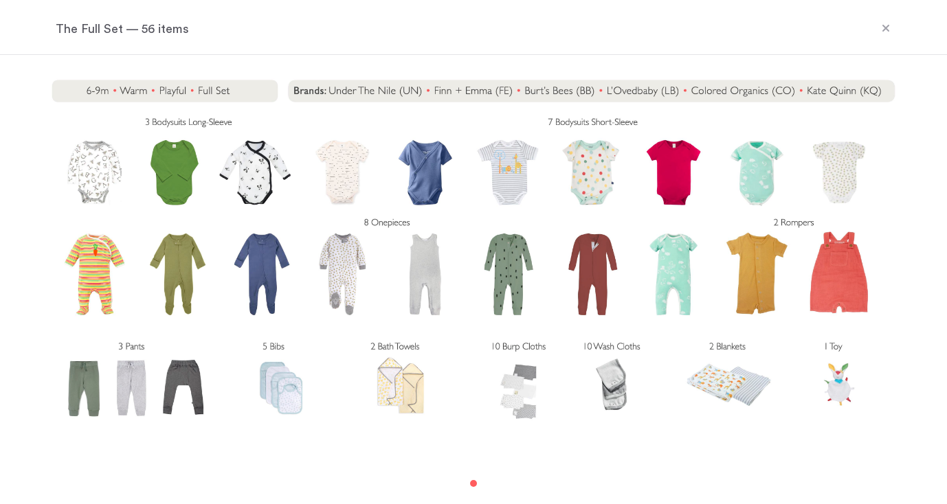
click at [889, 23] on icon at bounding box center [885, 28] width 11 height 11
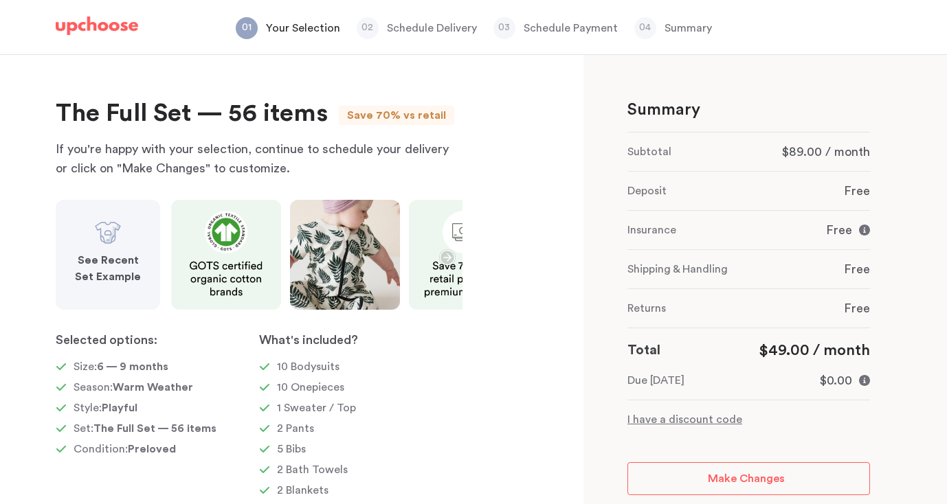
click at [100, 250] on div "See Recent Set Example" at bounding box center [107, 269] width 71 height 44
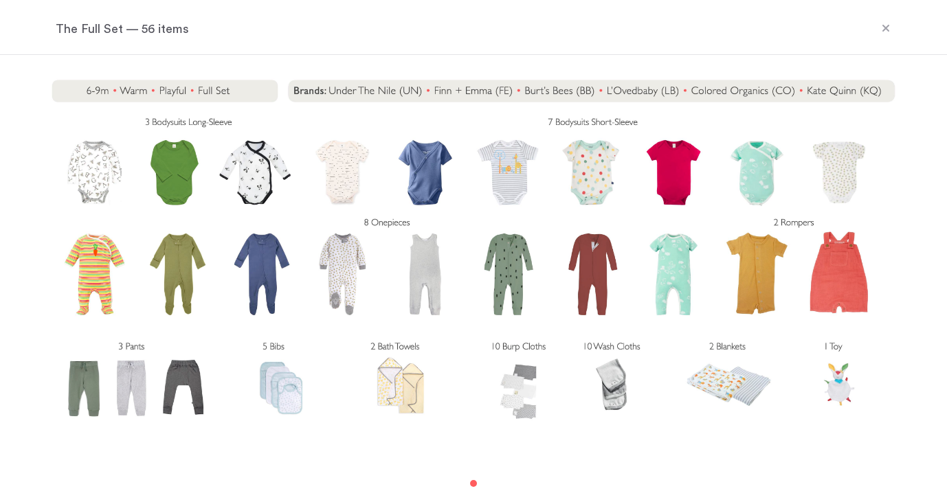
click at [896, 24] on div "The Full Set — 56 items" at bounding box center [473, 28] width 868 height 52
click at [890, 25] on icon at bounding box center [885, 28] width 11 height 11
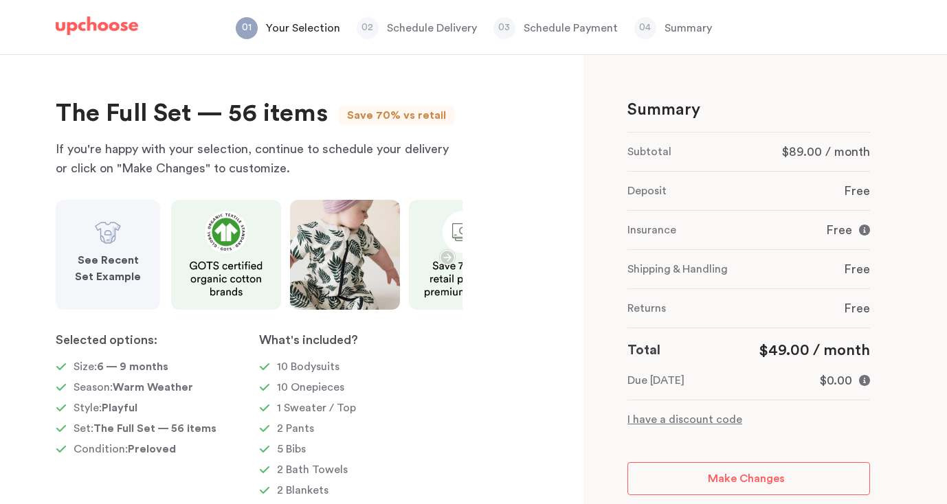
scroll to position [138, 0]
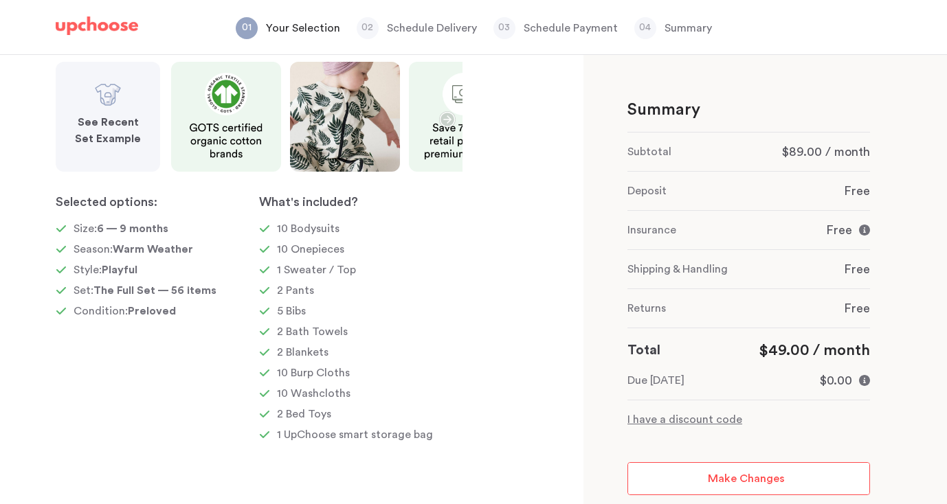
click at [694, 468] on link "Make Changes" at bounding box center [748, 478] width 242 height 33
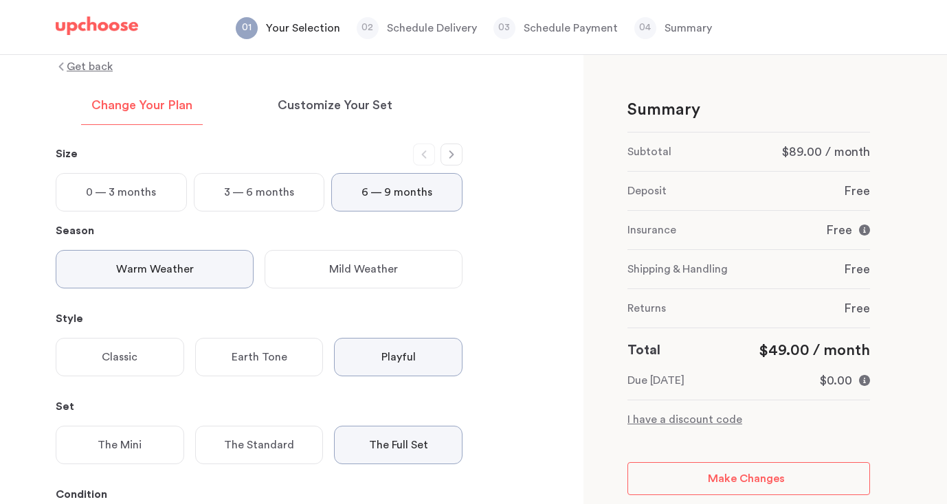
scroll to position [60, 0]
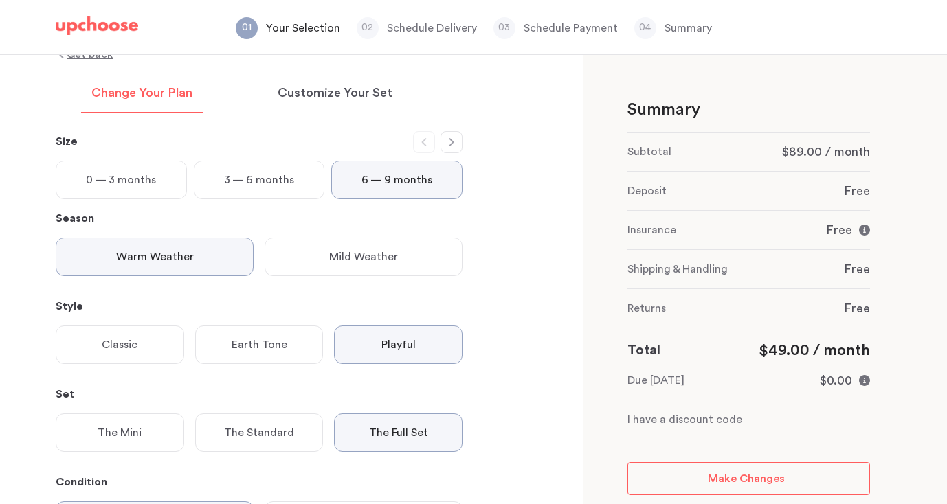
click at [265, 354] on div "Earth Tone" at bounding box center [259, 345] width 128 height 38
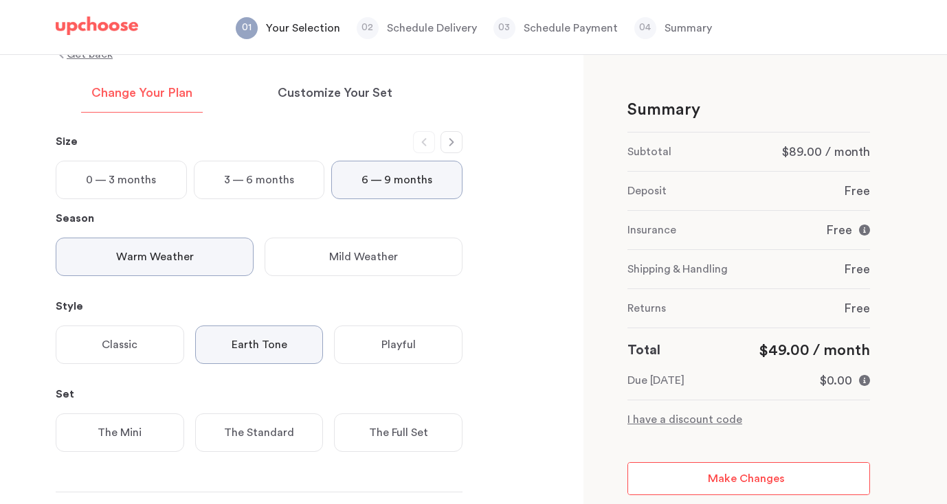
click at [719, 478] on span "Make Changes" at bounding box center [746, 478] width 77 height 11
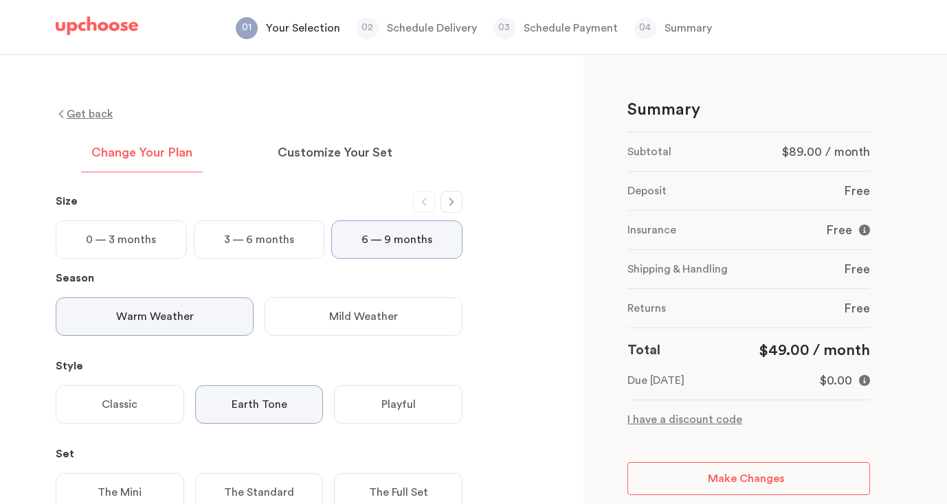
scroll to position [224, 0]
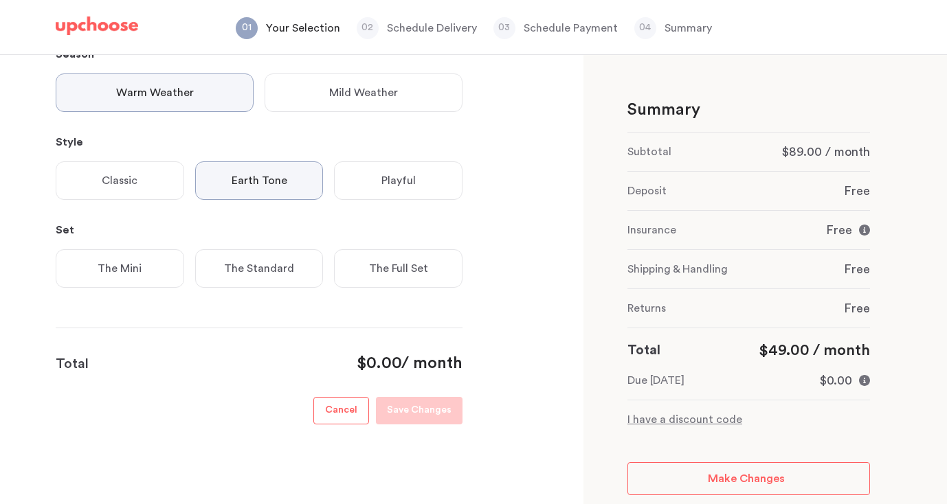
click at [385, 273] on p "The Full Set" at bounding box center [398, 268] width 59 height 16
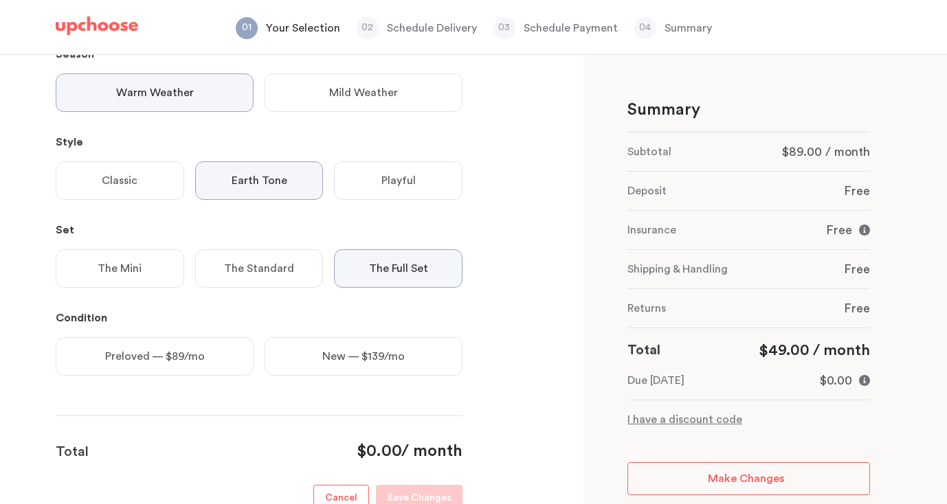
scroll to position [312, 0]
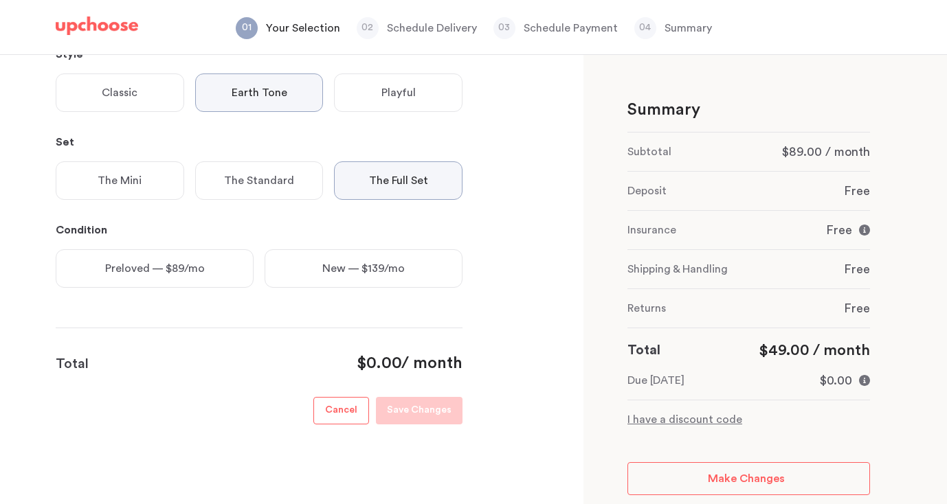
click at [144, 267] on p "Preloved — $89/mo" at bounding box center [155, 268] width 100 height 16
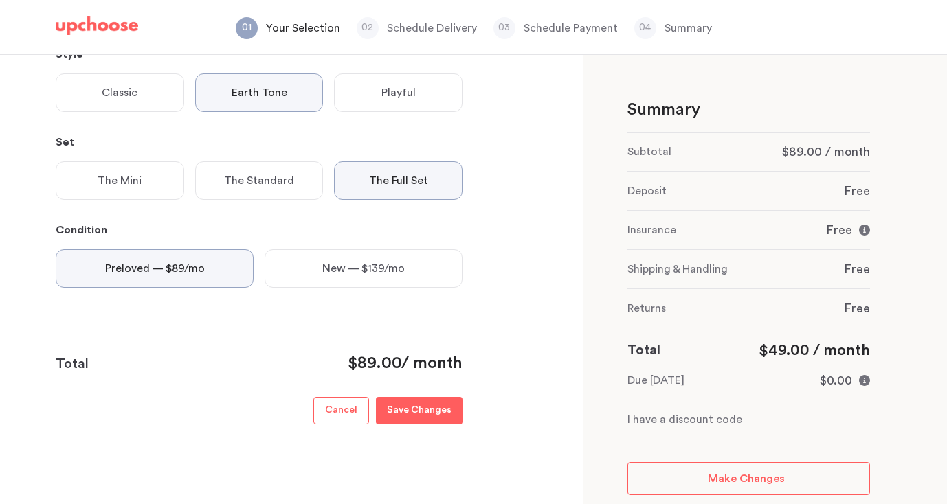
click at [434, 410] on p "Save Changes" at bounding box center [419, 411] width 65 height 16
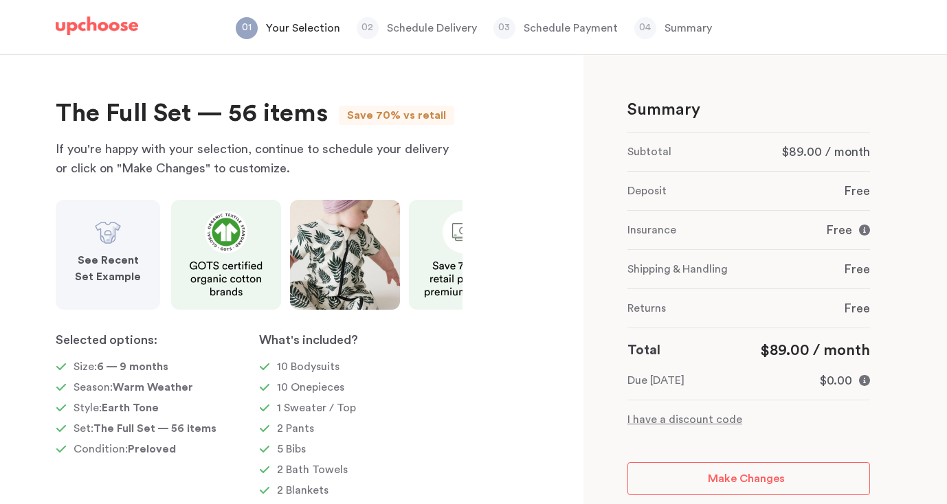
click at [94, 225] on img at bounding box center [107, 232] width 27 height 27
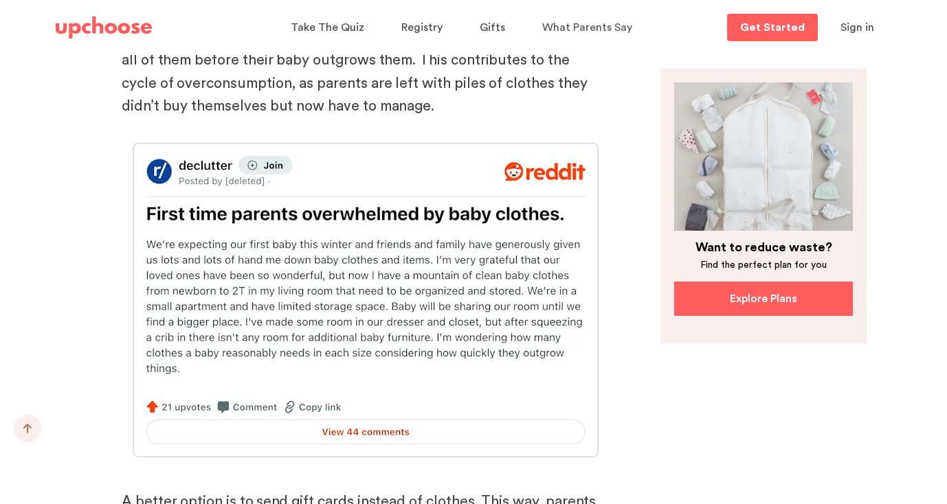
scroll to position [8369, 0]
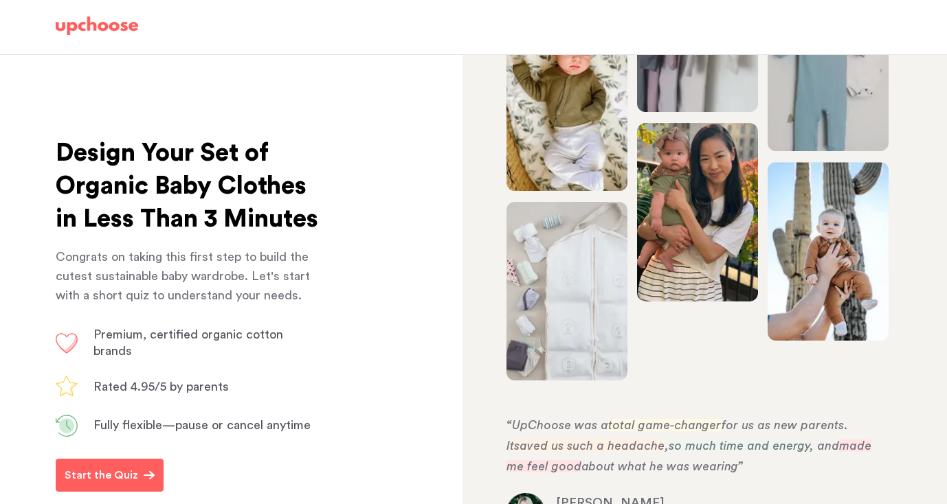
click at [115, 16] on img at bounding box center [97, 25] width 82 height 19
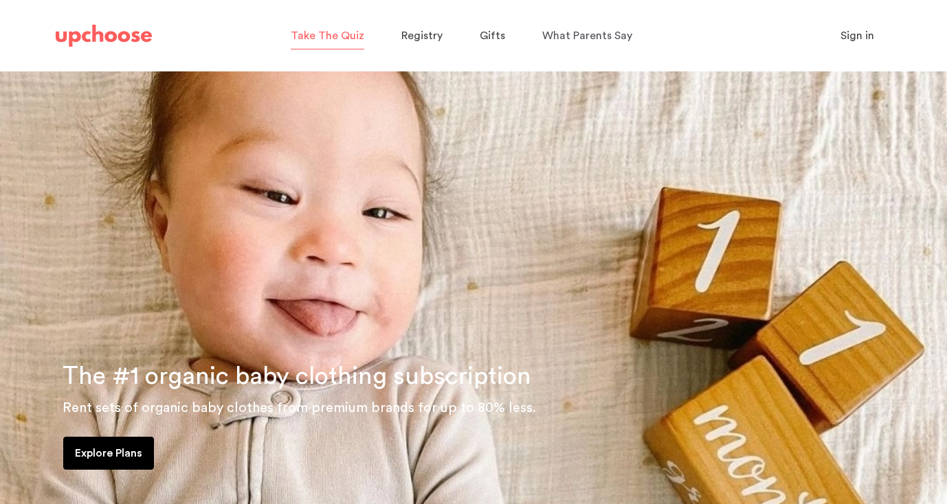
click at [332, 30] on span "Take The Quiz" at bounding box center [328, 35] width 74 height 11
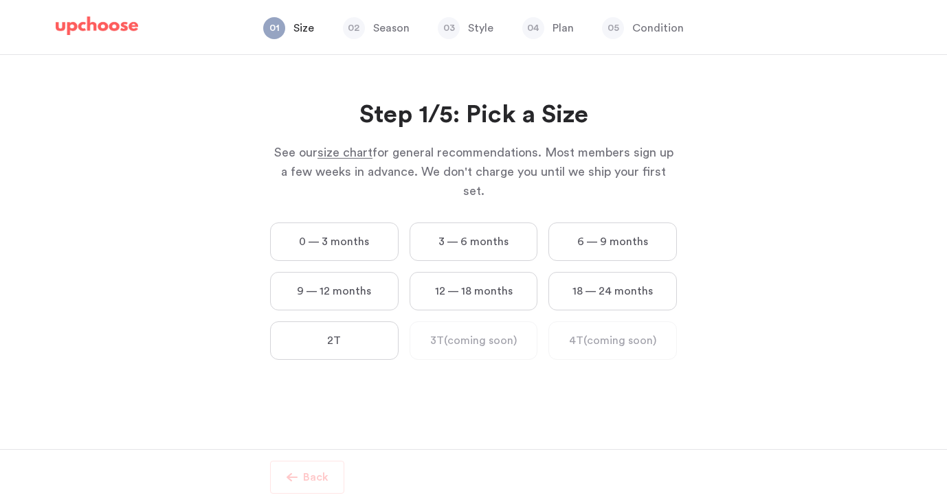
click at [479, 272] on label "12 — 18 months" at bounding box center [473, 291] width 128 height 38
click at [0, 0] on months "12 — 18 months" at bounding box center [0, 0] width 0 height 0
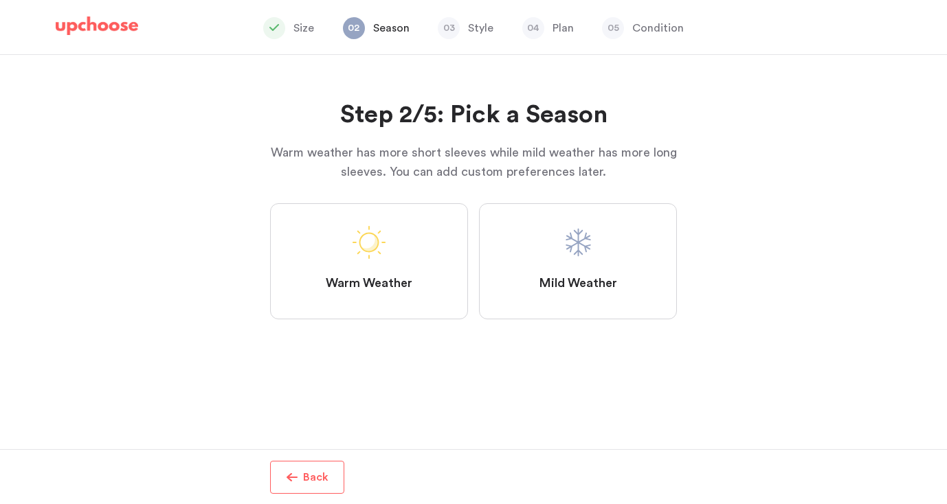
click at [385, 271] on label "Warm Weather" at bounding box center [369, 261] width 198 height 116
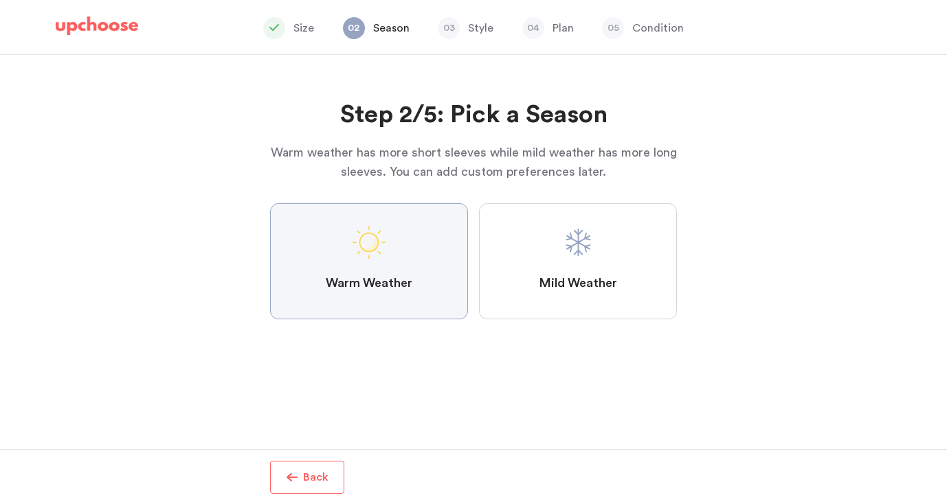
click at [0, 0] on Weather "Warm Weather" at bounding box center [0, 0] width 0 height 0
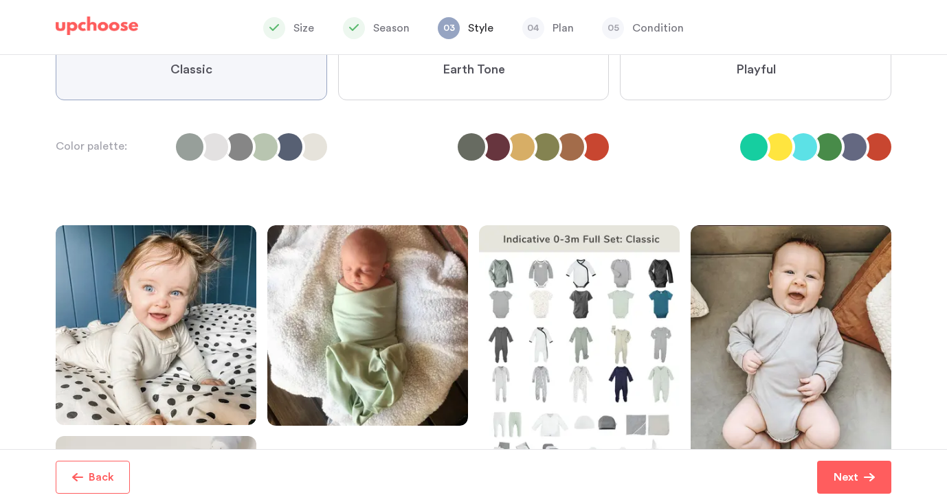
scroll to position [139, 0]
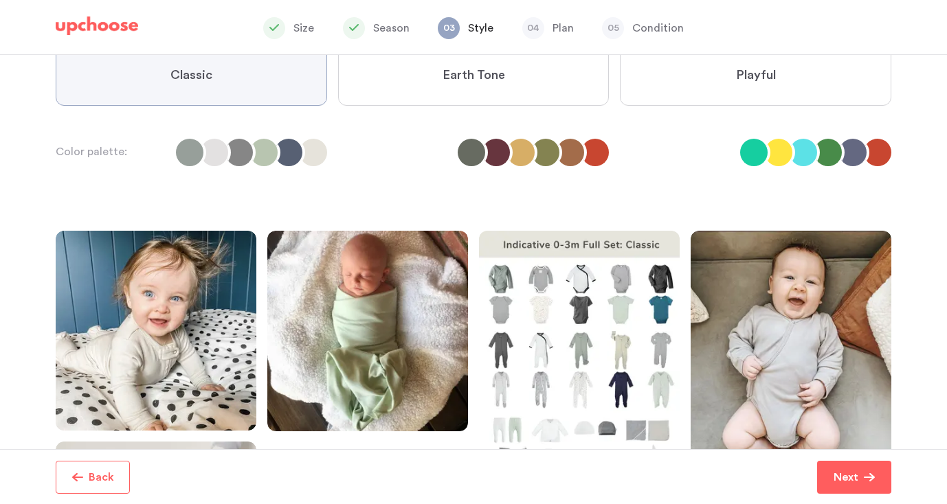
click at [435, 86] on label "Earth Tone" at bounding box center [473, 75] width 271 height 60
click at [0, 0] on Tone "Earth Tone" at bounding box center [0, 0] width 0 height 0
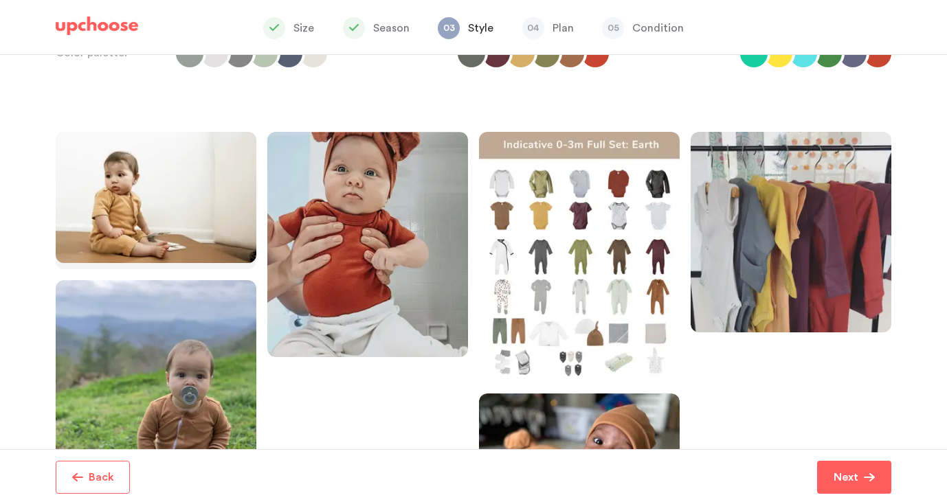
scroll to position [242, 0]
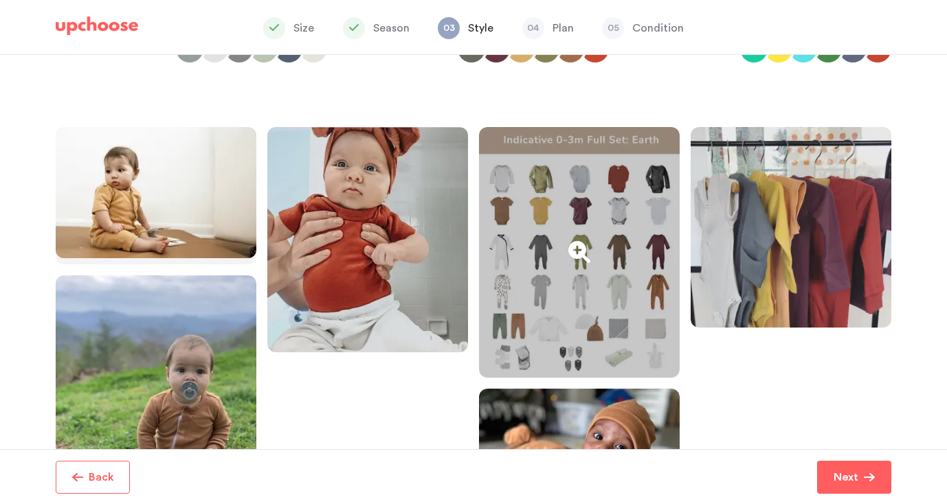
click at [588, 229] on div at bounding box center [579, 252] width 201 height 251
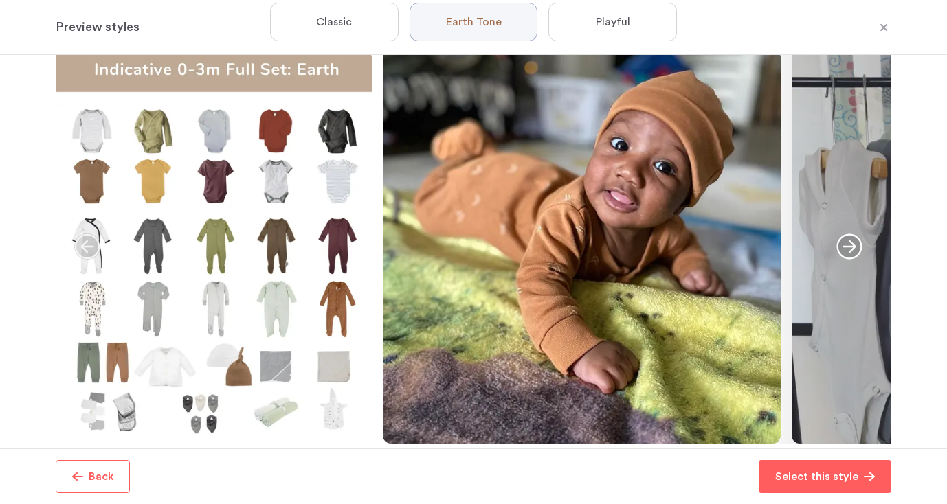
scroll to position [0, 0]
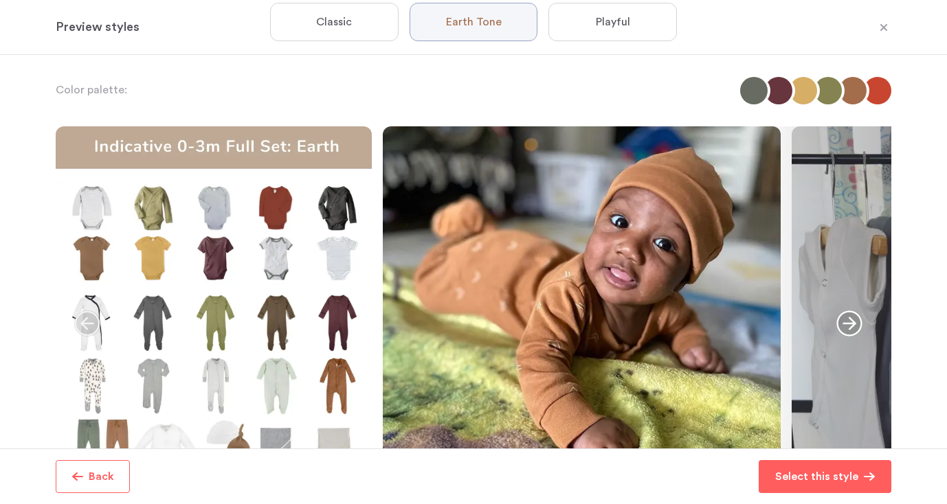
click at [642, 14] on label "Playful" at bounding box center [612, 22] width 128 height 38
click at [0, 0] on input "Playful" at bounding box center [0, 0] width 0 height 0
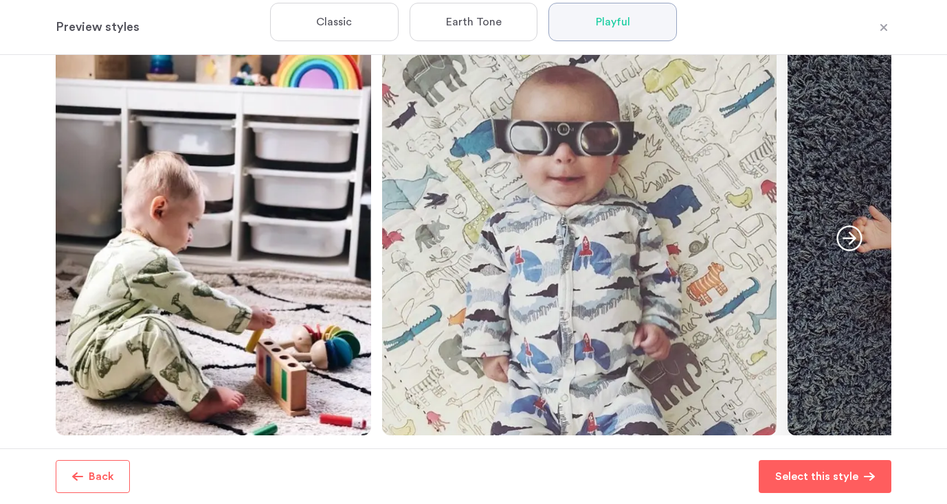
scroll to position [79, 0]
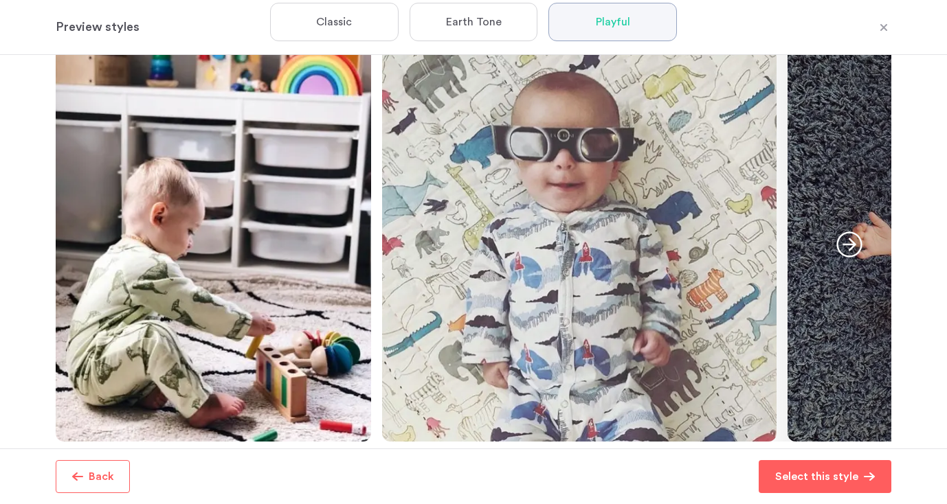
click at [856, 252] on icon "button" at bounding box center [849, 244] width 26 height 26
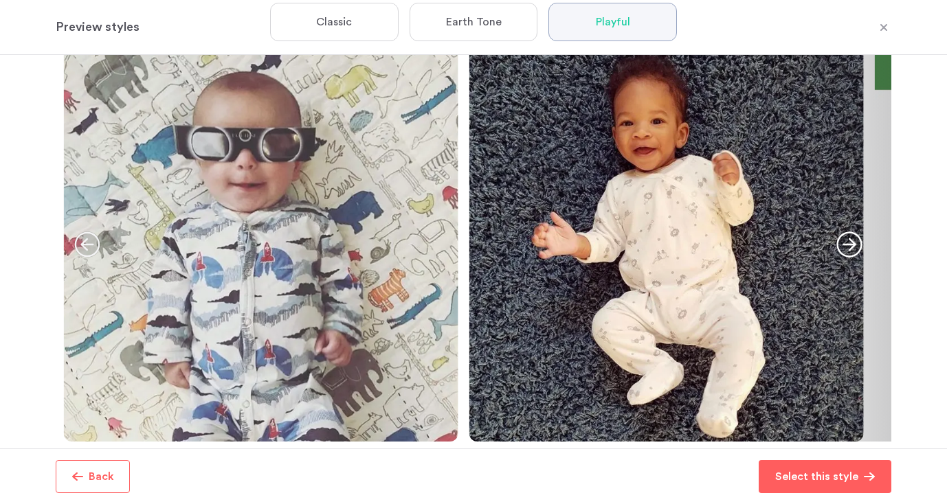
click at [856, 252] on icon "button" at bounding box center [849, 244] width 26 height 26
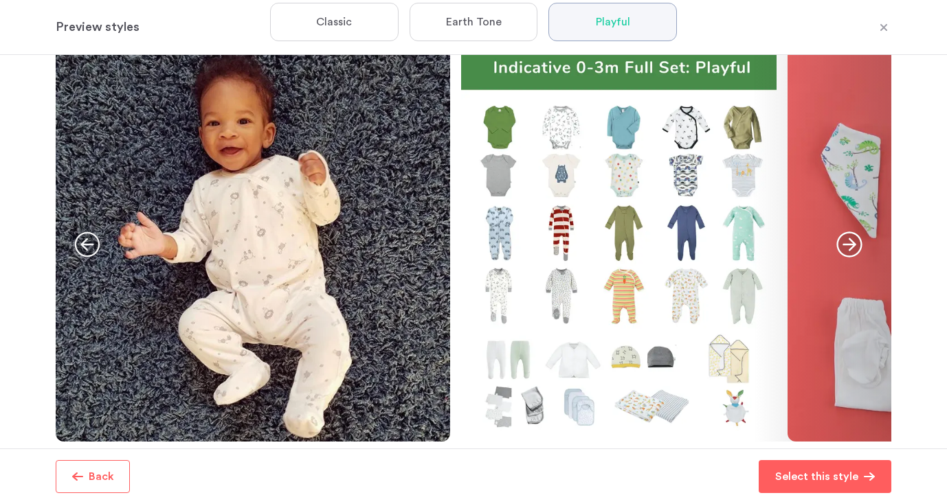
click at [856, 252] on icon "button" at bounding box center [849, 244] width 26 height 26
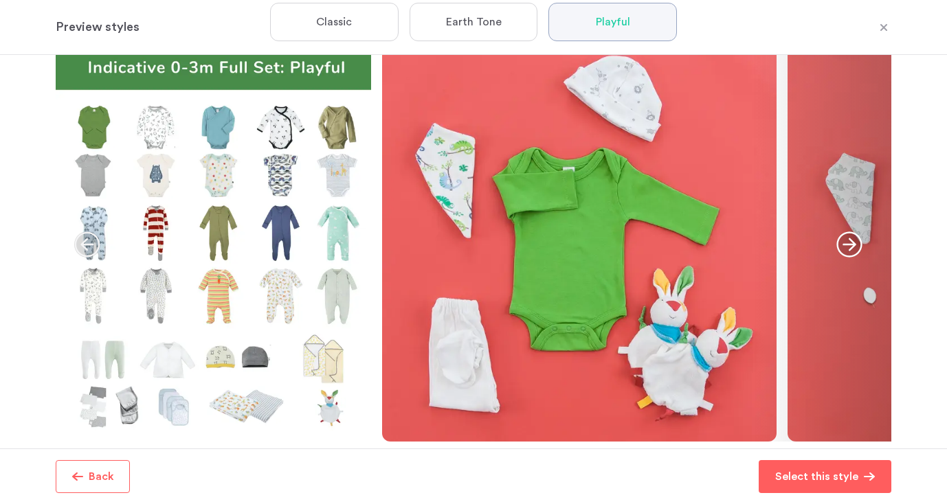
click at [258, 221] on img at bounding box center [213, 244] width 315 height 394
click at [852, 247] on icon "button" at bounding box center [848, 243] width 25 height 25
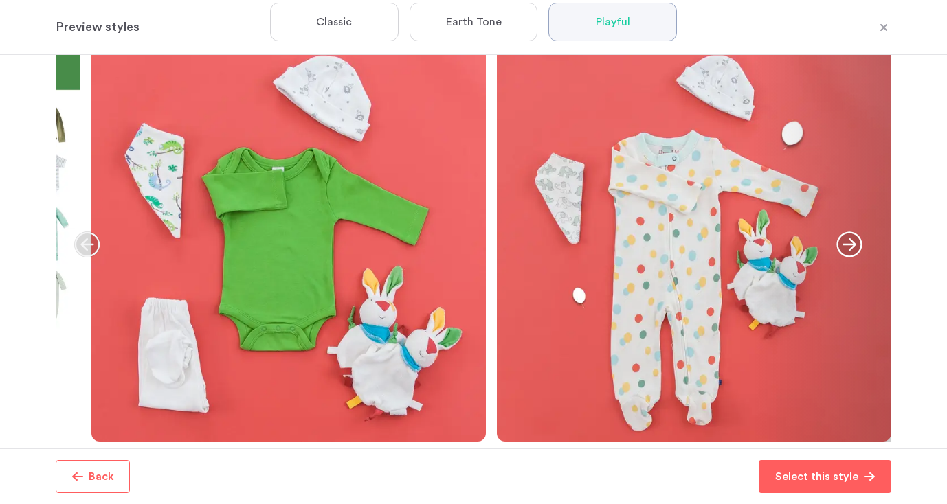
click at [844, 245] on icon "button" at bounding box center [848, 243] width 25 height 25
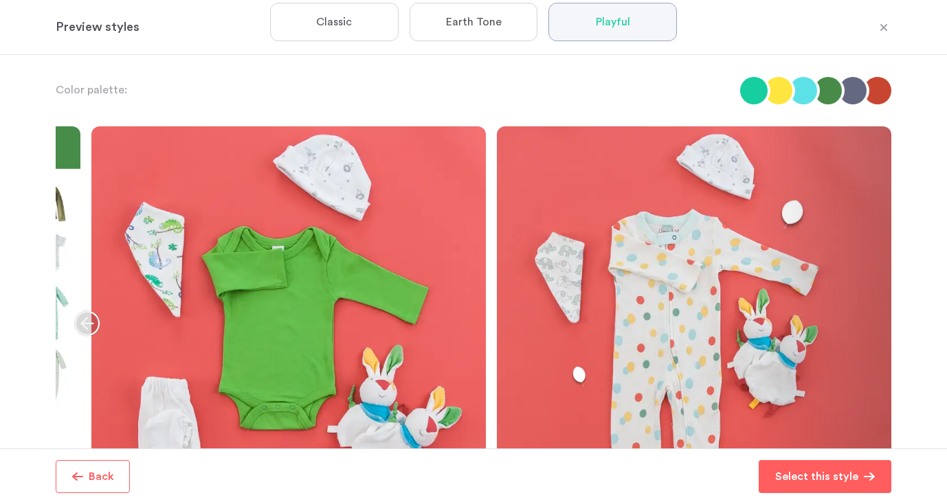
click at [476, 34] on label "Earth Tone" at bounding box center [473, 22] width 128 height 38
click at [0, 0] on Tone "Earth Tone" at bounding box center [0, 0] width 0 height 0
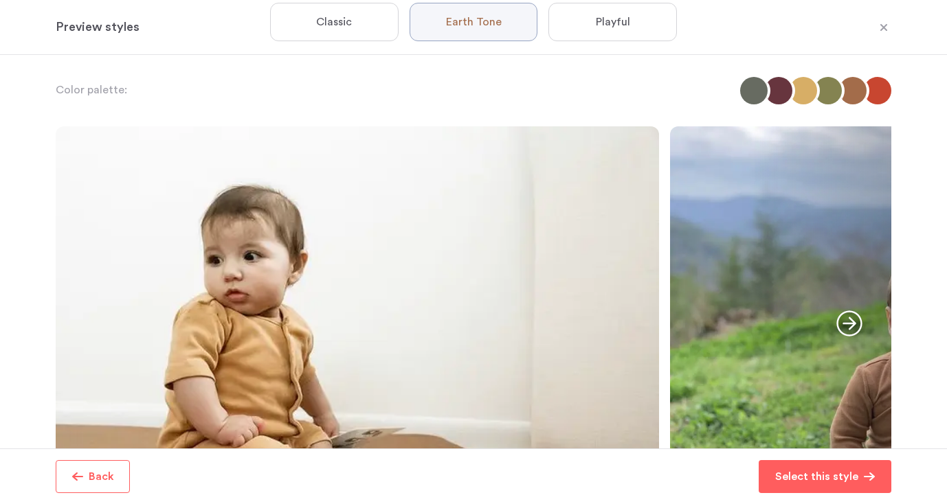
click at [880, 30] on icon "button" at bounding box center [883, 26] width 7 height 7
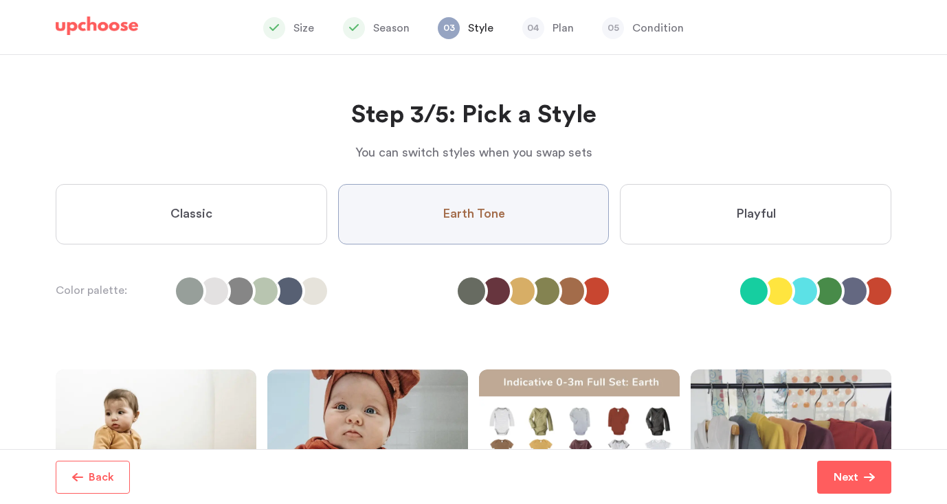
click at [719, 205] on label "Playful" at bounding box center [755, 214] width 271 height 60
click at [0, 0] on input "Playful" at bounding box center [0, 0] width 0 height 0
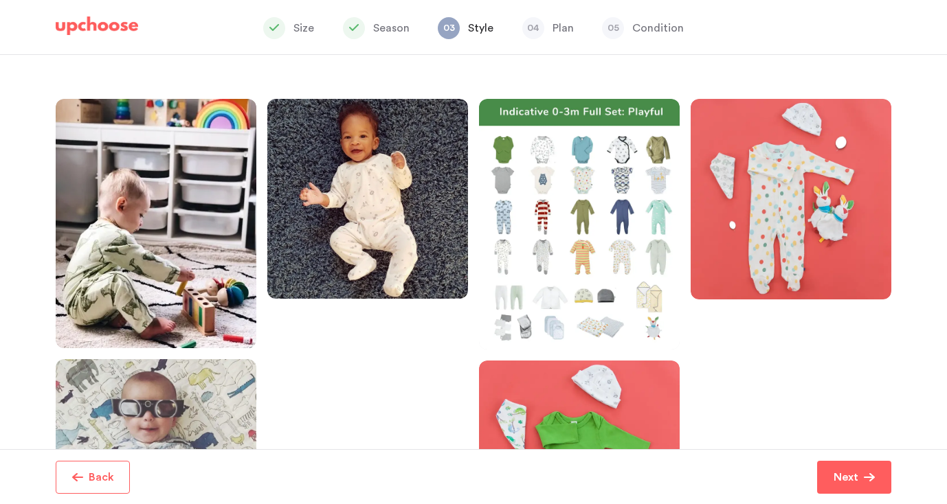
scroll to position [276, 0]
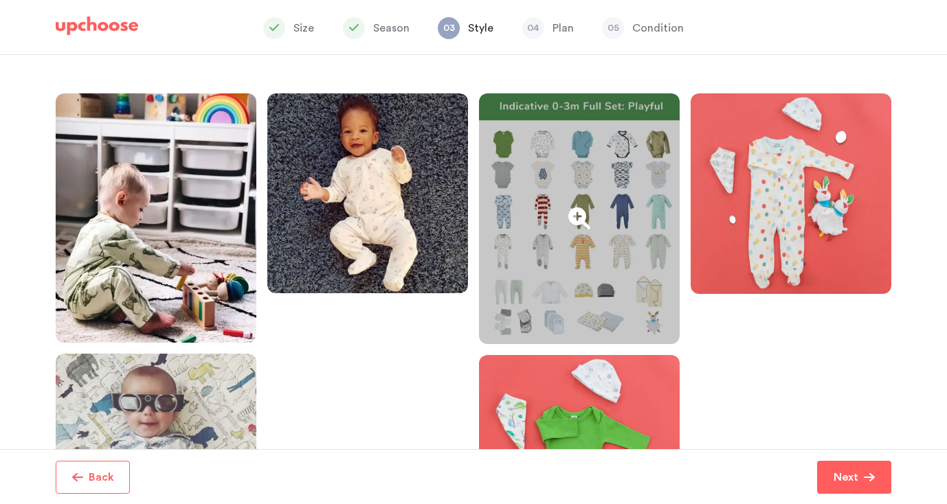
click at [516, 282] on div at bounding box center [579, 218] width 201 height 251
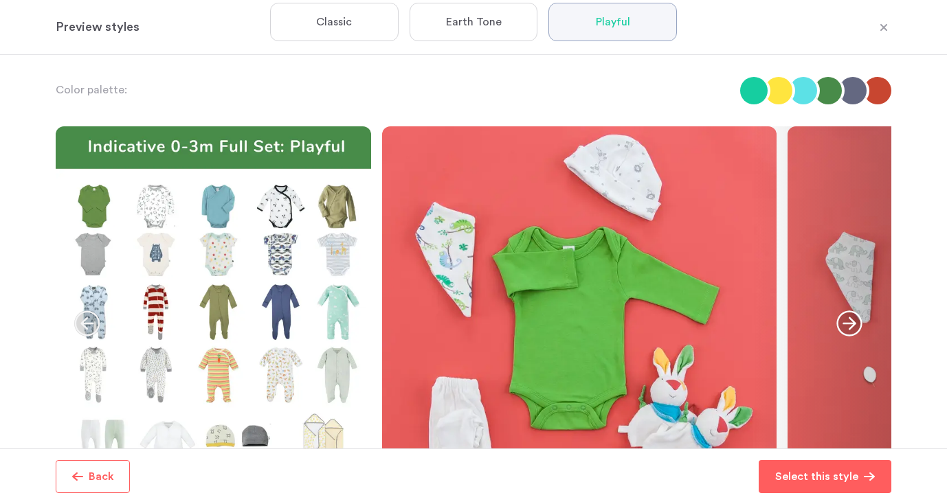
click at [885, 24] on icon "button" at bounding box center [883, 26] width 7 height 7
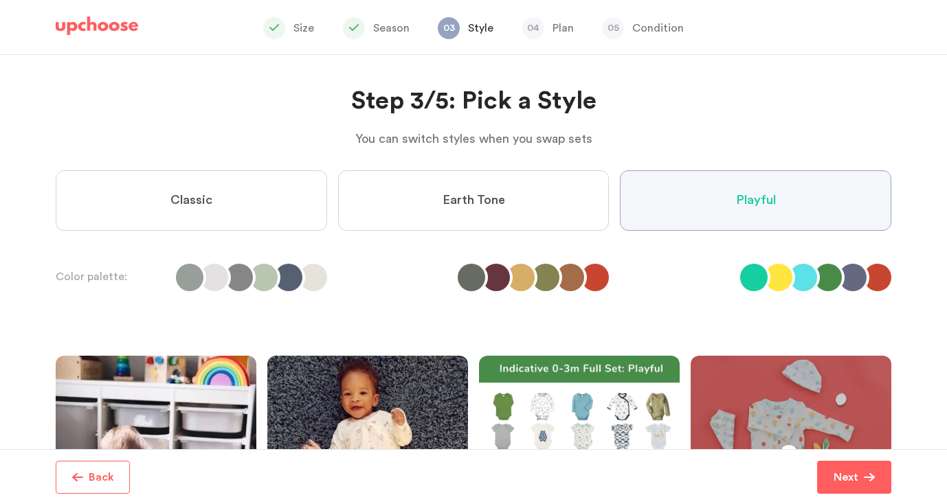
scroll to position [0, 0]
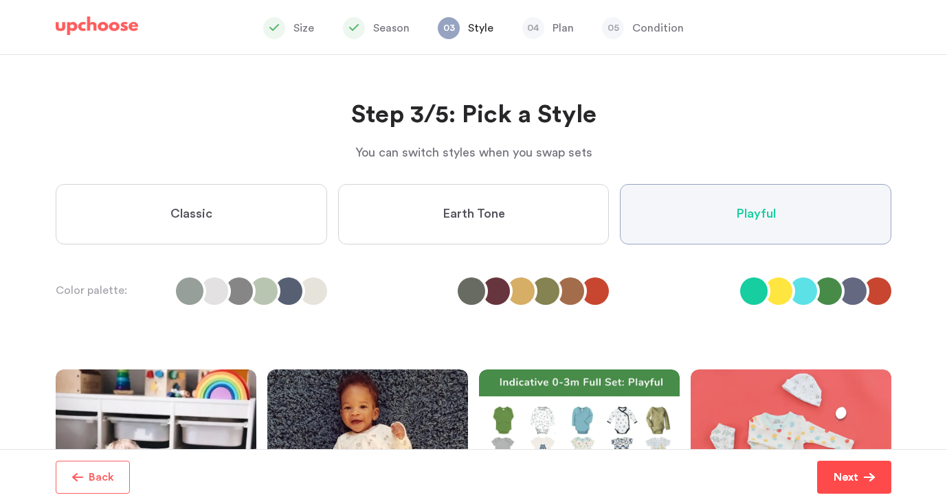
click at [842, 477] on p "Next" at bounding box center [845, 477] width 25 height 16
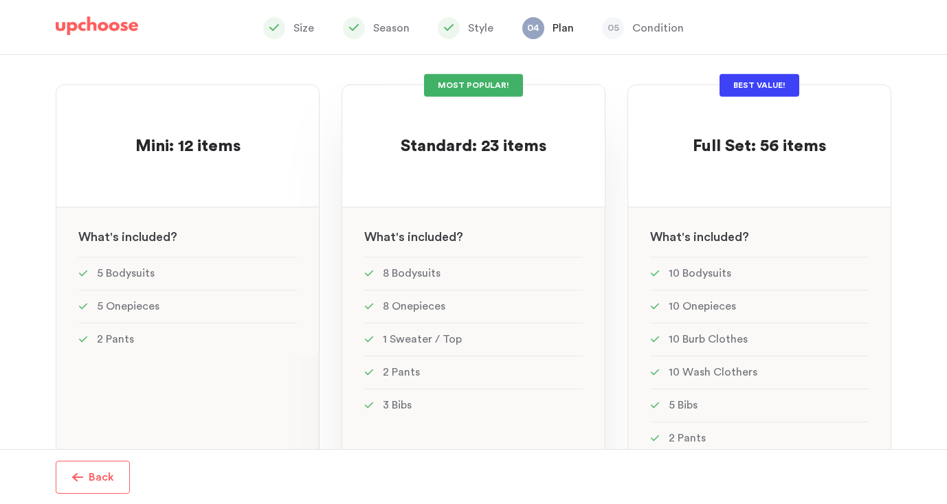
scroll to position [146, 0]
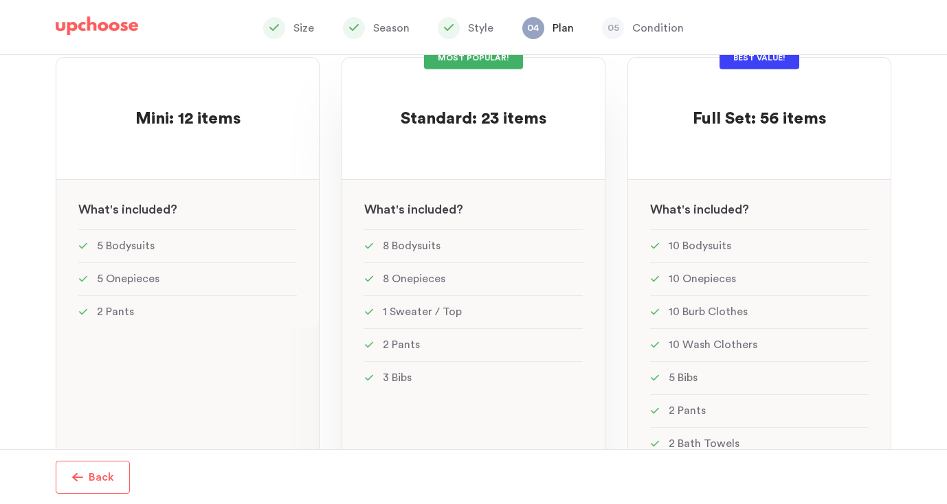
click at [442, 217] on div "See w W hat's included ?" at bounding box center [473, 204] width 262 height 49
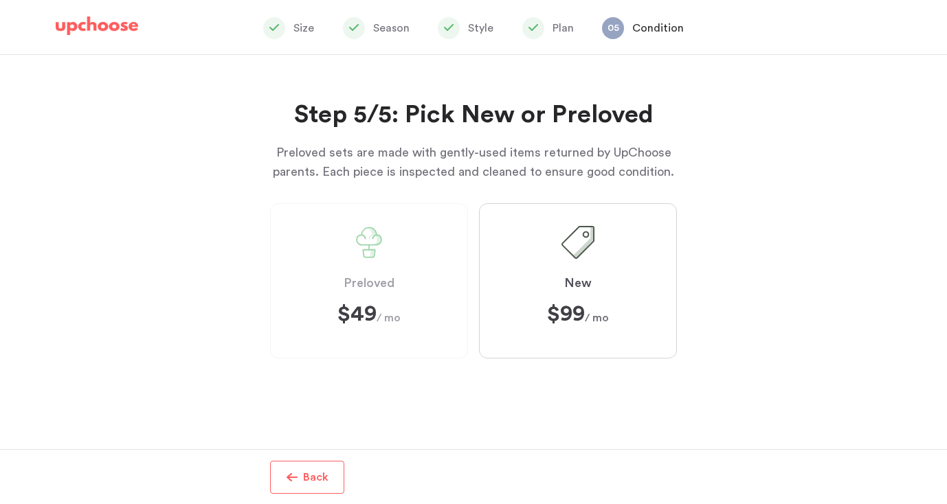
click at [368, 282] on span "Preloved" at bounding box center [368, 283] width 51 height 16
click at [395, 247] on label "Preloved $49 $49 / mo" at bounding box center [369, 280] width 198 height 155
click at [519, 306] on label "New $99 ﻿ $99 / mo" at bounding box center [578, 280] width 198 height 155
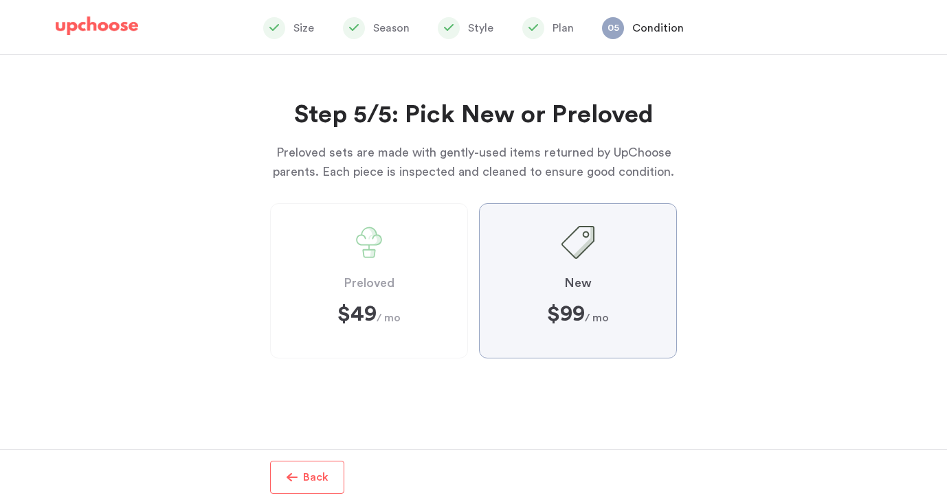
click at [0, 0] on input "New $99 ﻿ $99 / mo" at bounding box center [0, 0] width 0 height 0
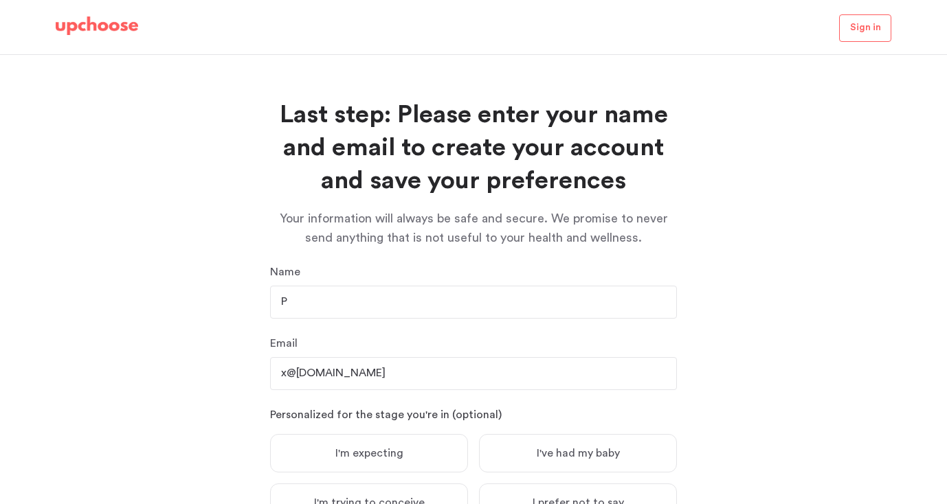
scroll to position [129, 0]
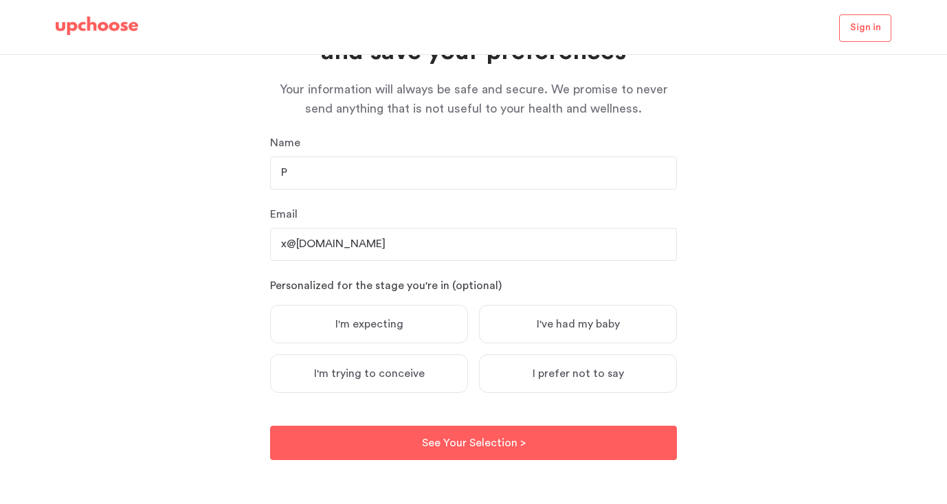
click at [544, 377] on span "I prefer not to say" at bounding box center [577, 374] width 91 height 14
click at [0, 0] on input "I prefer not to say" at bounding box center [0, 0] width 0 height 0
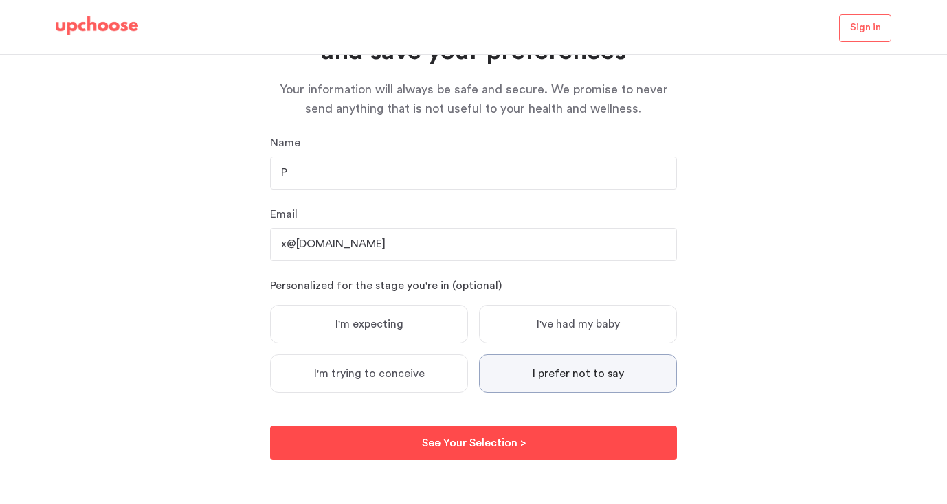
click at [495, 434] on button "See Your Selection > See Your Selection >" at bounding box center [473, 443] width 407 height 34
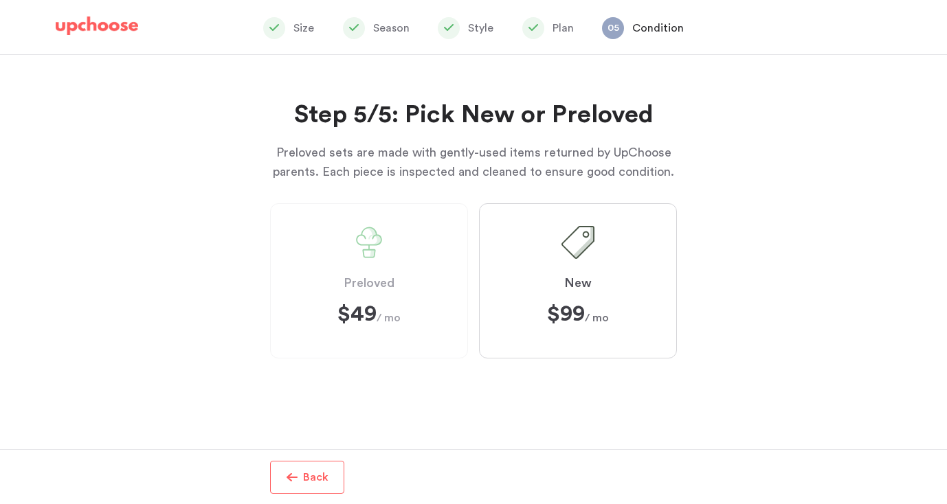
click at [390, 313] on span "$49 $49 / mo" at bounding box center [368, 314] width 63 height 22
click at [426, 311] on label "Preloved $49 $49 / mo" at bounding box center [369, 280] width 198 height 155
click at [317, 477] on p "Back" at bounding box center [315, 477] width 25 height 16
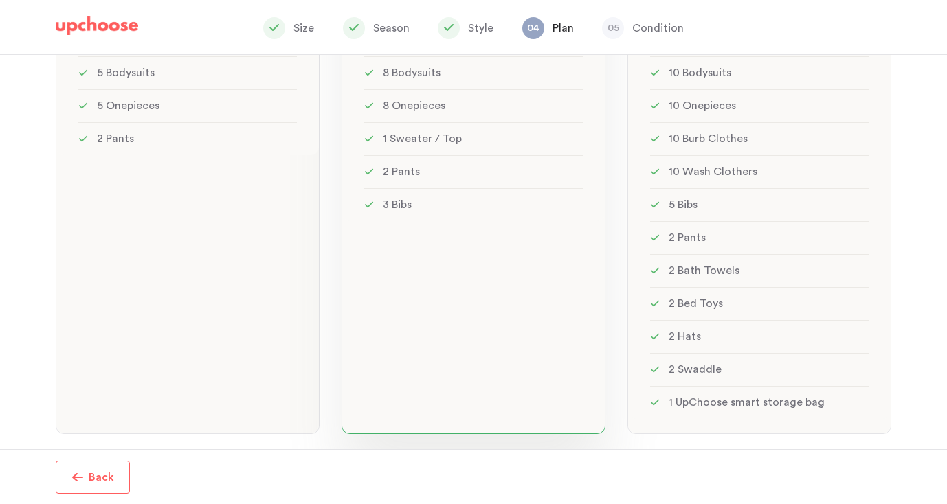
scroll to position [352, 0]
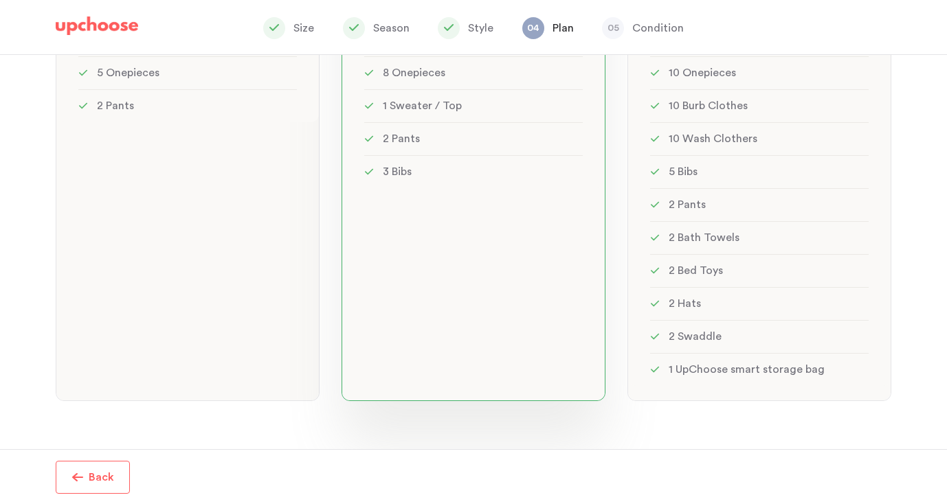
click at [431, 261] on div "MOST POPULAR! Standard: 23 items Standard: 23 items See w W hat's included ? 8 …" at bounding box center [473, 126] width 264 height 550
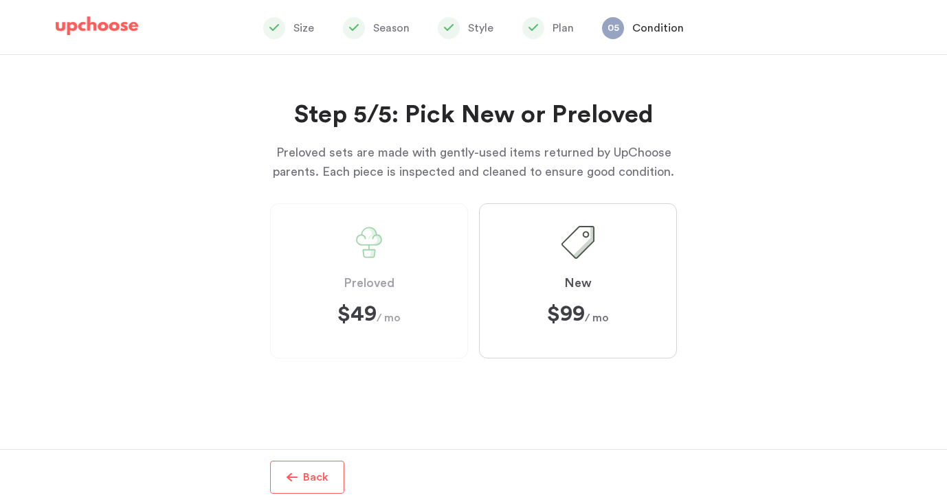
click at [530, 247] on label "New $99 ﻿ $99 / mo" at bounding box center [578, 280] width 198 height 155
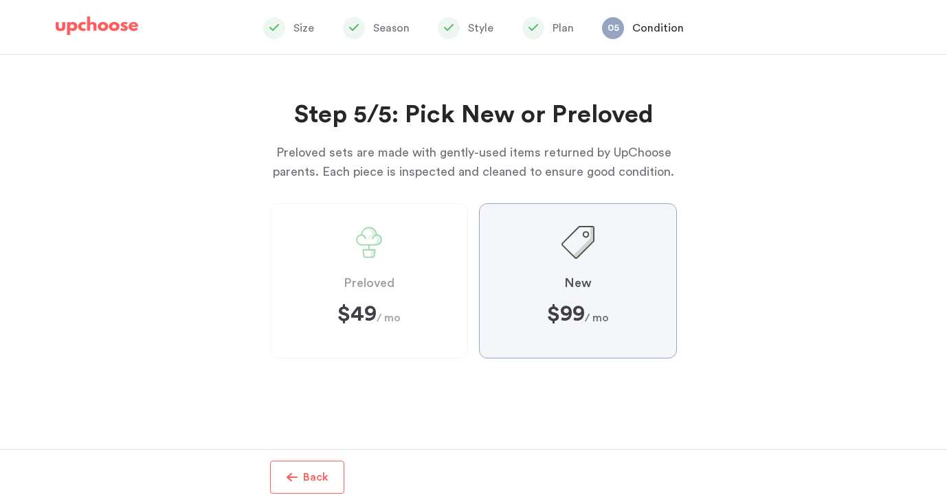
click at [0, 0] on input "New $99 ﻿ $99 / mo" at bounding box center [0, 0] width 0 height 0
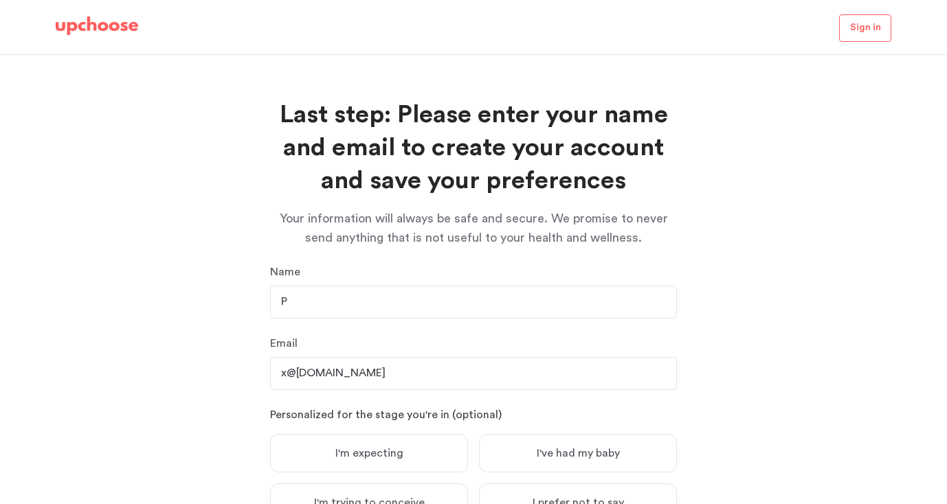
scroll to position [129, 0]
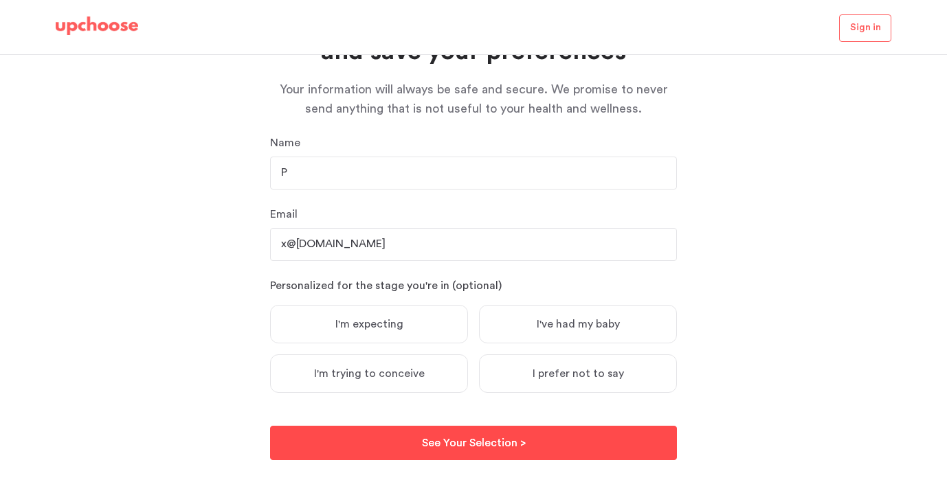
click at [440, 455] on button "See Your Selection > See Your Selection >" at bounding box center [473, 443] width 407 height 34
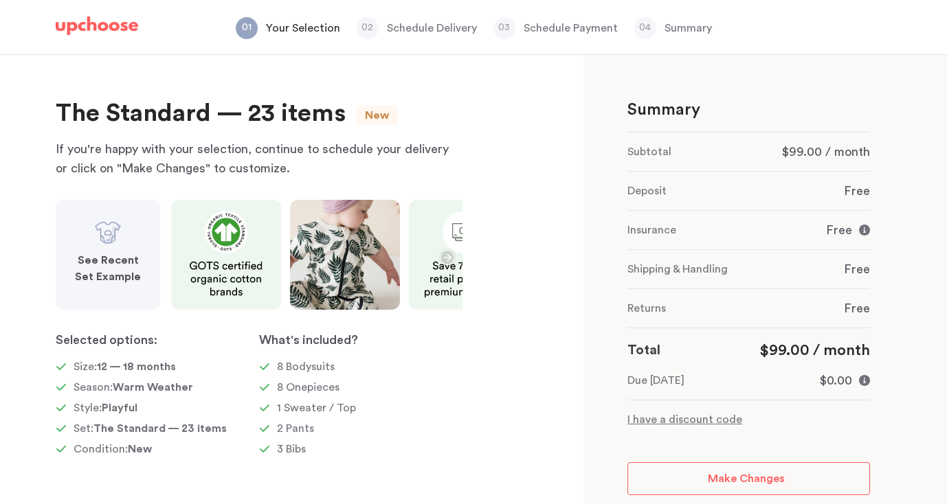
scroll to position [14, 0]
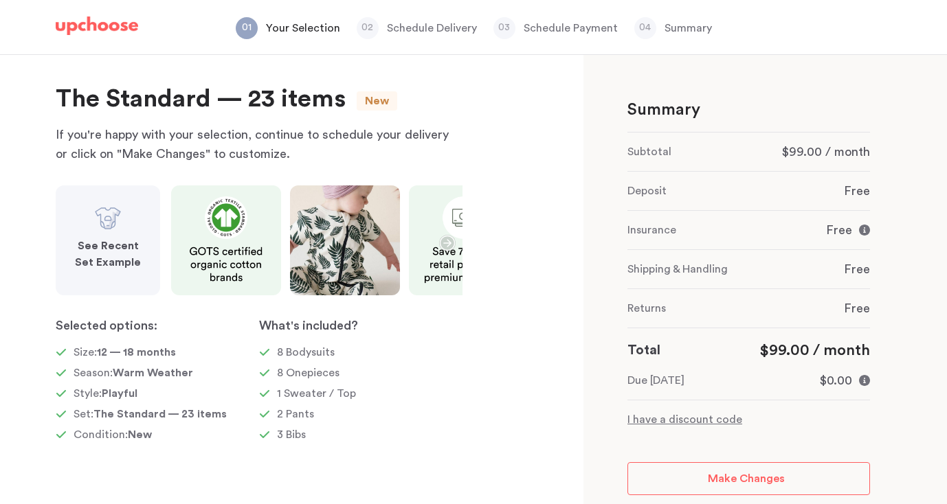
click at [106, 28] on img at bounding box center [97, 25] width 82 height 19
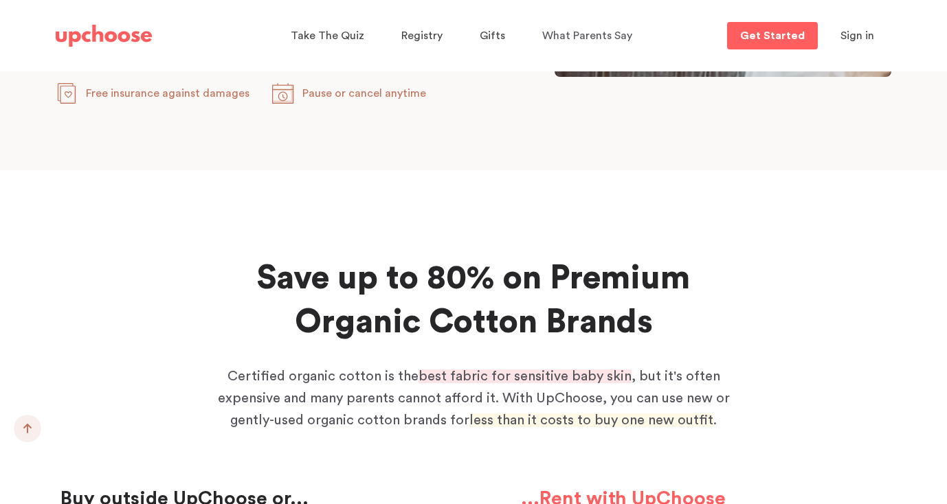
scroll to position [1036, 0]
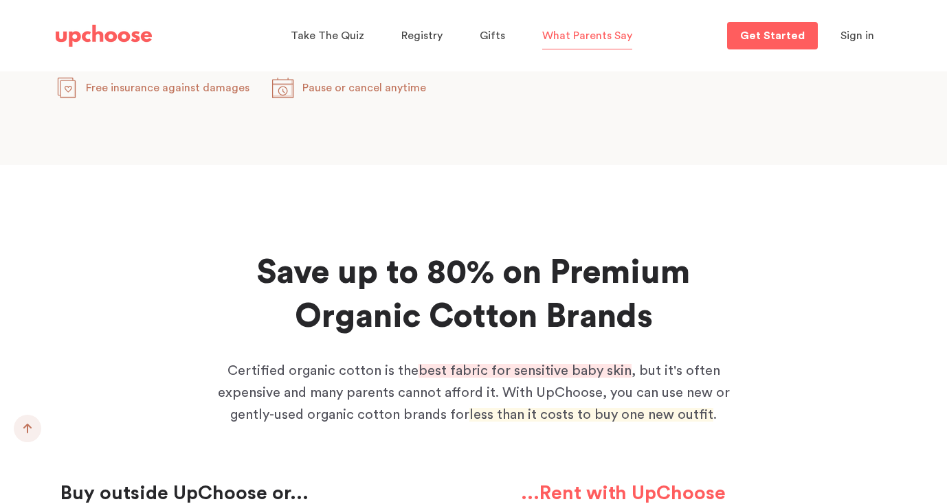
click at [584, 41] on span "What Parents Say" at bounding box center [587, 35] width 90 height 11
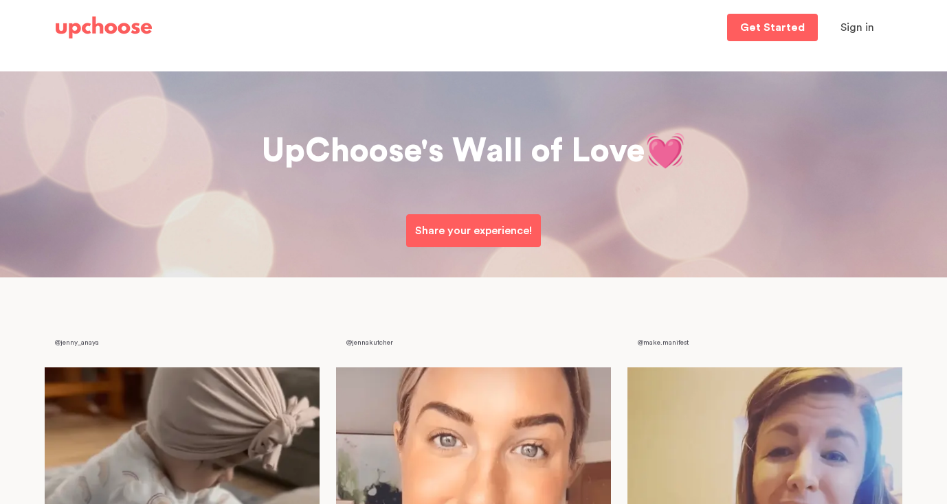
scroll to position [273, 0]
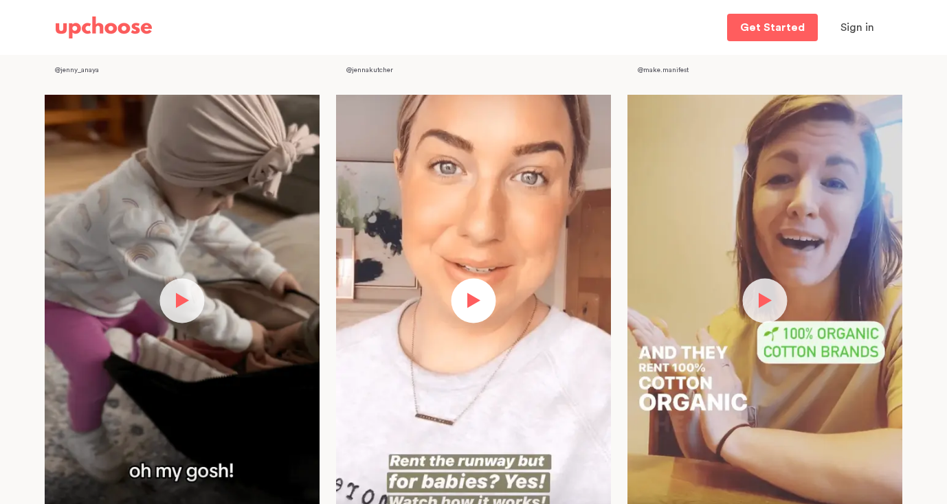
click at [457, 315] on button "button" at bounding box center [473, 300] width 45 height 45
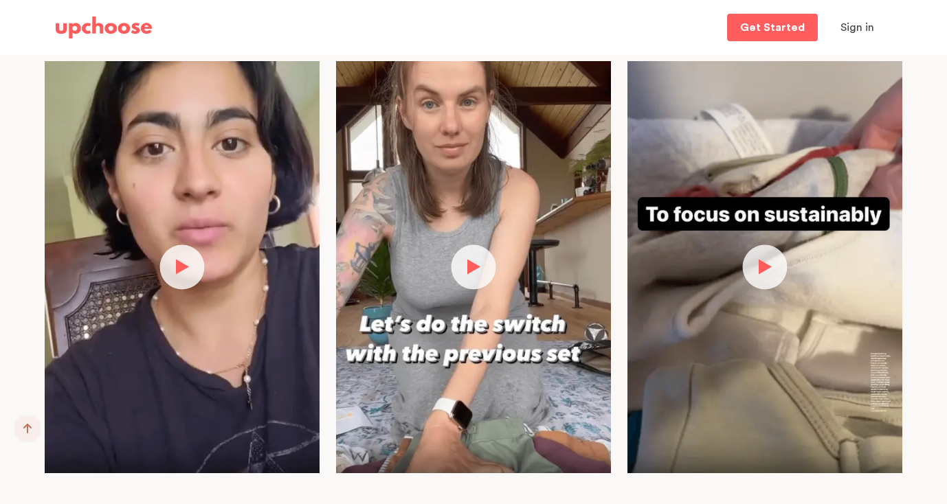
scroll to position [2227, 0]
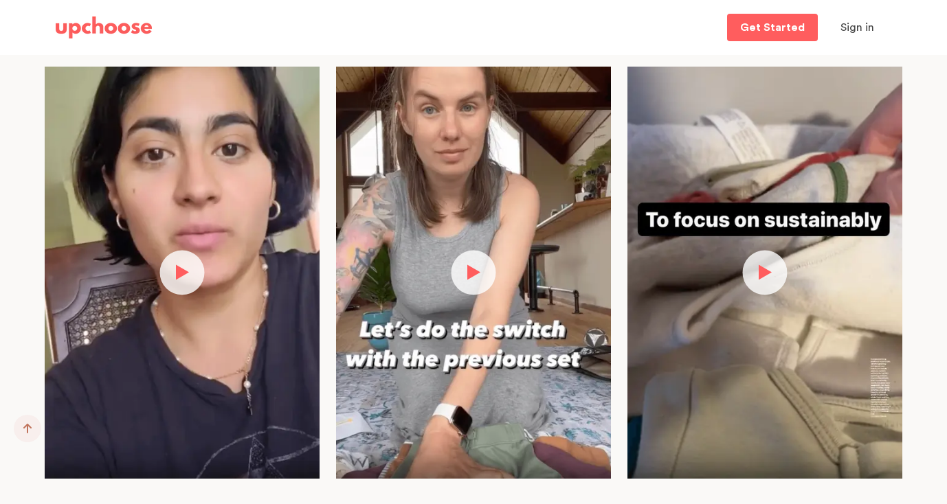
click at [482, 256] on button "button" at bounding box center [473, 272] width 45 height 45
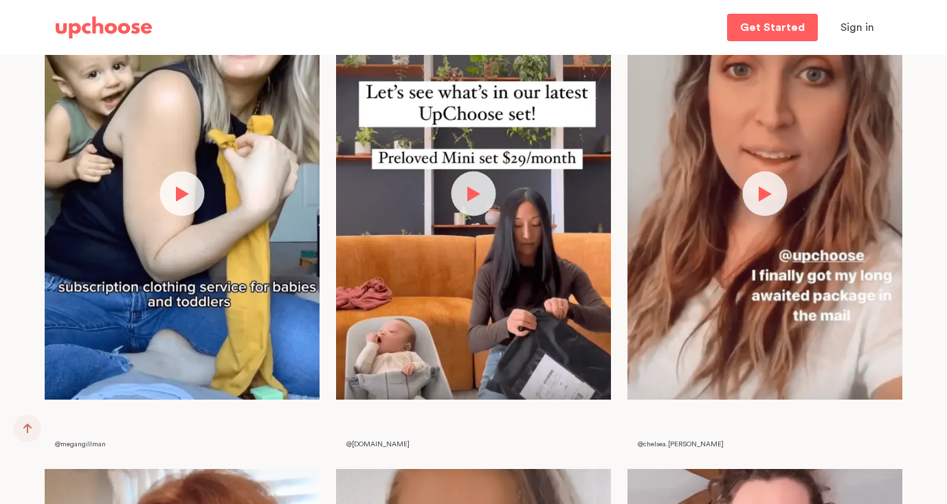
scroll to position [3716, 0]
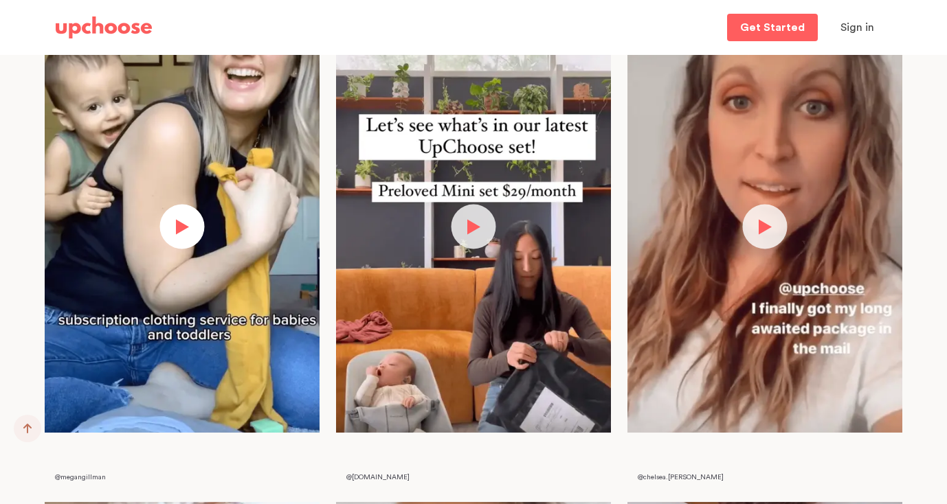
click at [178, 236] on button "button" at bounding box center [182, 227] width 45 height 45
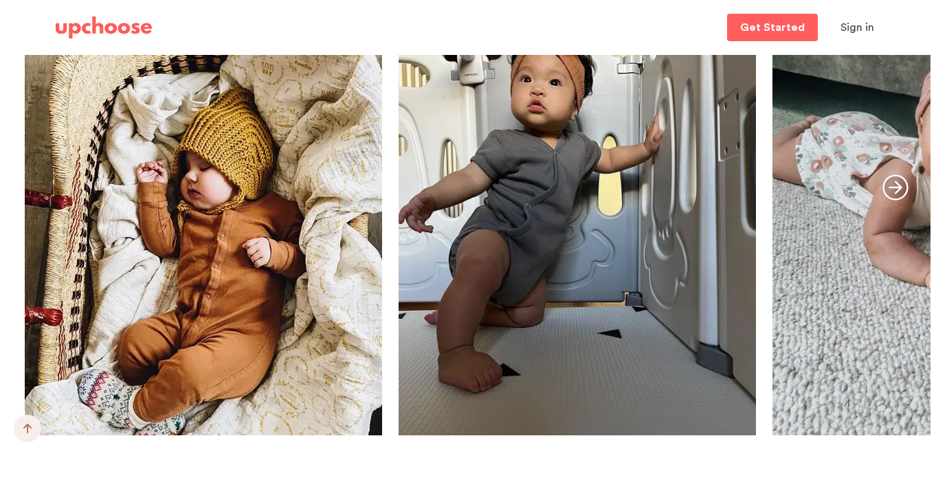
scroll to position [5912, 0]
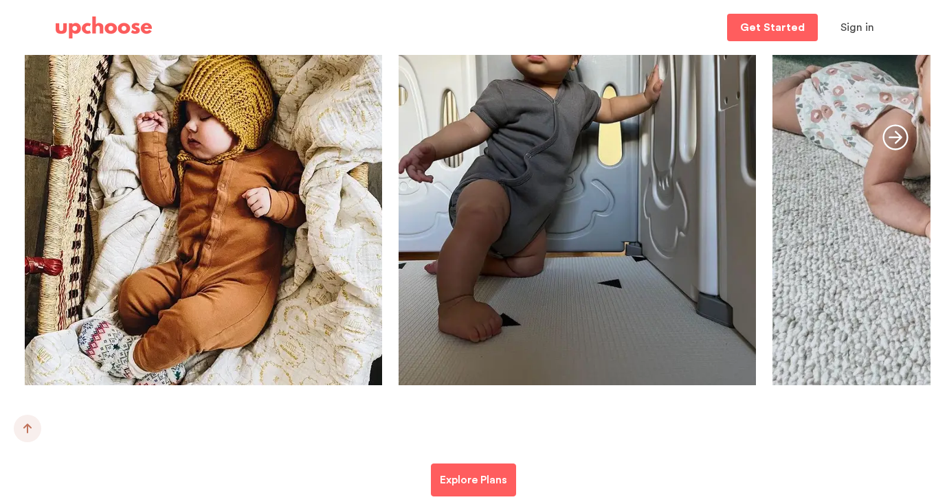
click at [892, 126] on icon "button" at bounding box center [895, 137] width 26 height 26
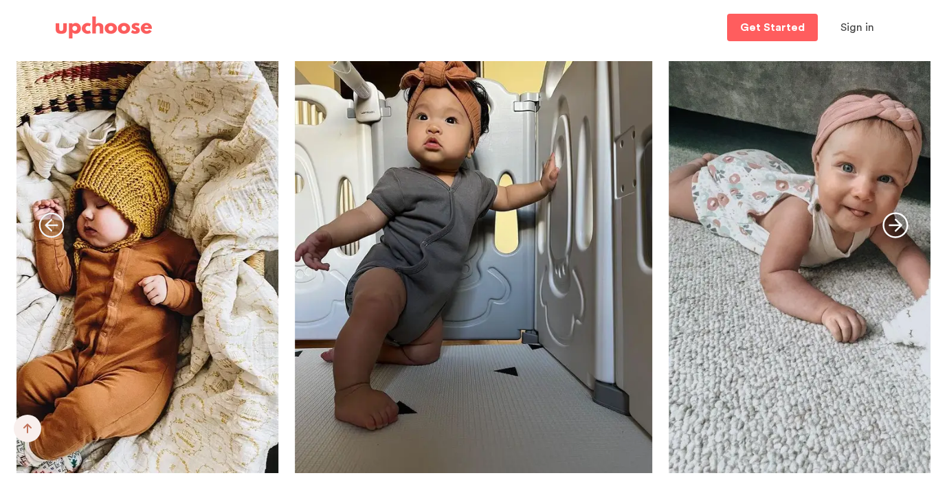
scroll to position [5820, 0]
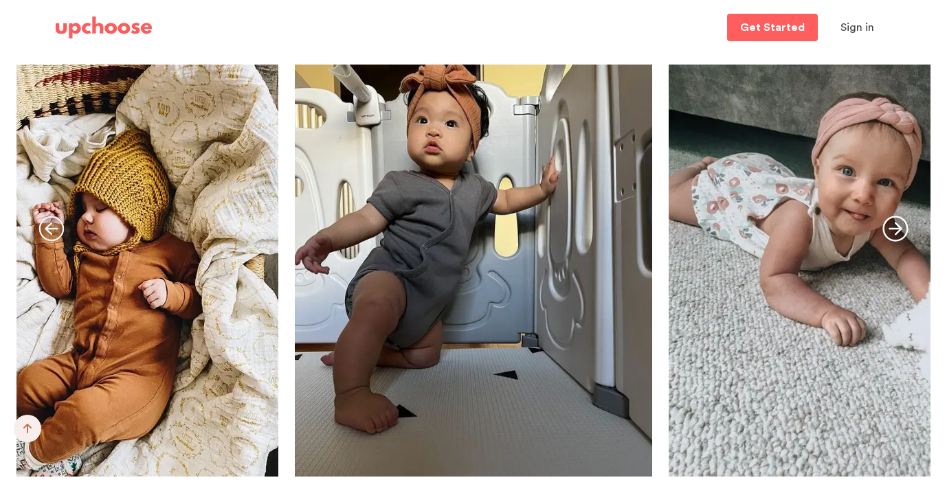
click at [893, 232] on icon "button" at bounding box center [895, 229] width 26 height 26
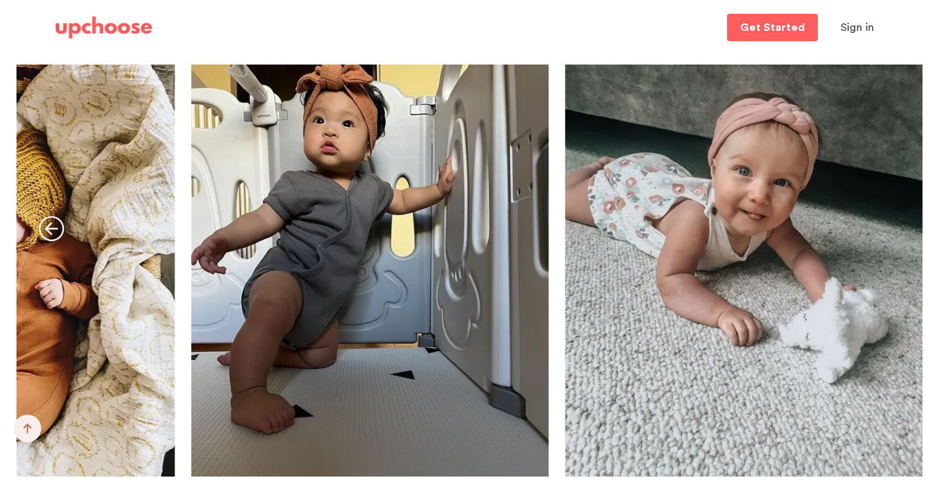
click at [692, 228] on link "baby playing with a doll on the ground" at bounding box center [743, 271] width 357 height 412
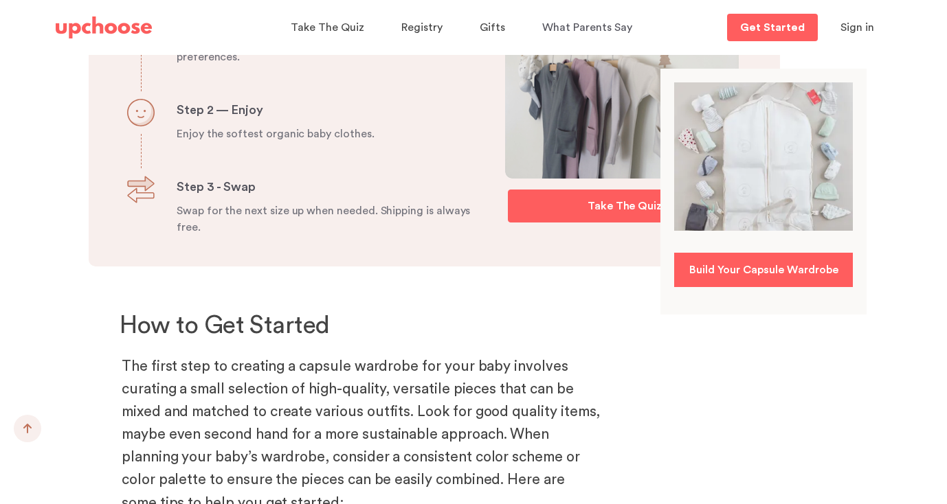
scroll to position [4547, 0]
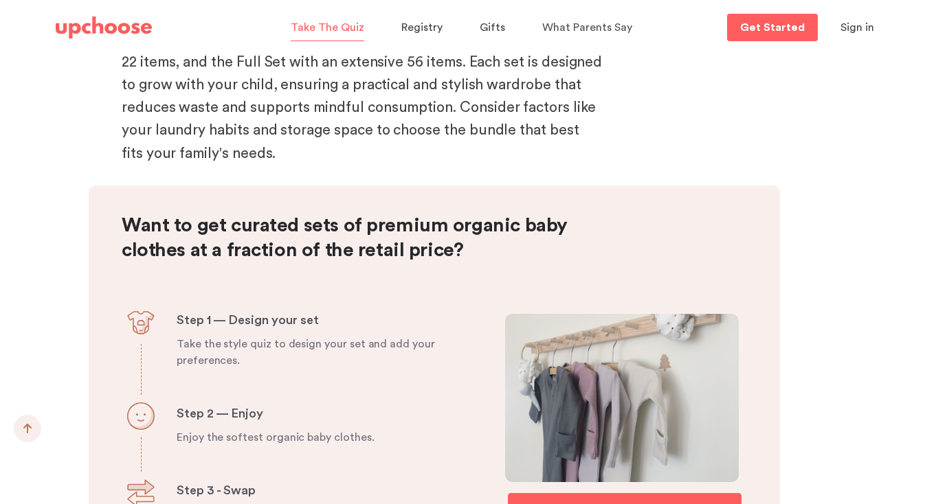
click at [327, 30] on span "Take The Quiz" at bounding box center [328, 27] width 74 height 11
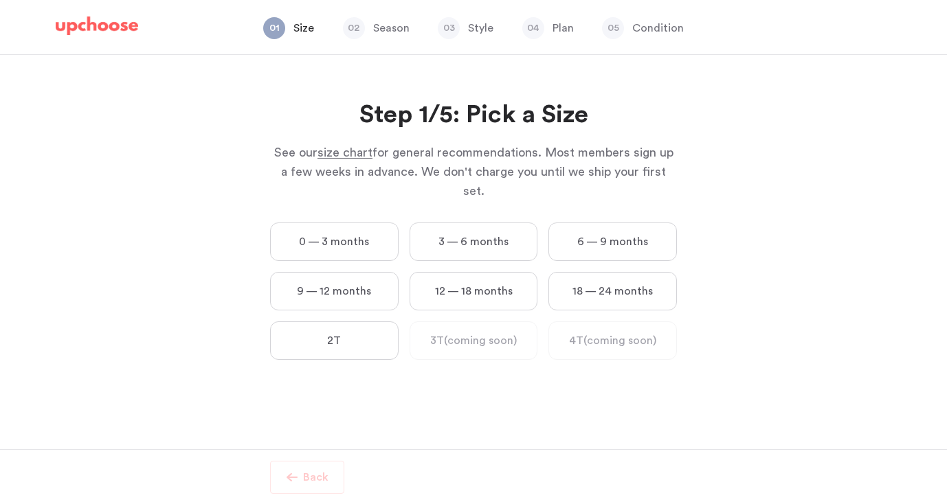
click at [454, 225] on label "3 — 6 months" at bounding box center [473, 242] width 128 height 38
click at [0, 0] on months "3 — 6 months" at bounding box center [0, 0] width 0 height 0
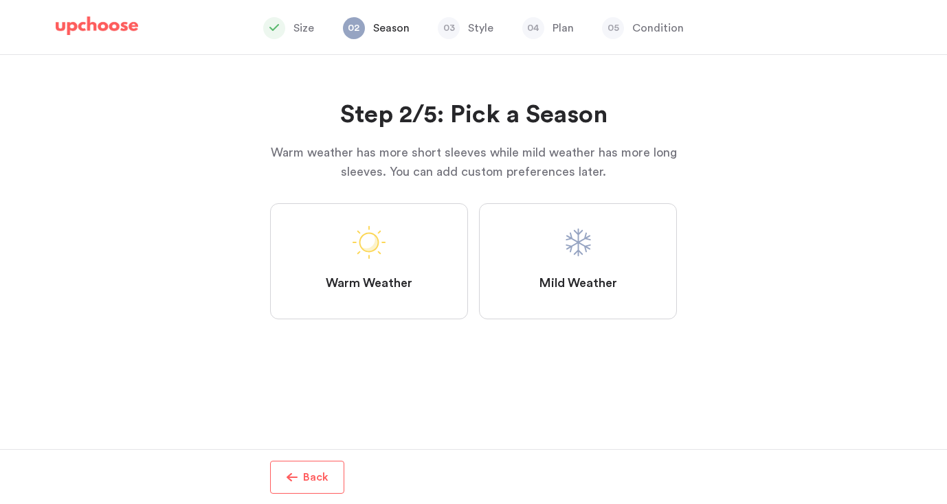
click at [485, 216] on label "Mild Weather" at bounding box center [578, 261] width 198 height 116
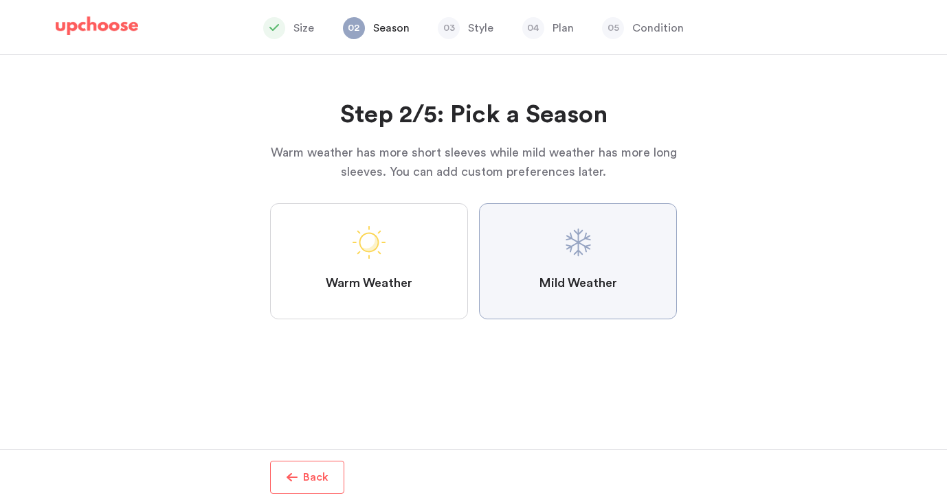
click at [0, 0] on Weather "Mild Weather" at bounding box center [0, 0] width 0 height 0
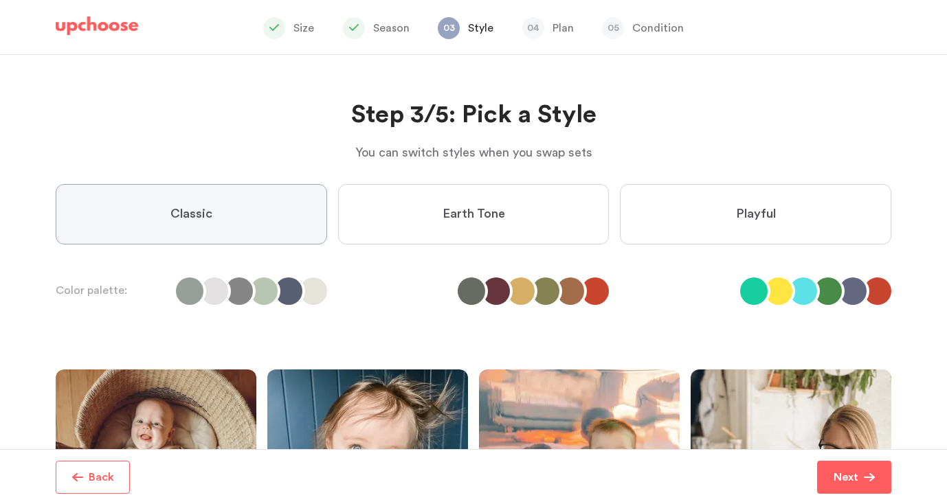
click at [736, 212] on span "Playful" at bounding box center [756, 214] width 40 height 16
click at [0, 0] on input "Playful" at bounding box center [0, 0] width 0 height 0
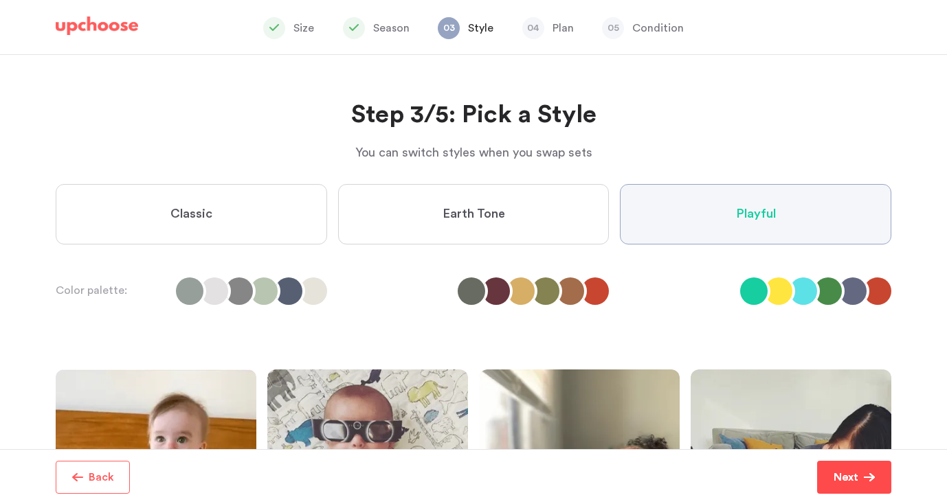
click at [841, 484] on p "Next" at bounding box center [845, 477] width 25 height 16
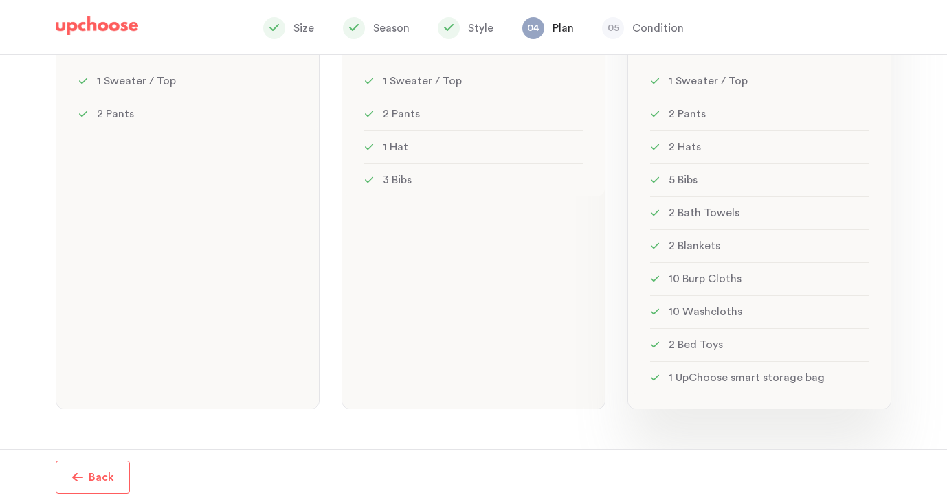
scroll to position [378, 0]
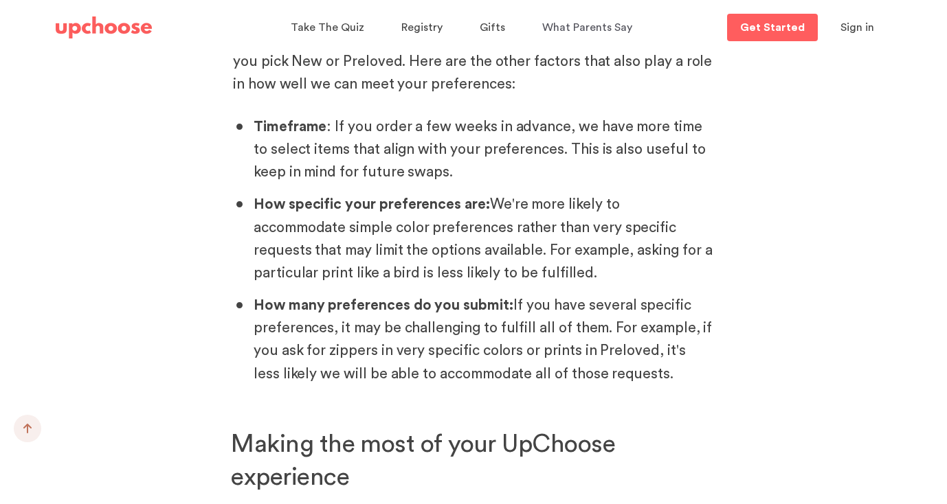
scroll to position [921, 0]
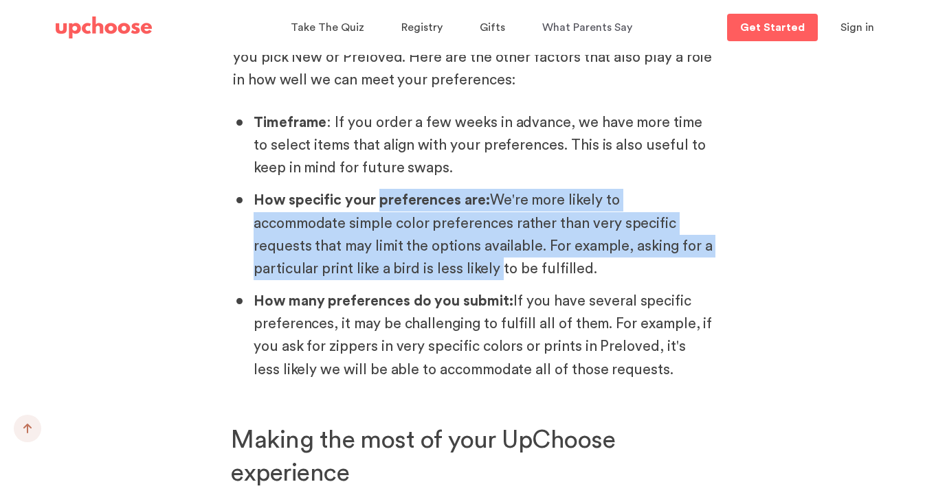
drag, startPoint x: 377, startPoint y: 131, endPoint x: 370, endPoint y: 200, distance: 69.8
click at [370, 200] on p "How specific your preferences are: We're more likely to accommodate simple colo…" at bounding box center [483, 234] width 460 height 91
click at [396, 219] on ul "Timeframe : If you order a few weeks in advance, we have more time to select it…" at bounding box center [473, 246] width 481 height 270
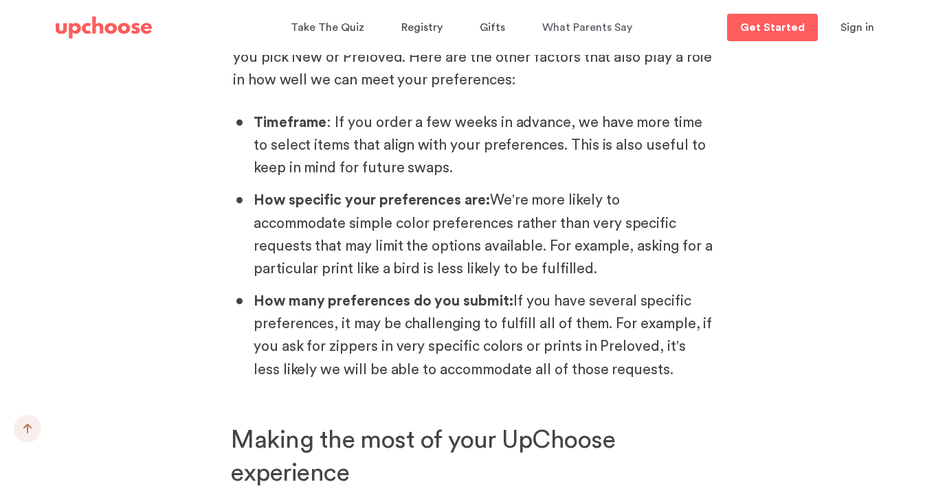
drag, startPoint x: 462, startPoint y: 205, endPoint x: 370, endPoint y: 165, distance: 101.2
click at [370, 189] on p "How specific your preferences are: We're more likely to accommodate simple colo…" at bounding box center [483, 234] width 460 height 91
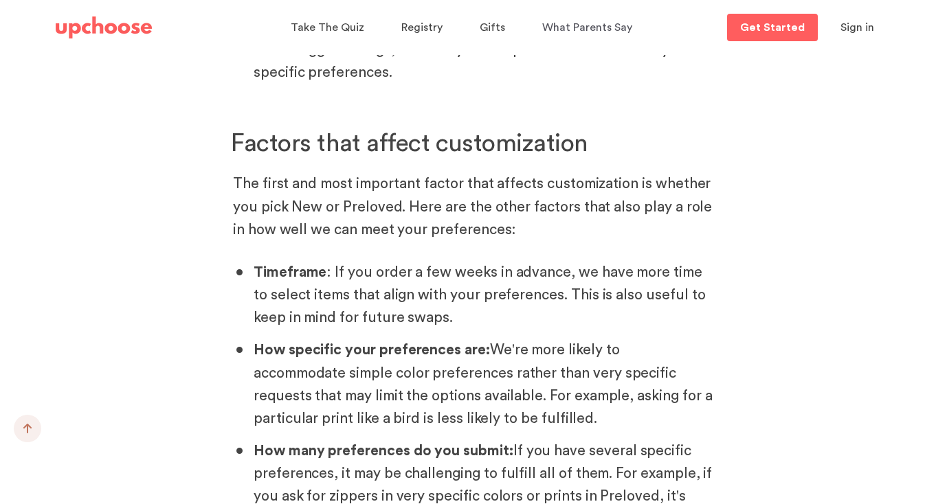
scroll to position [762, 0]
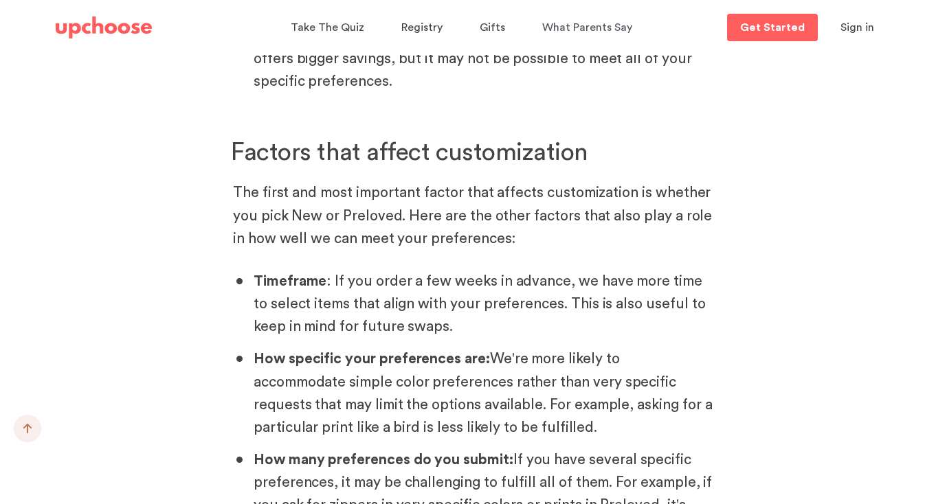
click at [327, 181] on p "The first and most important factor that affects customization is whether you p…" at bounding box center [473, 215] width 481 height 69
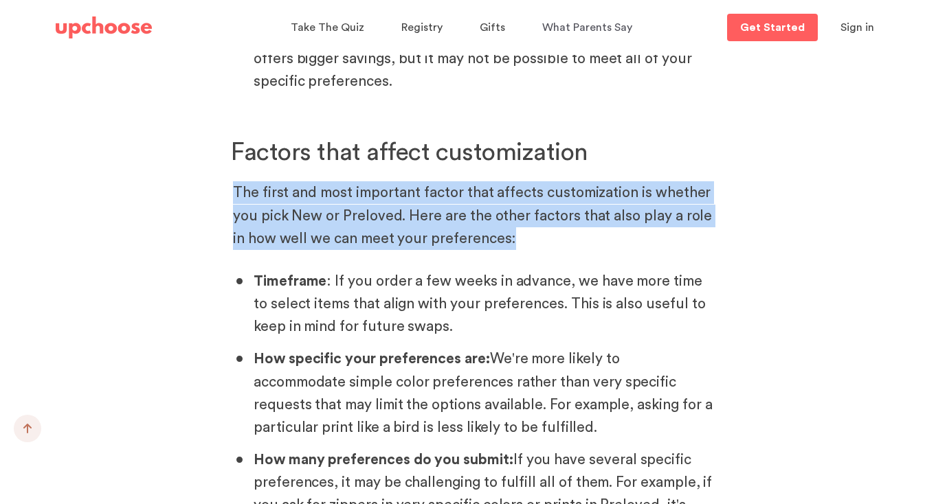
click at [338, 181] on p "The first and most important factor that affects customization is whether you p…" at bounding box center [473, 215] width 481 height 69
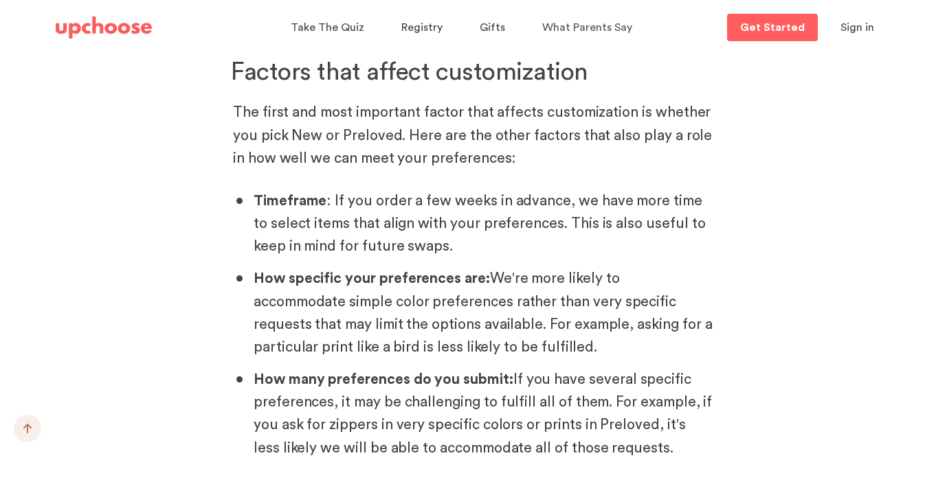
scroll to position [844, 0]
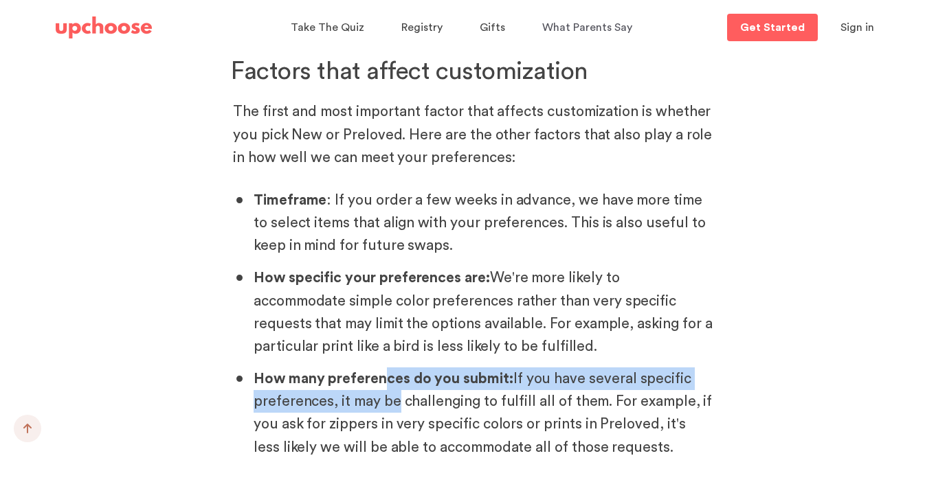
drag, startPoint x: 386, startPoint y: 308, endPoint x: 387, endPoint y: 341, distance: 33.0
click at [387, 368] on p "How many preferences do you submit: If you have several specific preferences, i…" at bounding box center [483, 413] width 460 height 91
click at [387, 372] on p "How many preferences do you submit: If you have several specific preferences, i…" at bounding box center [483, 413] width 460 height 91
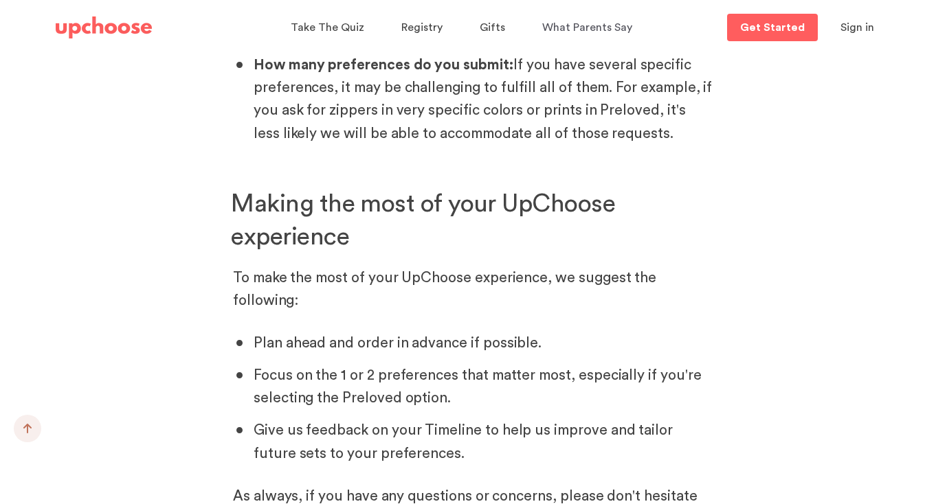
scroll to position [1273, 0]
